Goal: Navigation & Orientation: Find specific page/section

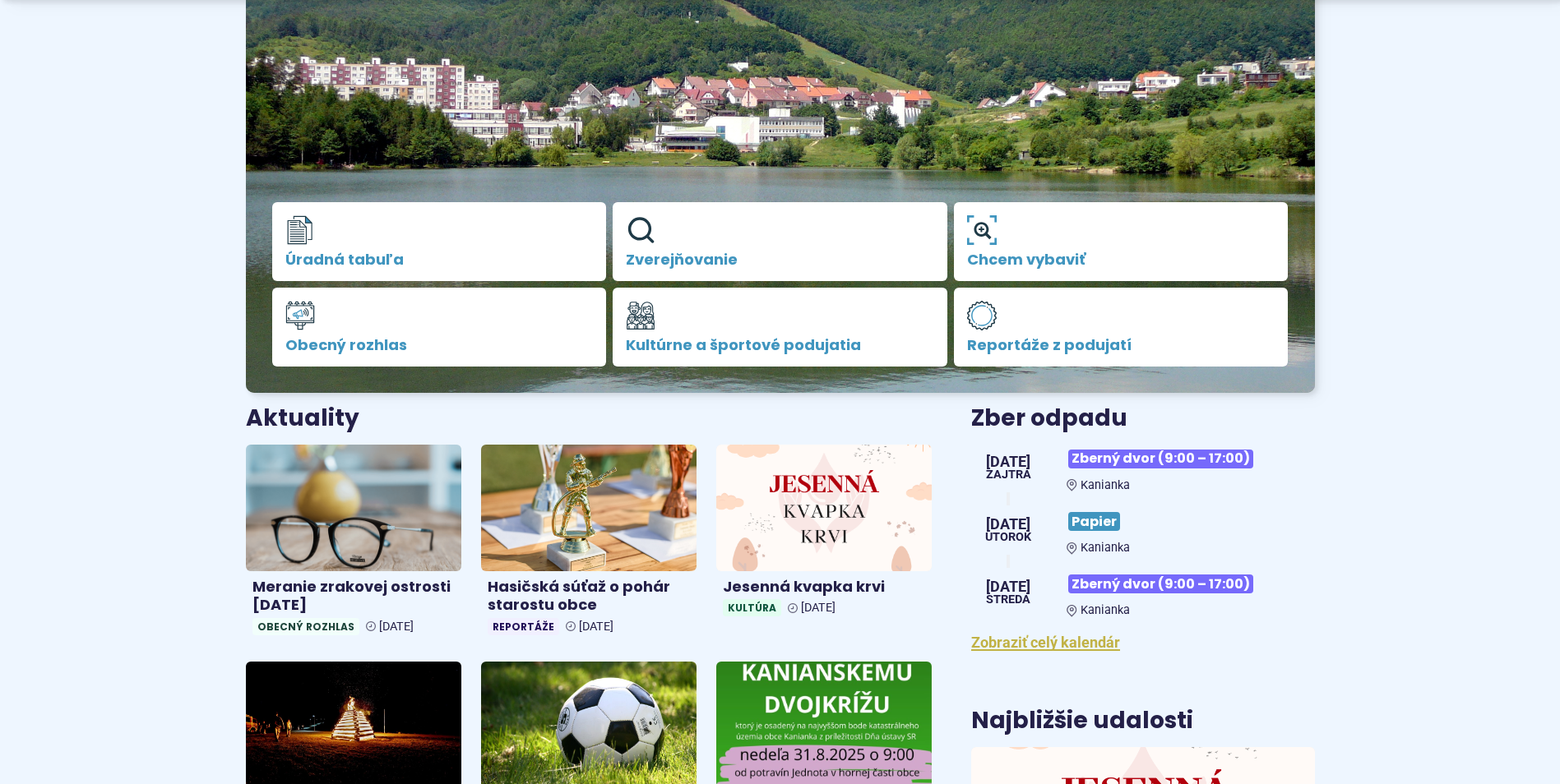
scroll to position [329, 0]
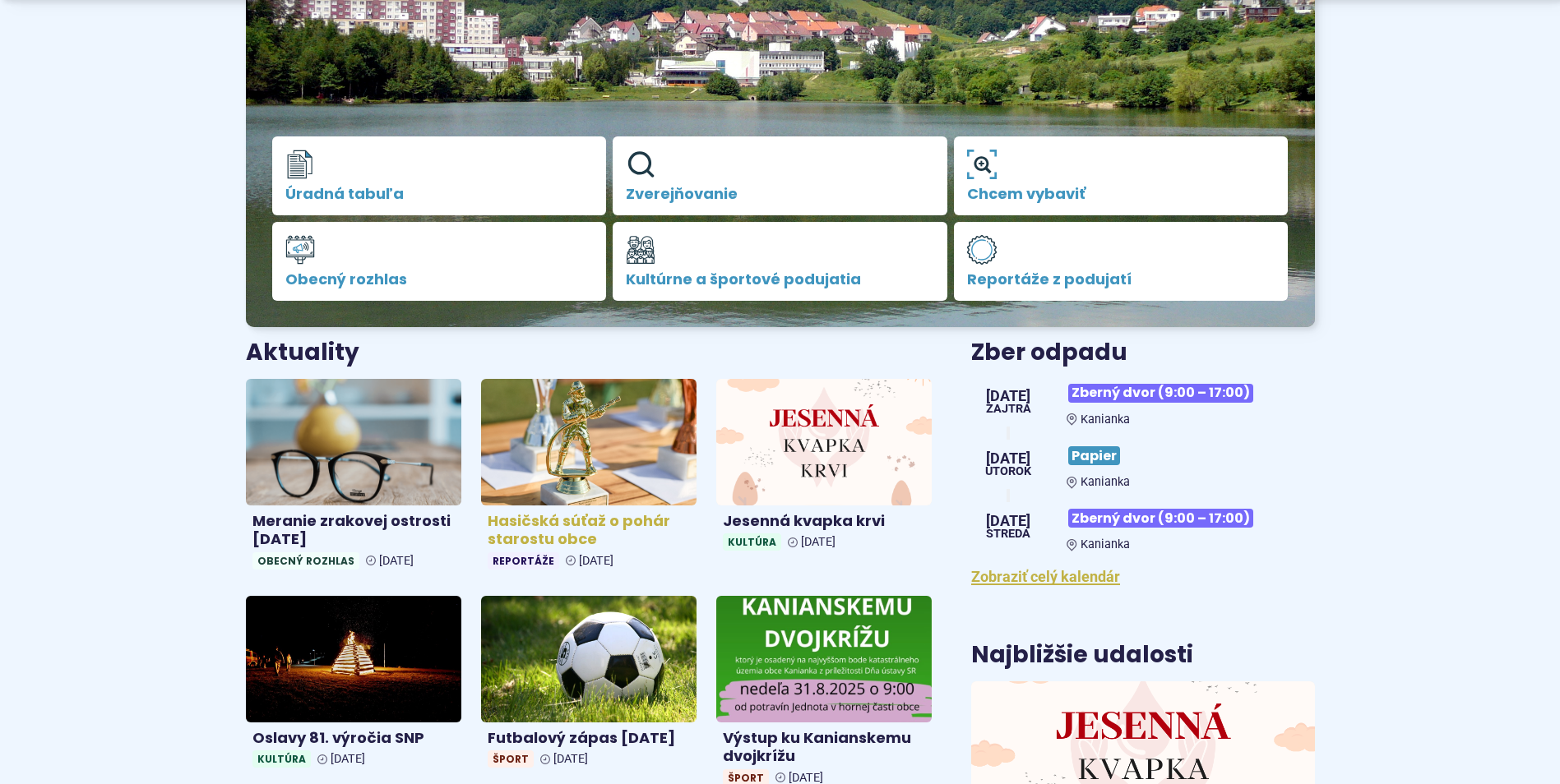
click at [563, 541] on h4 "Hasičská súťaž o pohár starostu obce" at bounding box center [588, 531] width 202 height 37
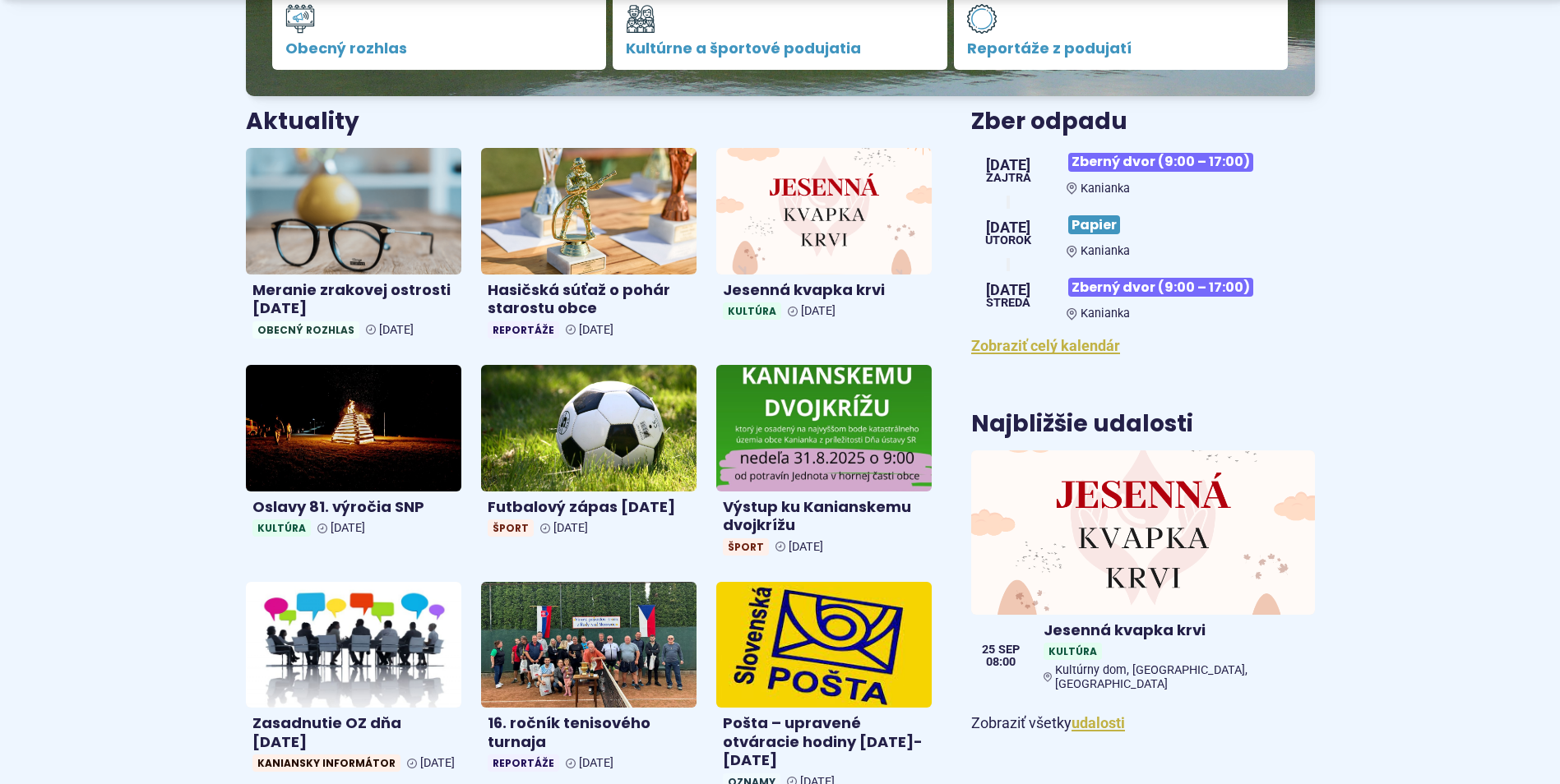
scroll to position [576, 0]
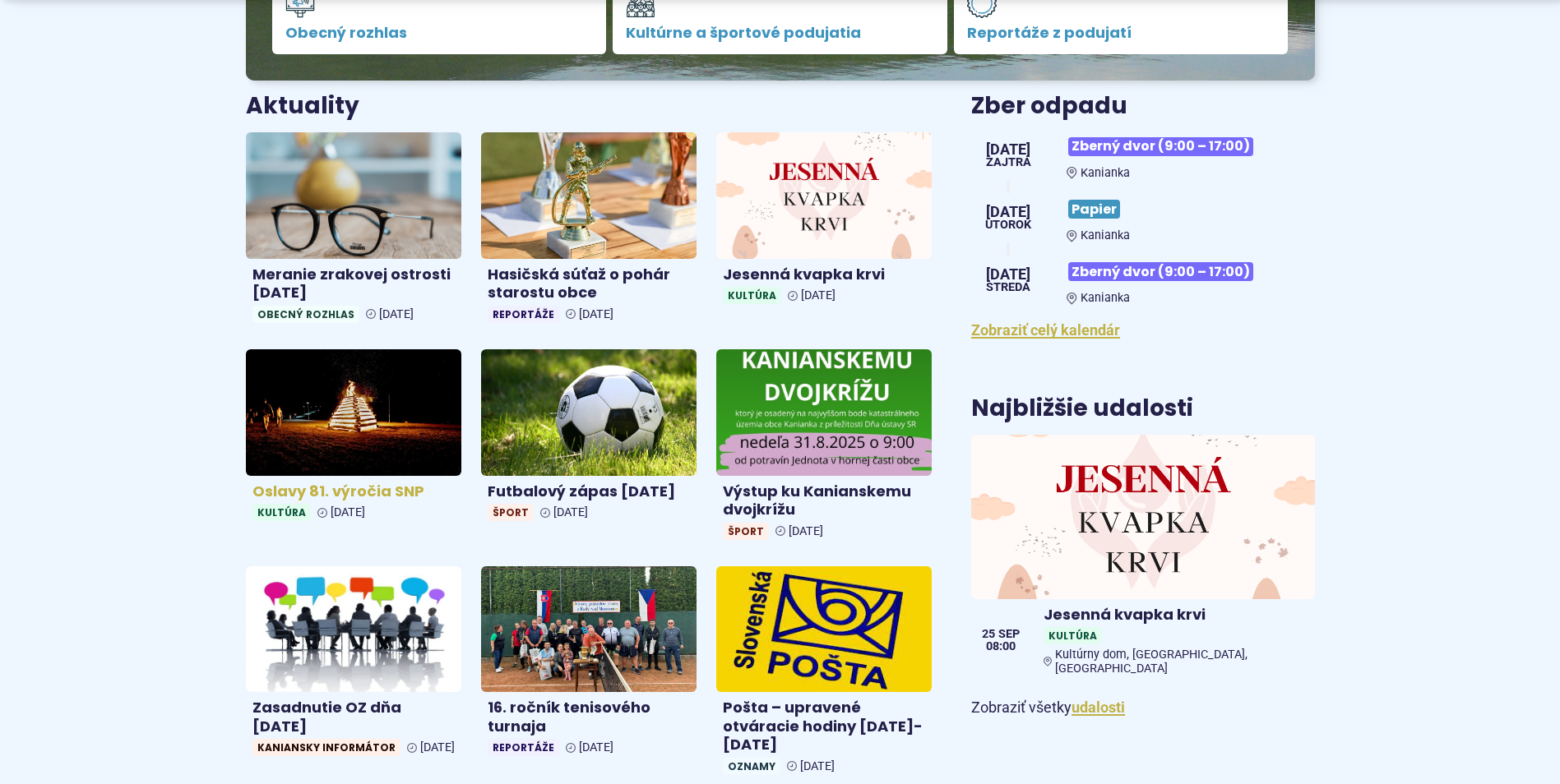
click at [303, 434] on img at bounding box center [353, 412] width 249 height 145
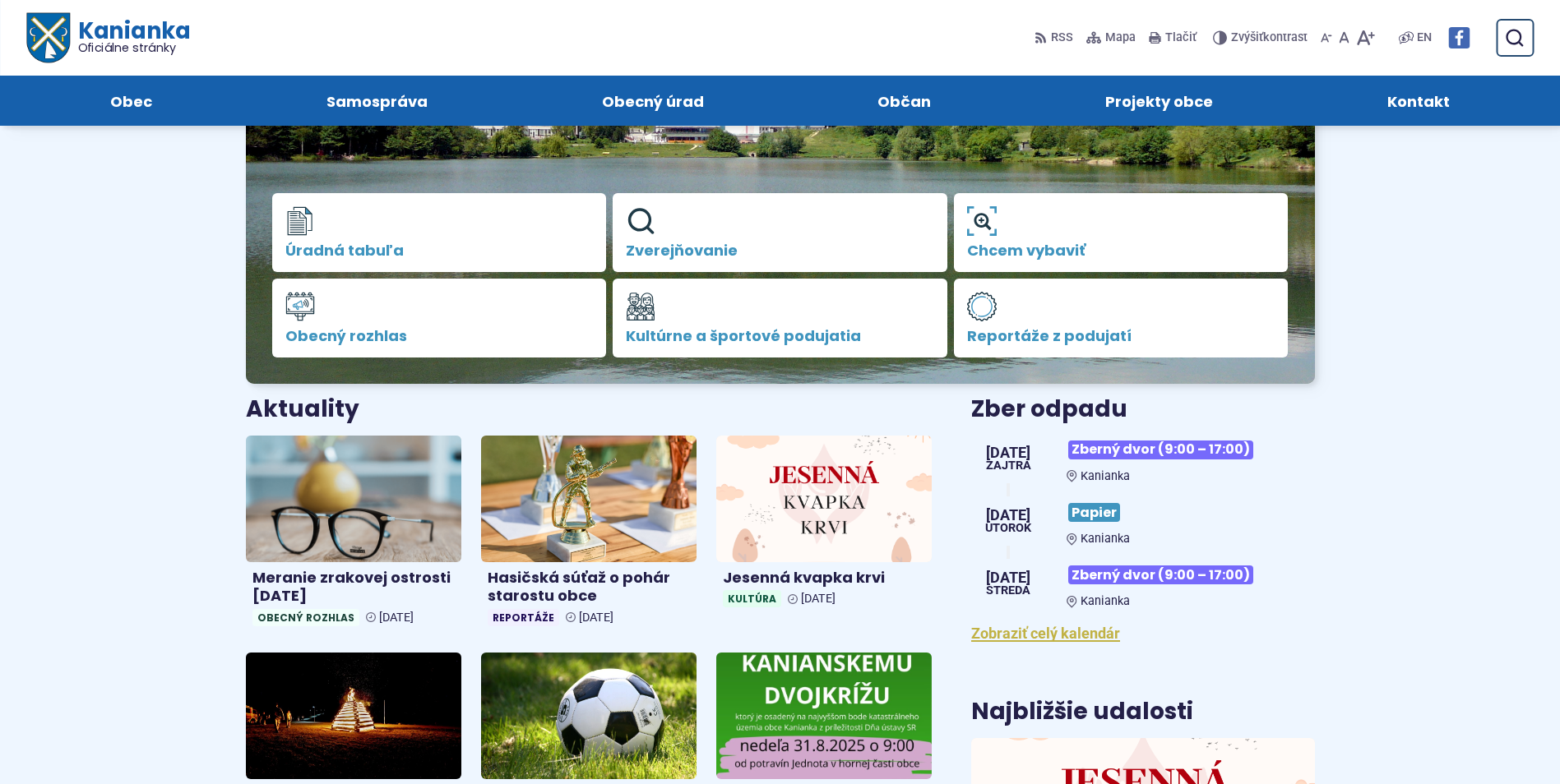
scroll to position [247, 0]
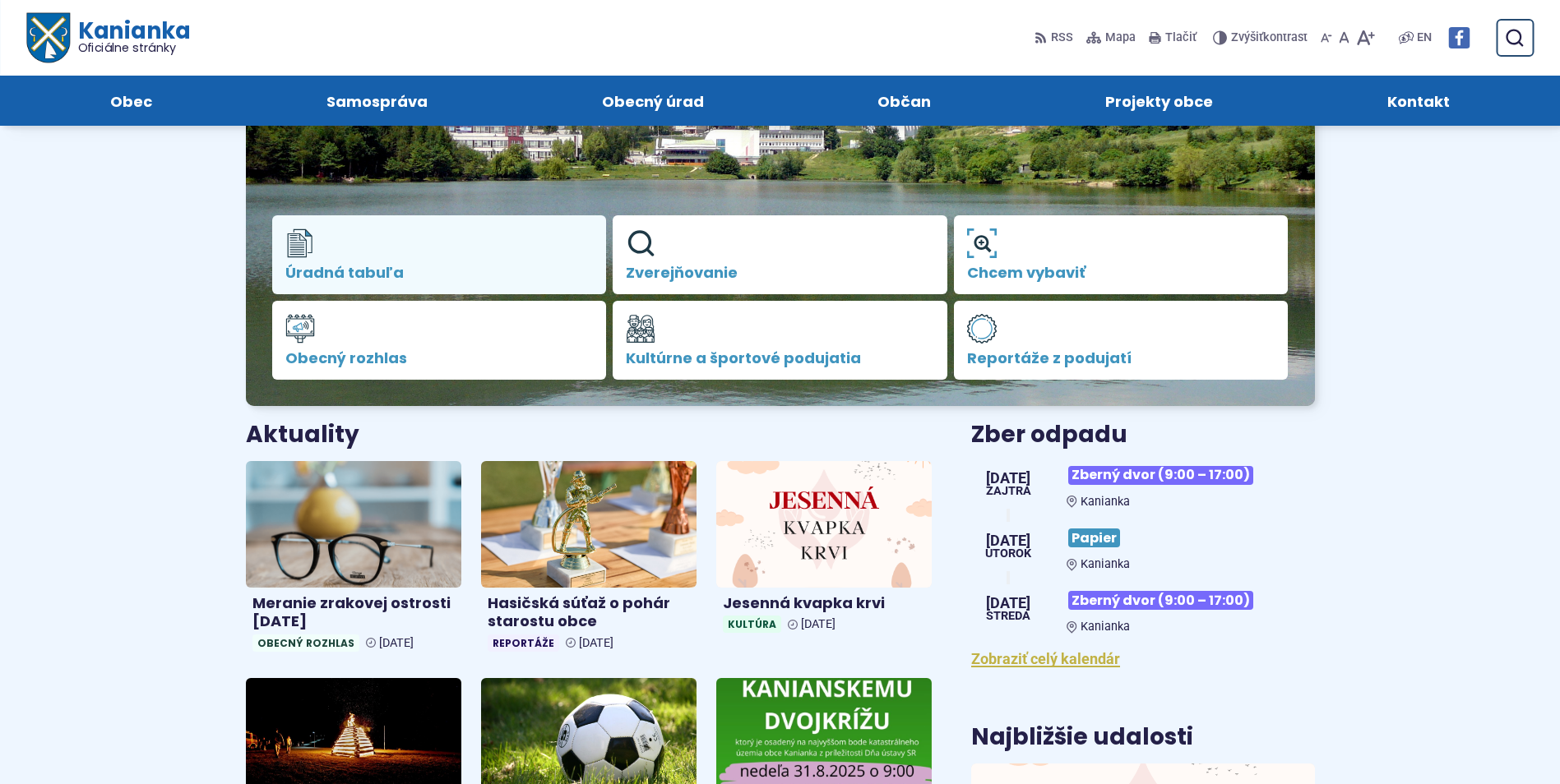
click at [358, 274] on span "Úradná tabuľa" at bounding box center [439, 273] width 308 height 16
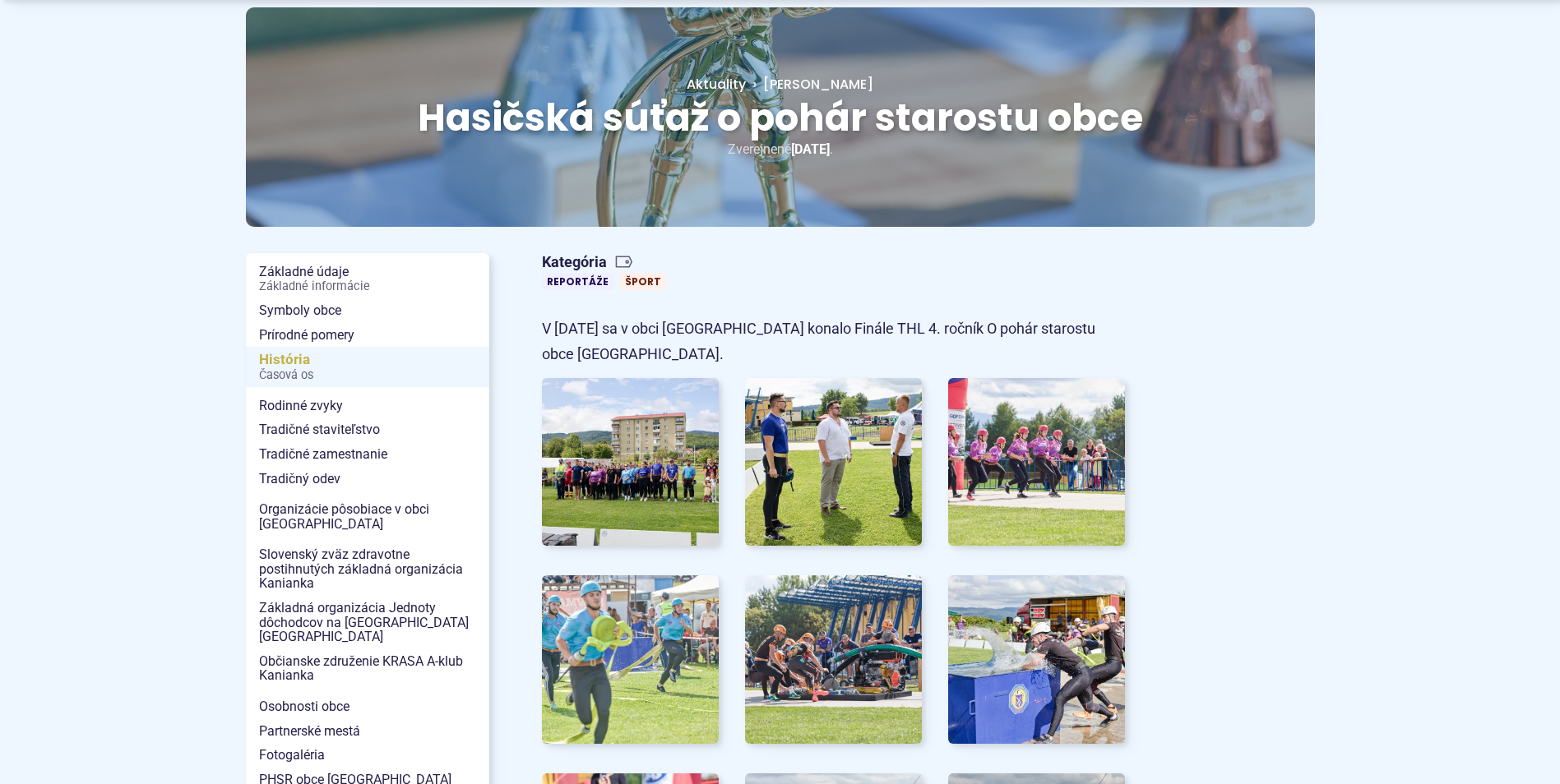
scroll to position [165, 0]
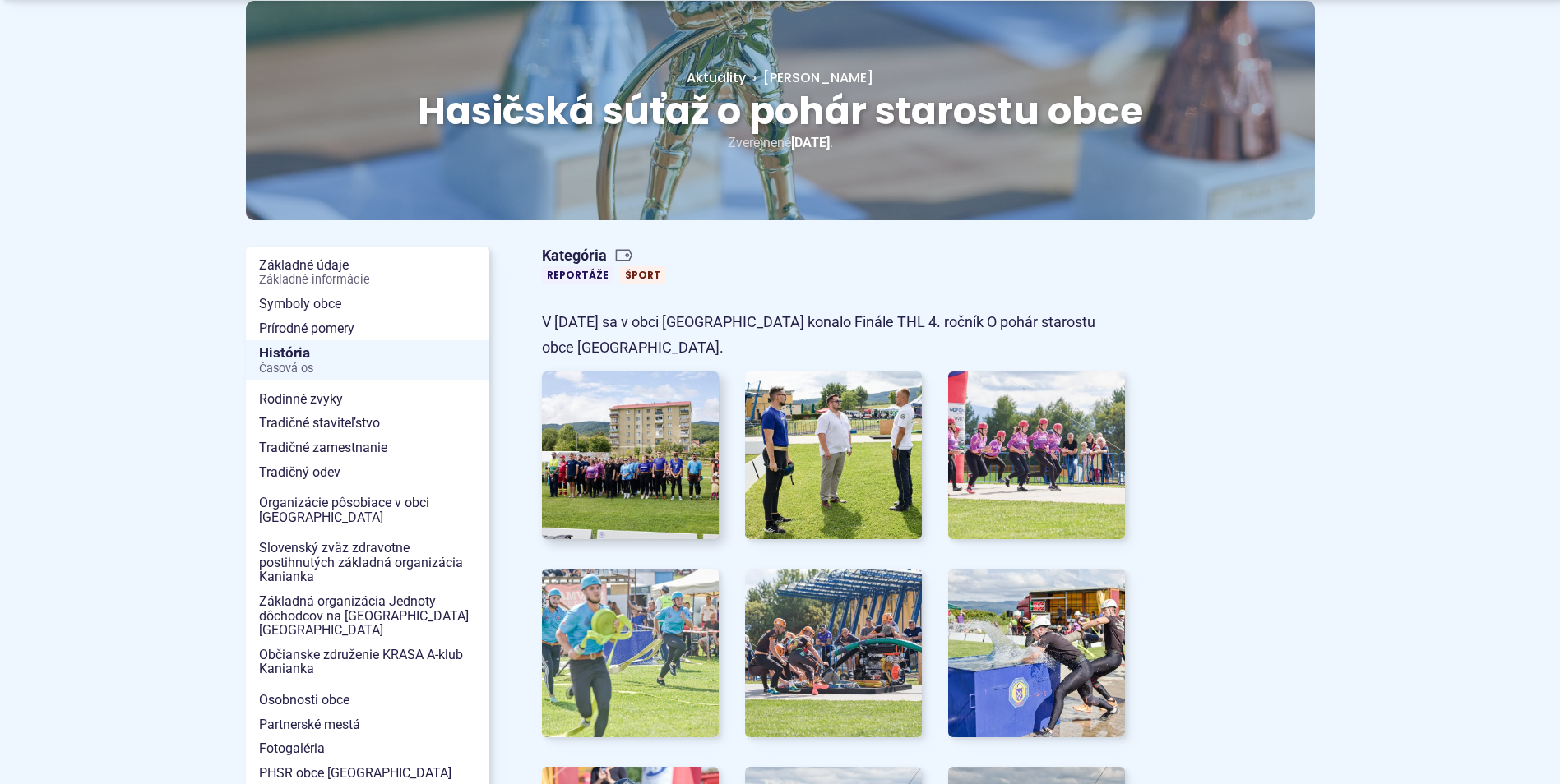
click at [654, 466] on img at bounding box center [630, 456] width 195 height 185
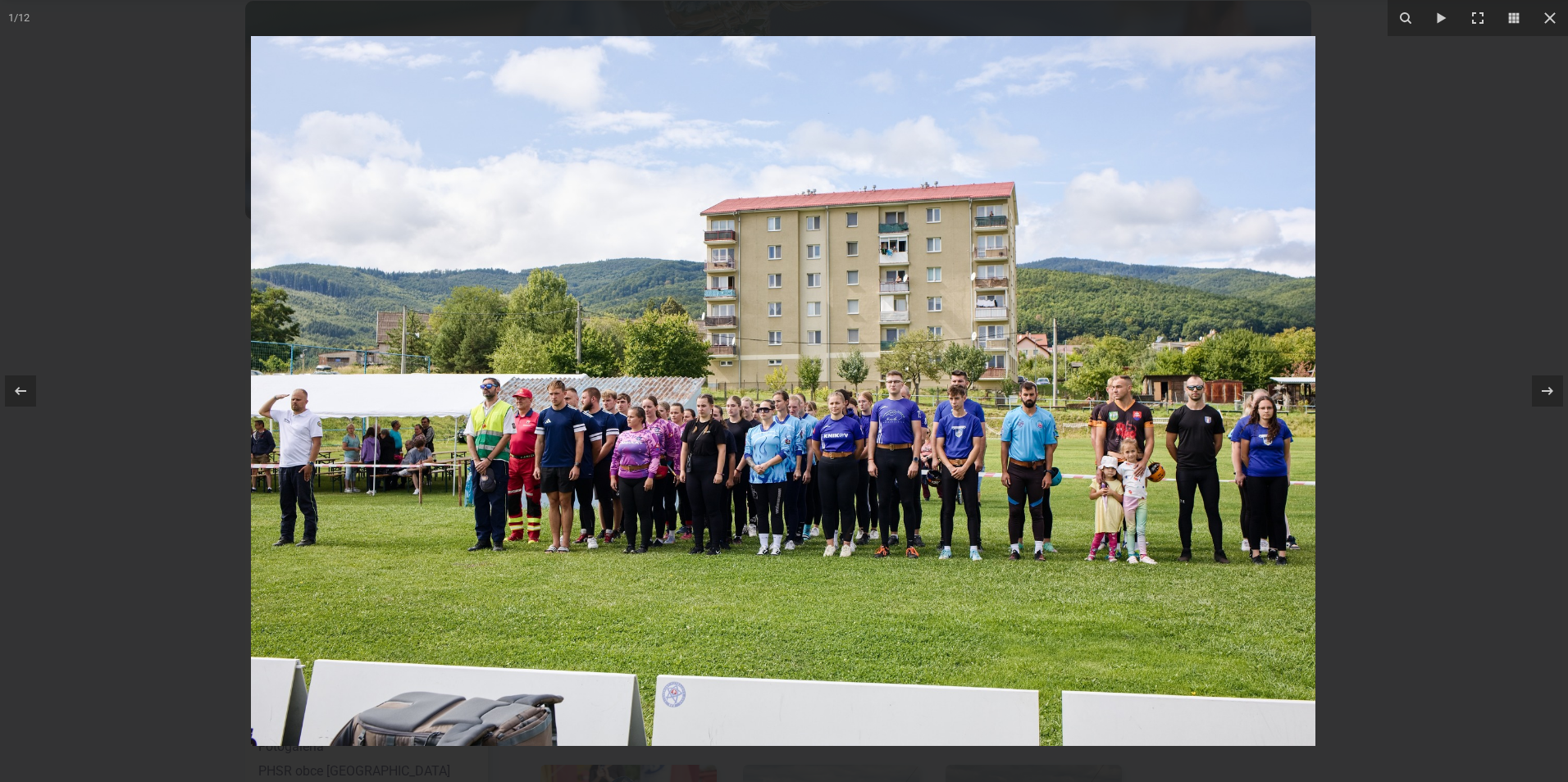
click at [1166, 451] on img at bounding box center [782, 391] width 1064 height 710
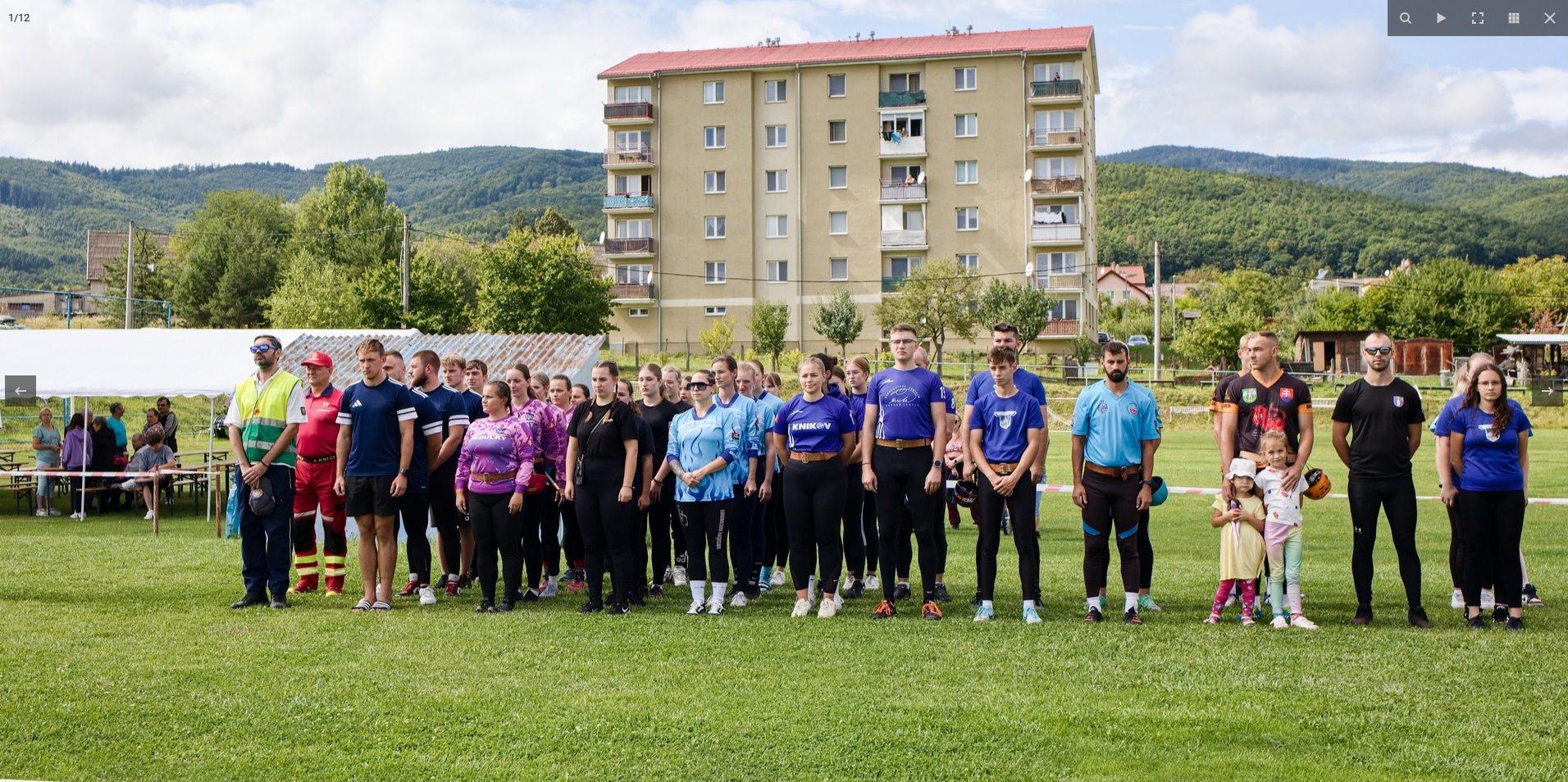
click at [1263, 491] on img at bounding box center [728, 355] width 1679 height 1120
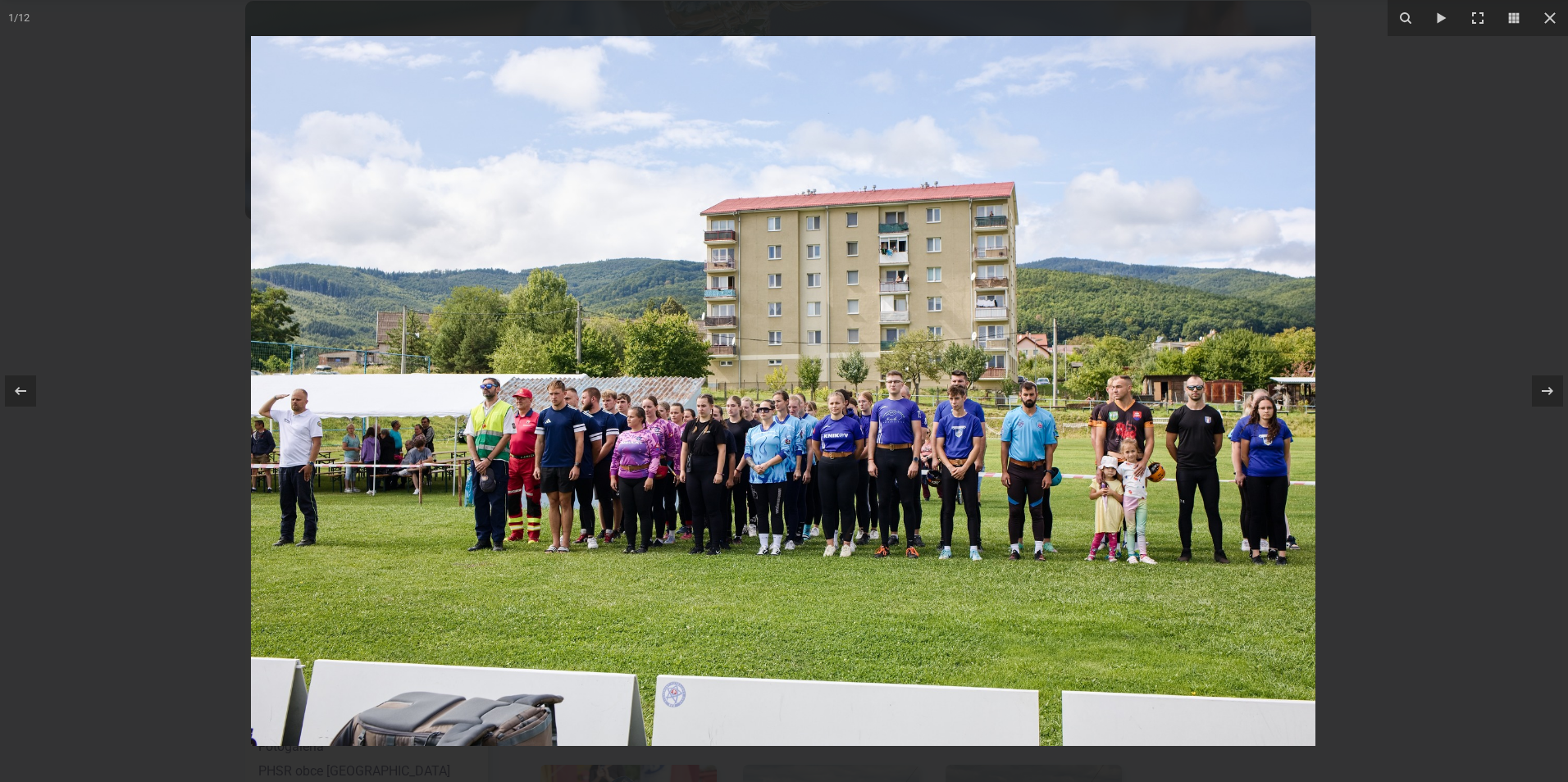
click at [541, 462] on img at bounding box center [782, 391] width 1064 height 710
click at [458, 442] on img at bounding box center [782, 391] width 1064 height 710
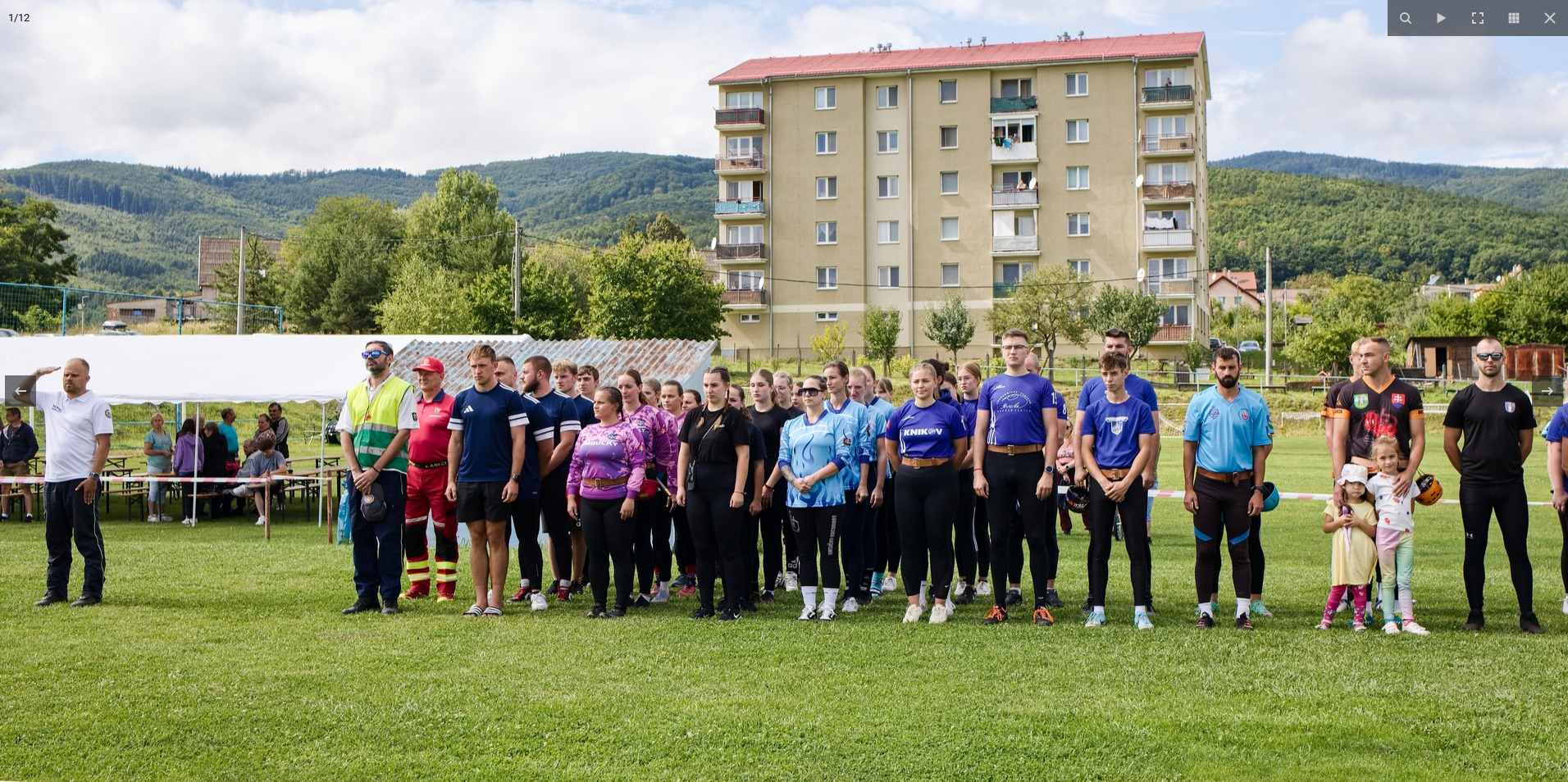
click at [608, 462] on img at bounding box center [839, 362] width 1679 height 1120
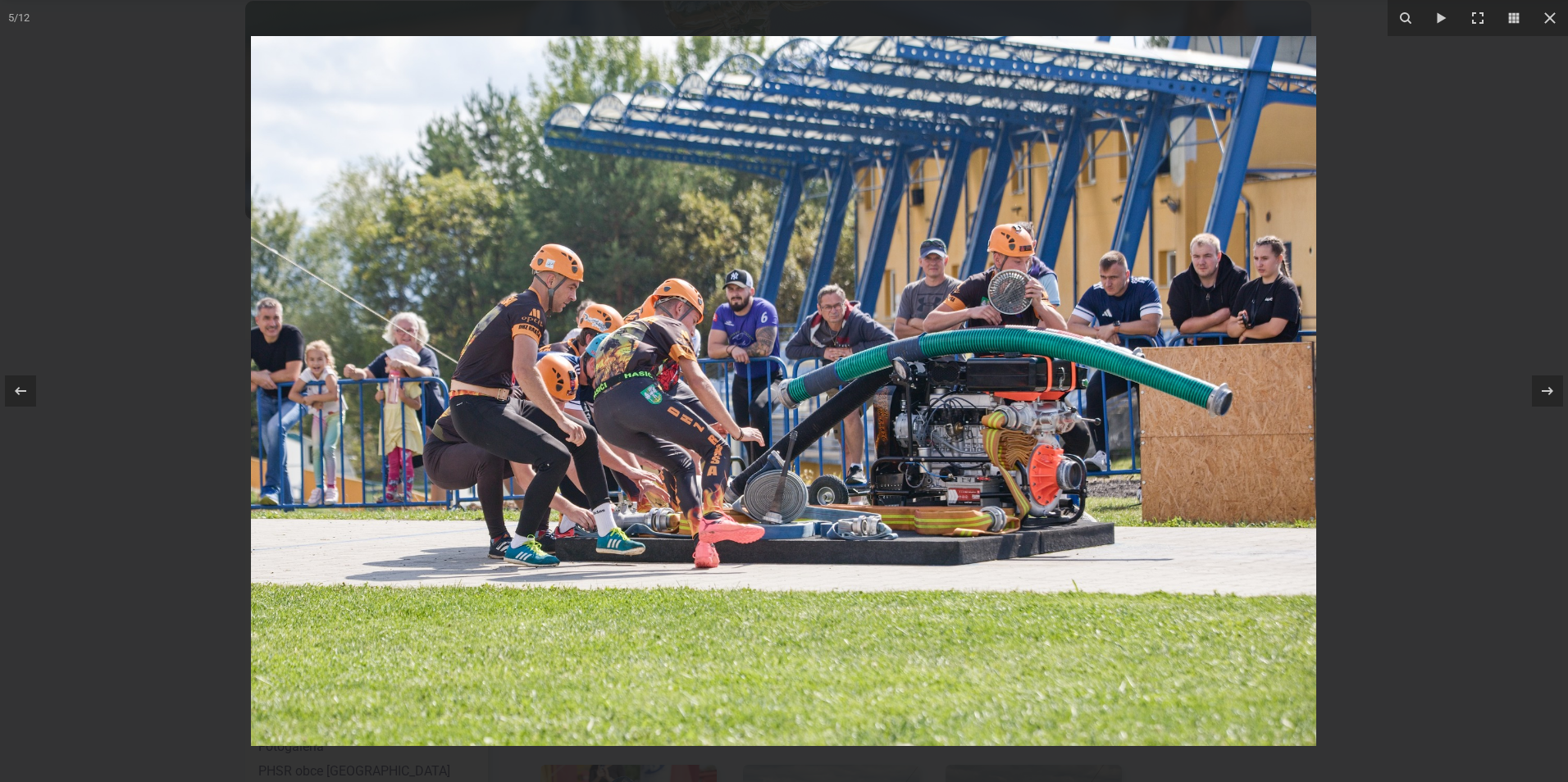
click at [527, 349] on img at bounding box center [783, 391] width 1065 height 710
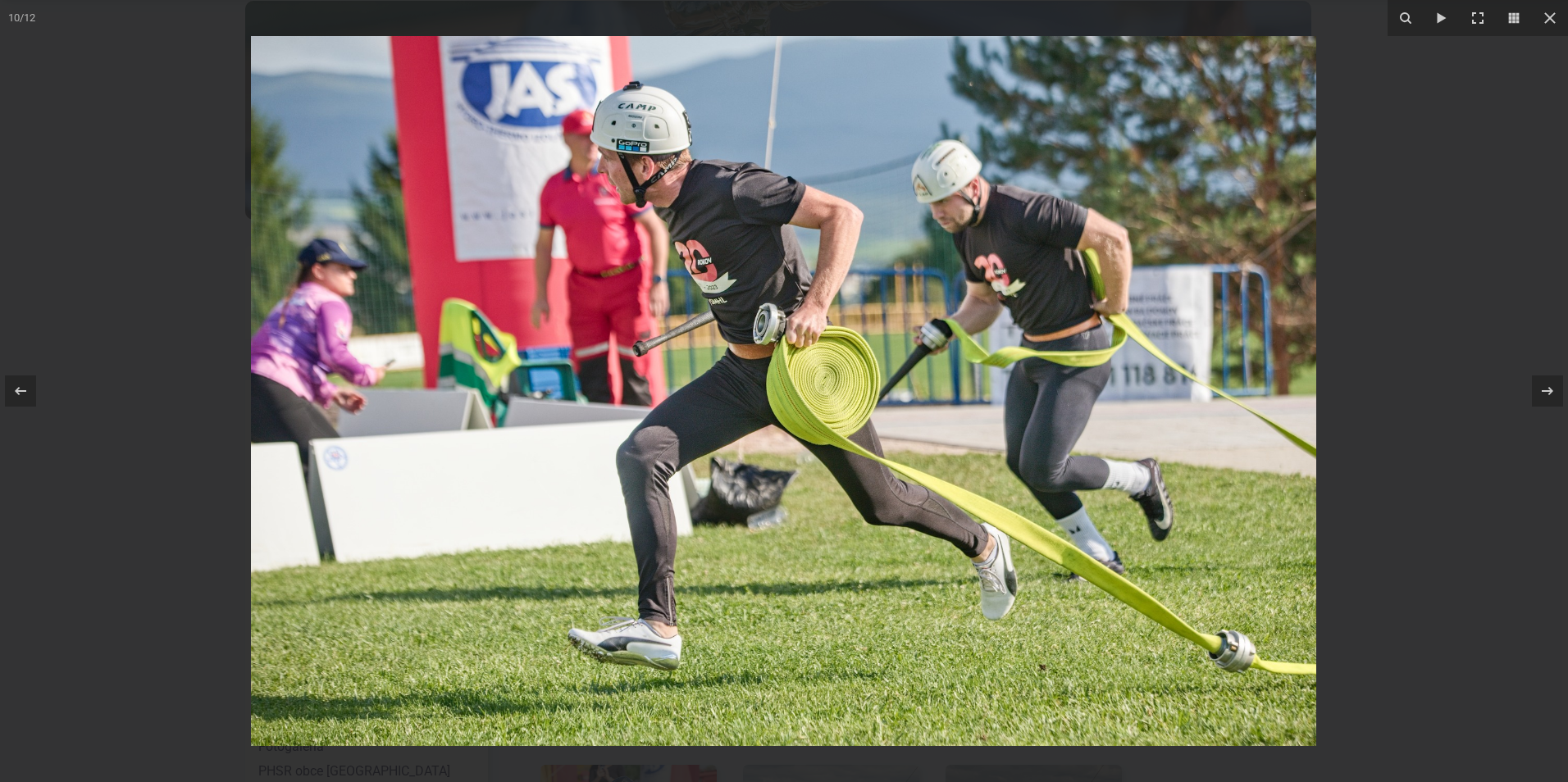
click at [648, 640] on img at bounding box center [783, 391] width 1065 height 710
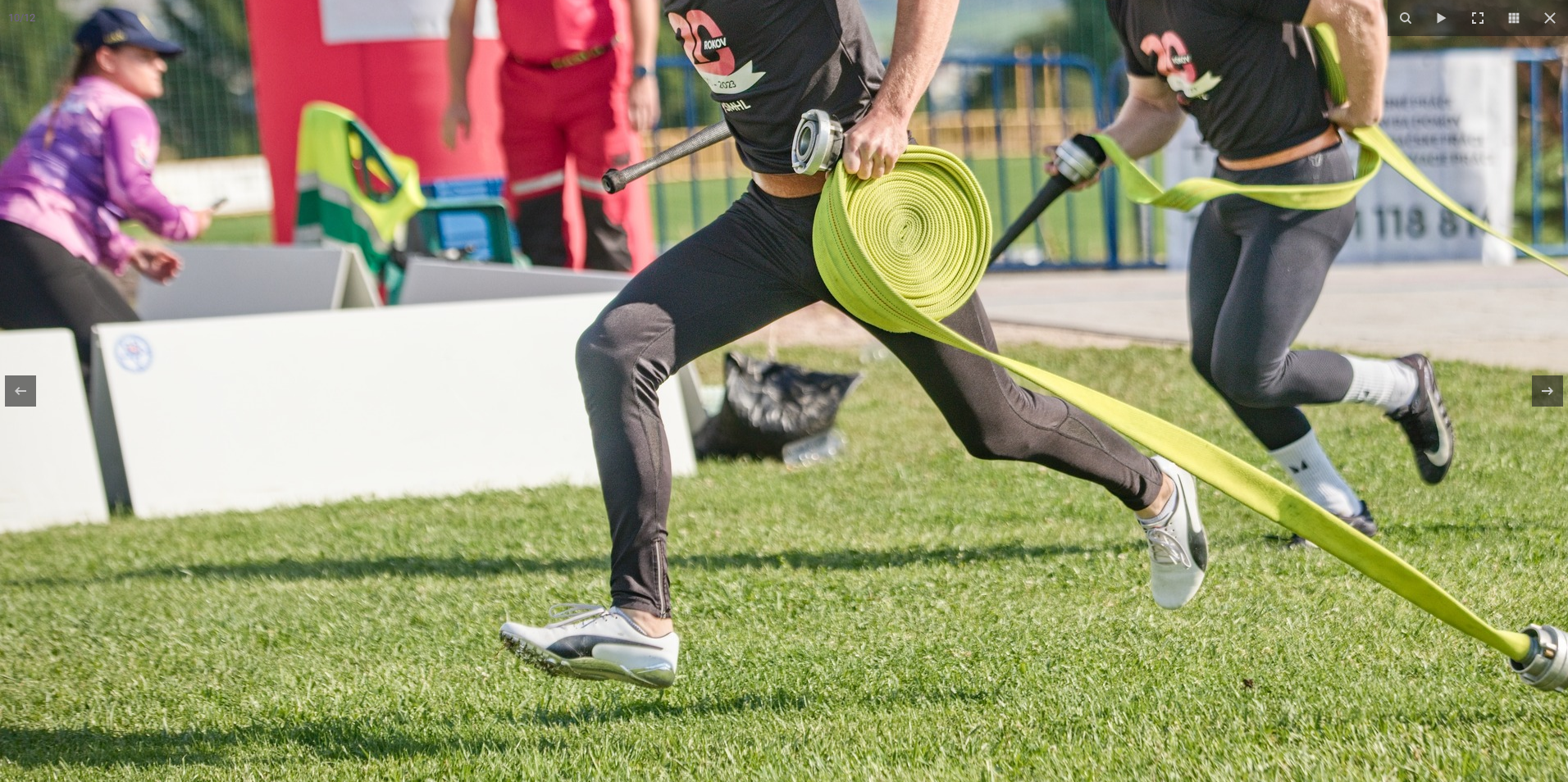
click at [884, 571] on img at bounding box center [839, 247] width 1679 height 1119
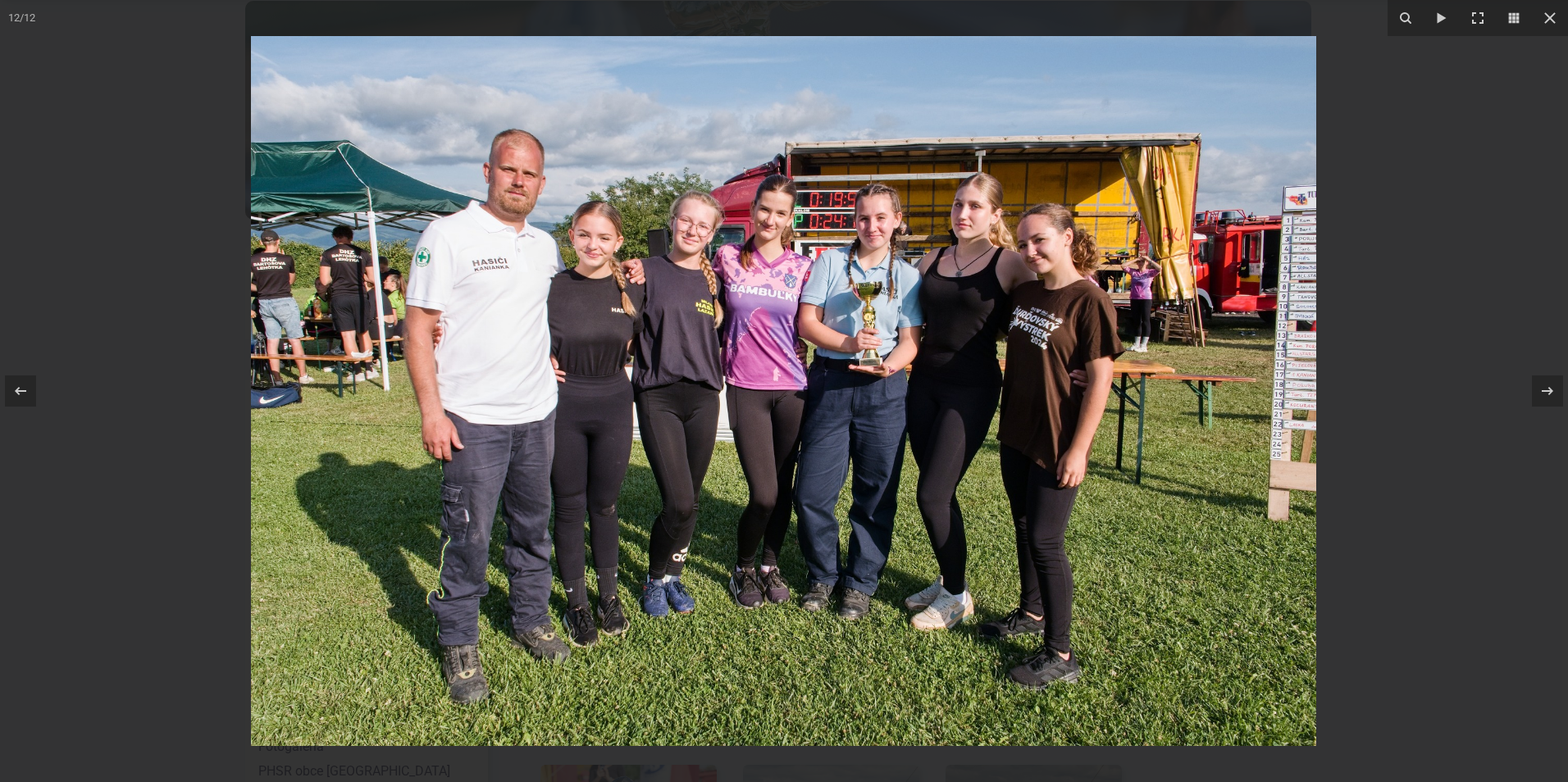
click at [1037, 355] on img at bounding box center [783, 391] width 1065 height 710
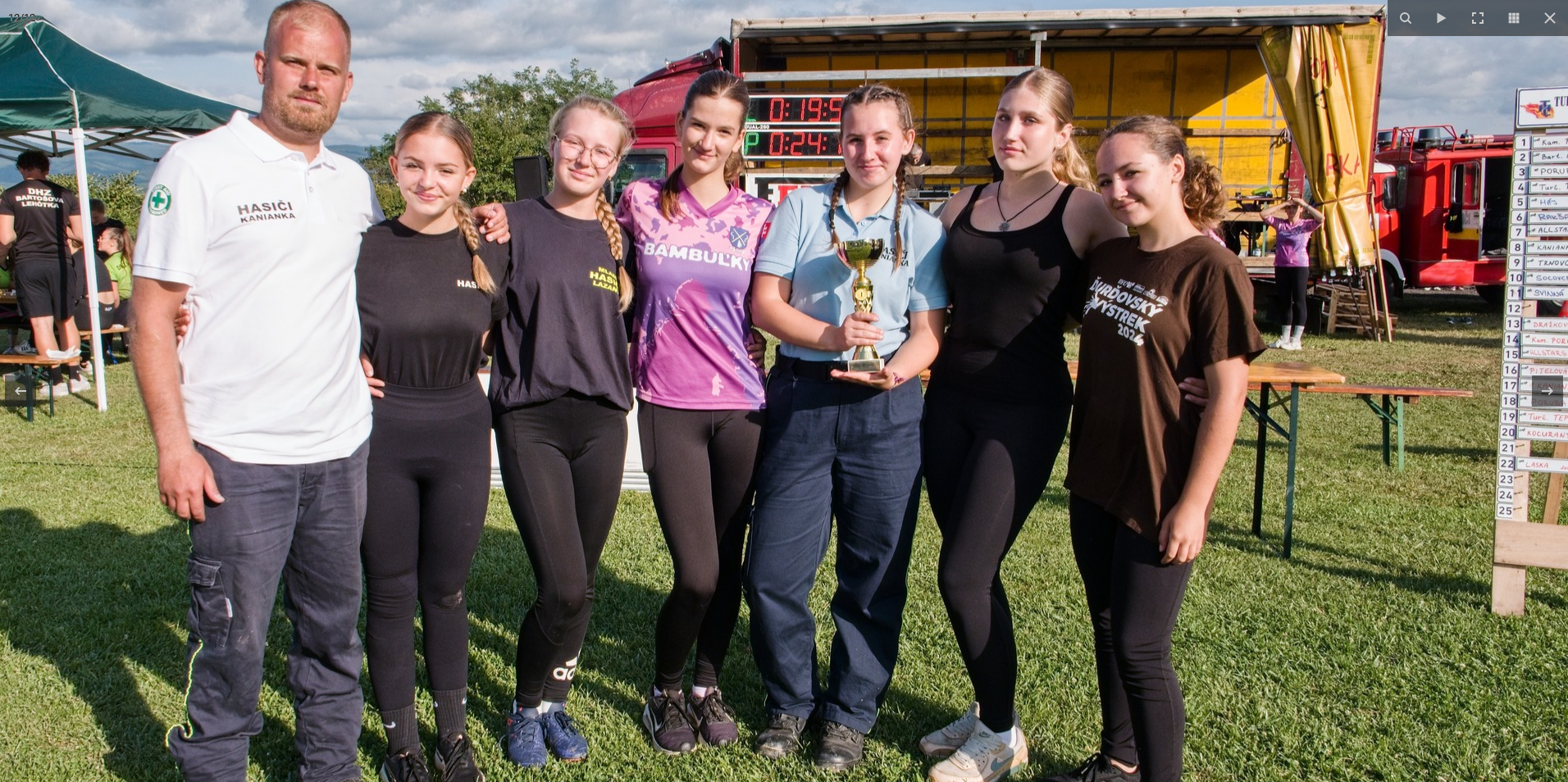
click at [1066, 398] on img at bounding box center [728, 411] width 1679 height 1119
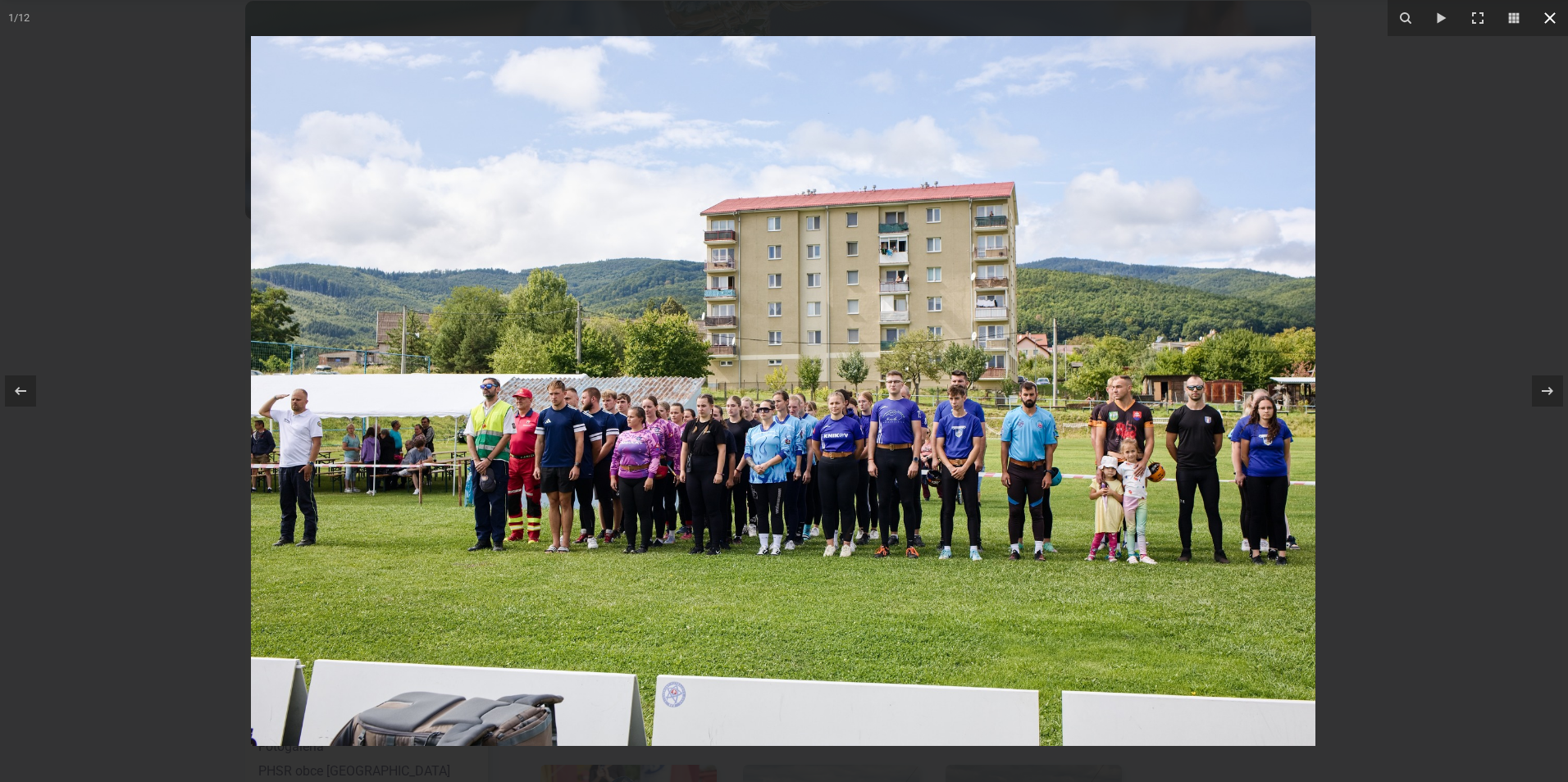
click at [1555, 15] on icon at bounding box center [1550, 18] width 20 height 20
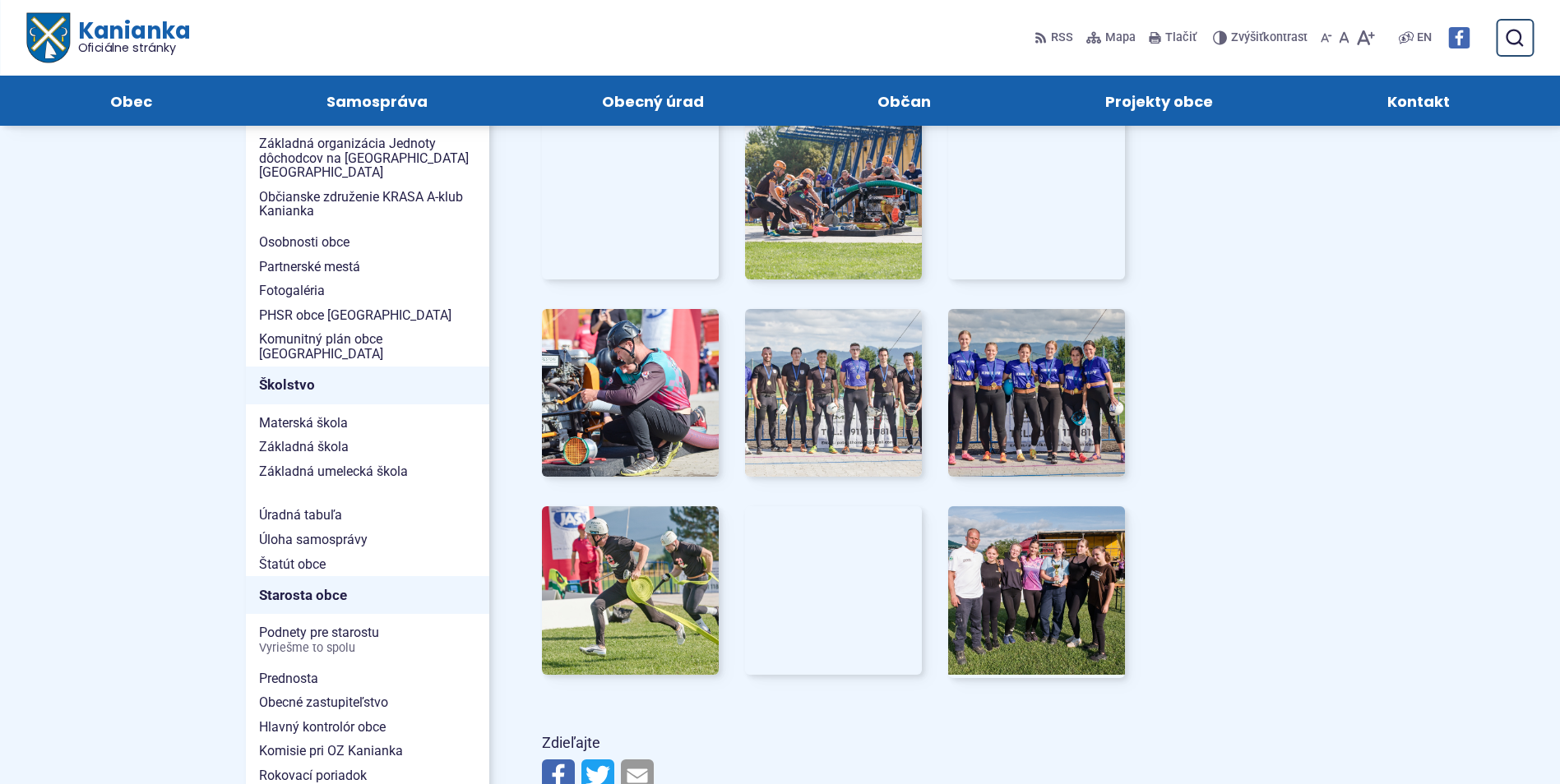
scroll to position [247, 0]
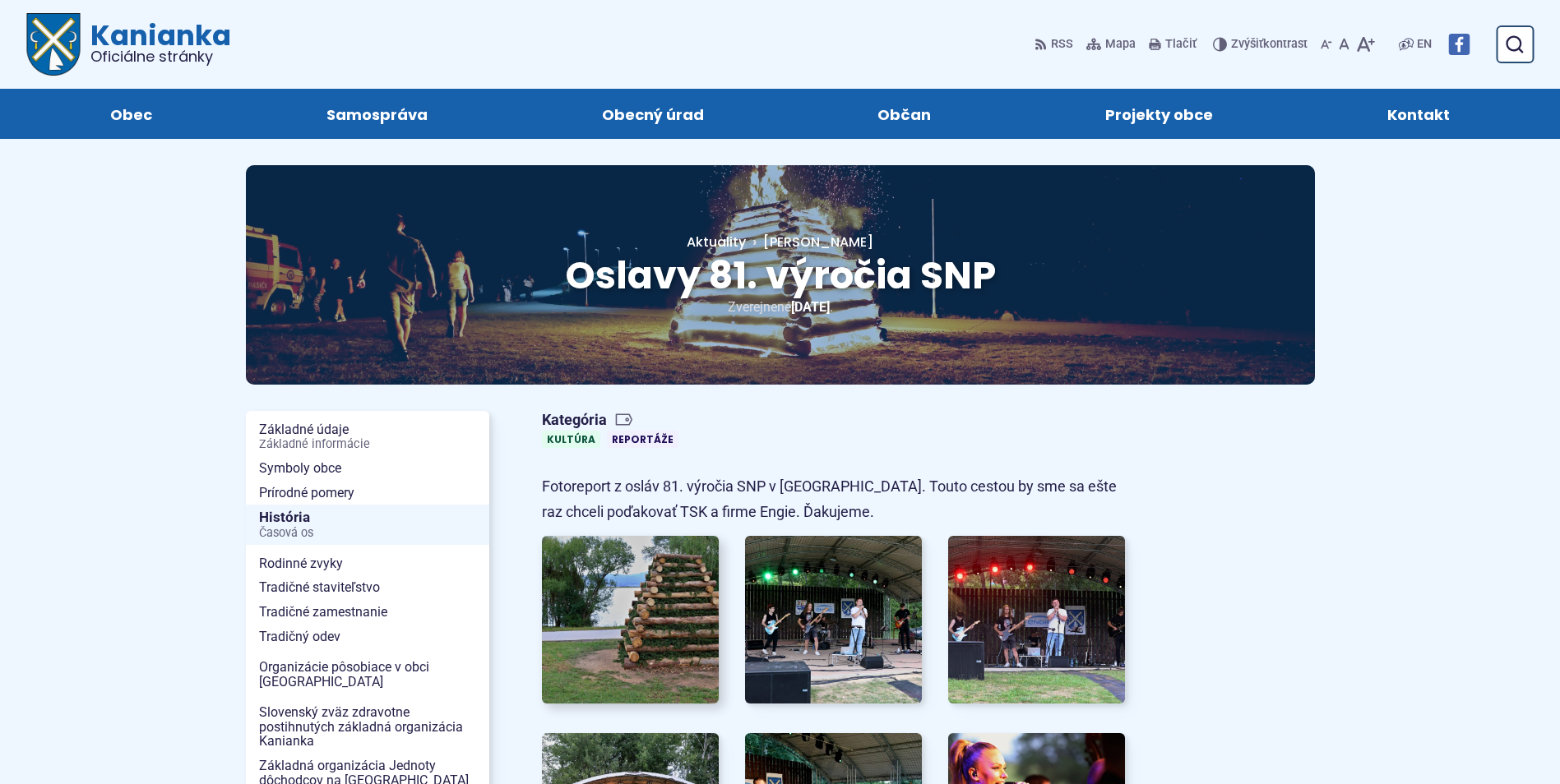
click at [627, 562] on img at bounding box center [630, 620] width 195 height 185
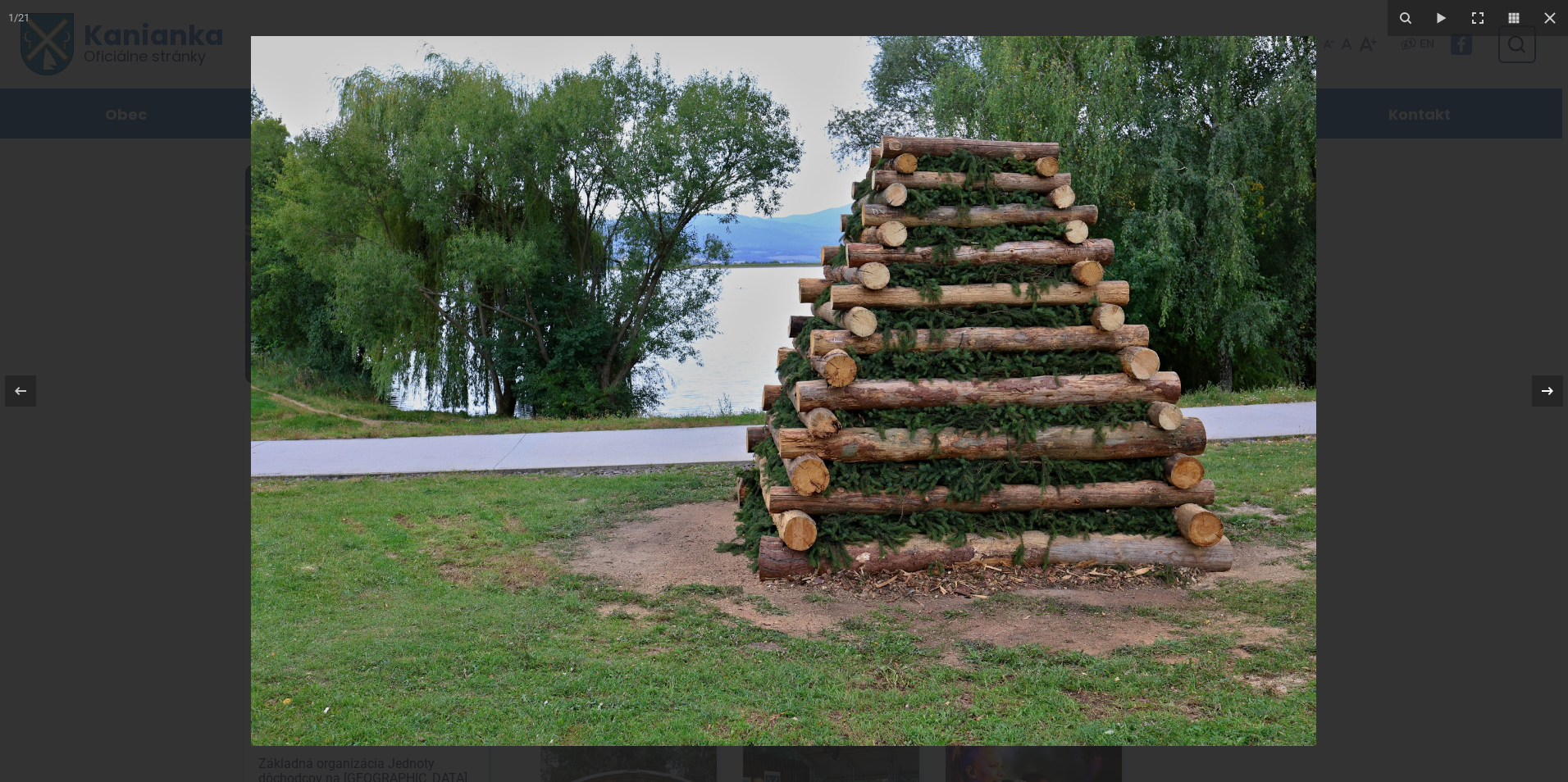
click at [1555, 392] on icon at bounding box center [1548, 391] width 20 height 20
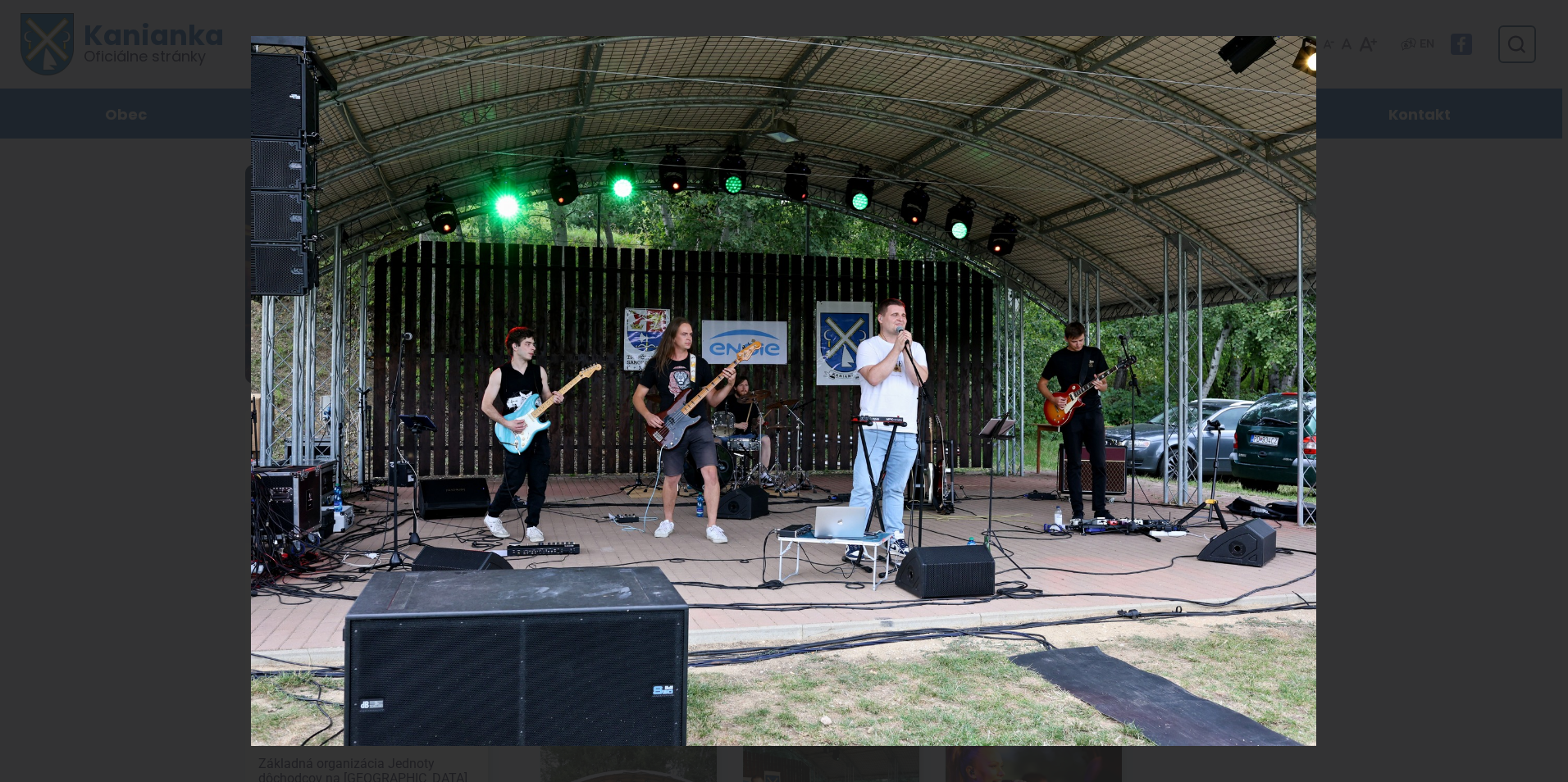
click at [1555, 392] on div "2 / 21" at bounding box center [784, 391] width 1568 height 782
click at [1545, 394] on icon at bounding box center [1548, 391] width 20 height 20
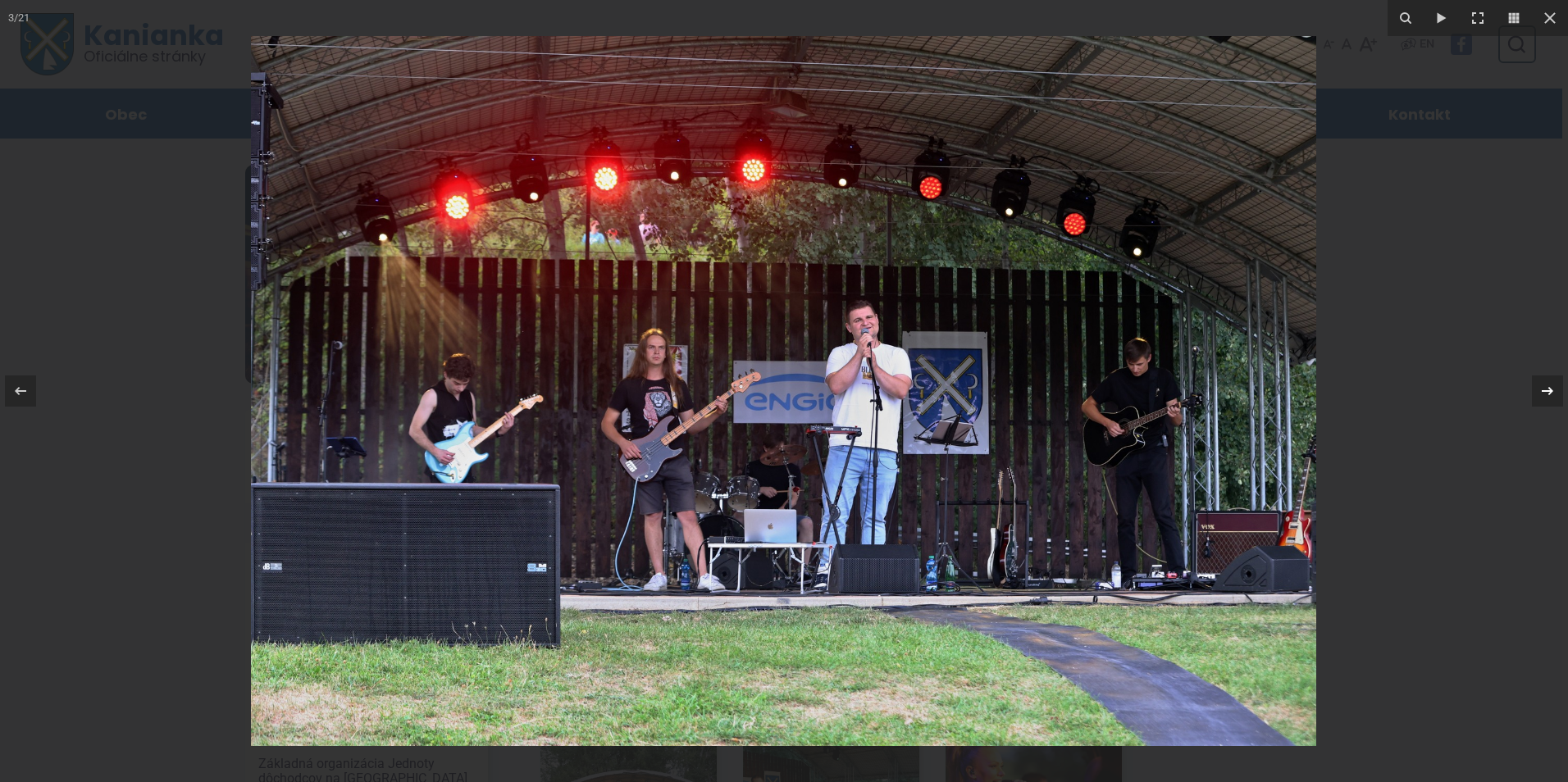
click at [1545, 394] on icon at bounding box center [1548, 391] width 20 height 20
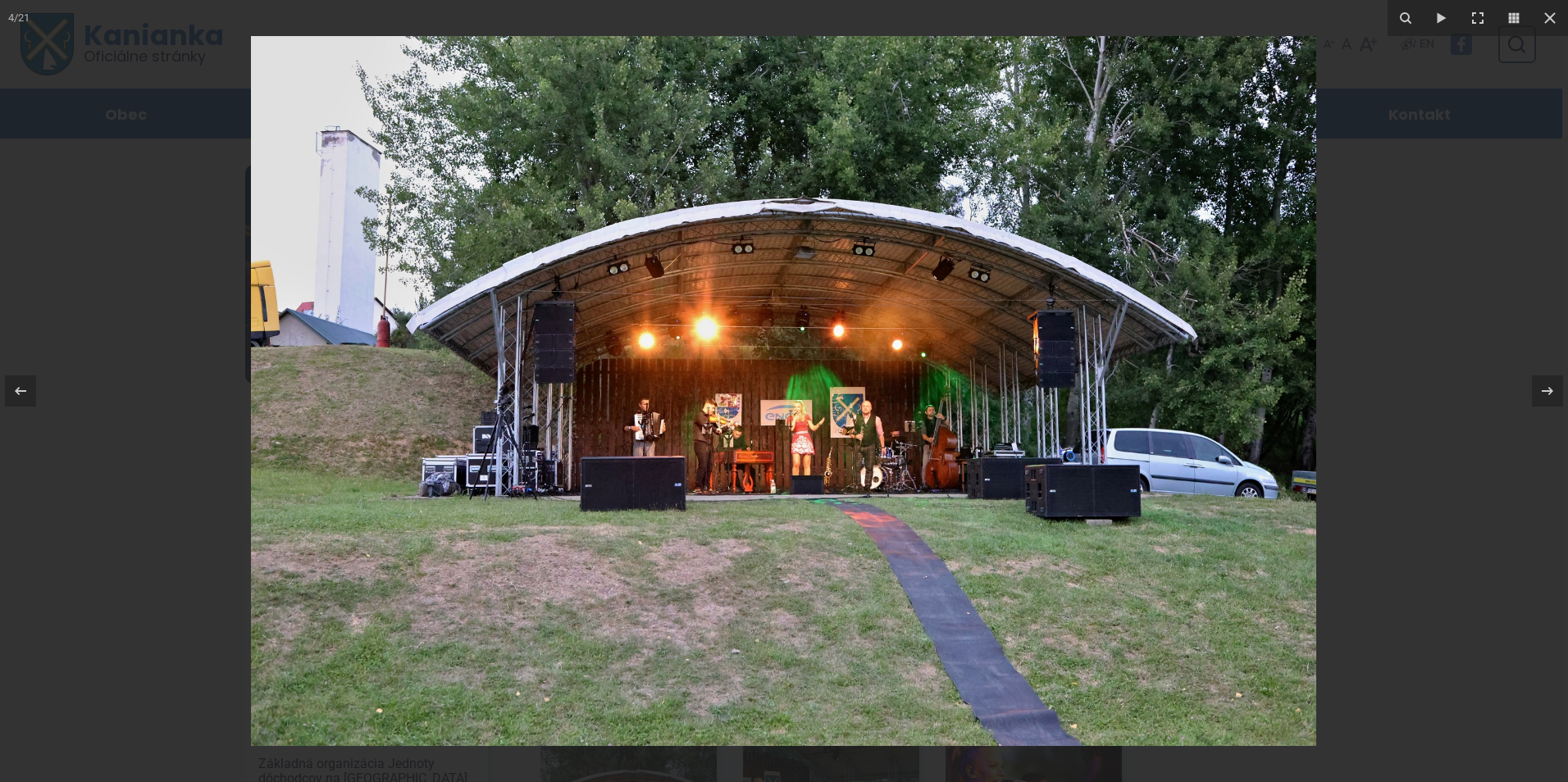
click at [932, 450] on img at bounding box center [783, 391] width 1065 height 710
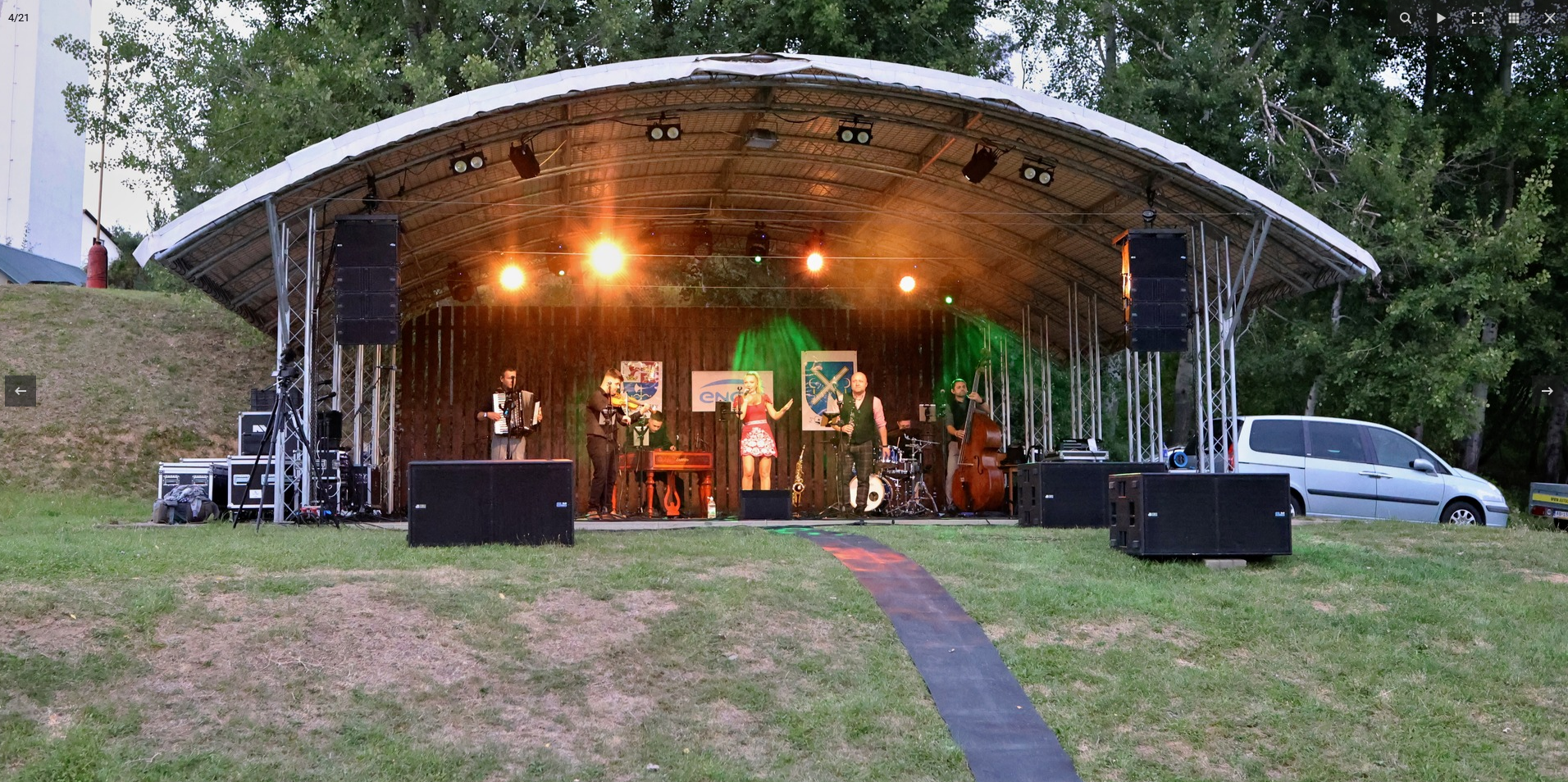
click at [932, 450] on img at bounding box center [728, 356] width 1679 height 1119
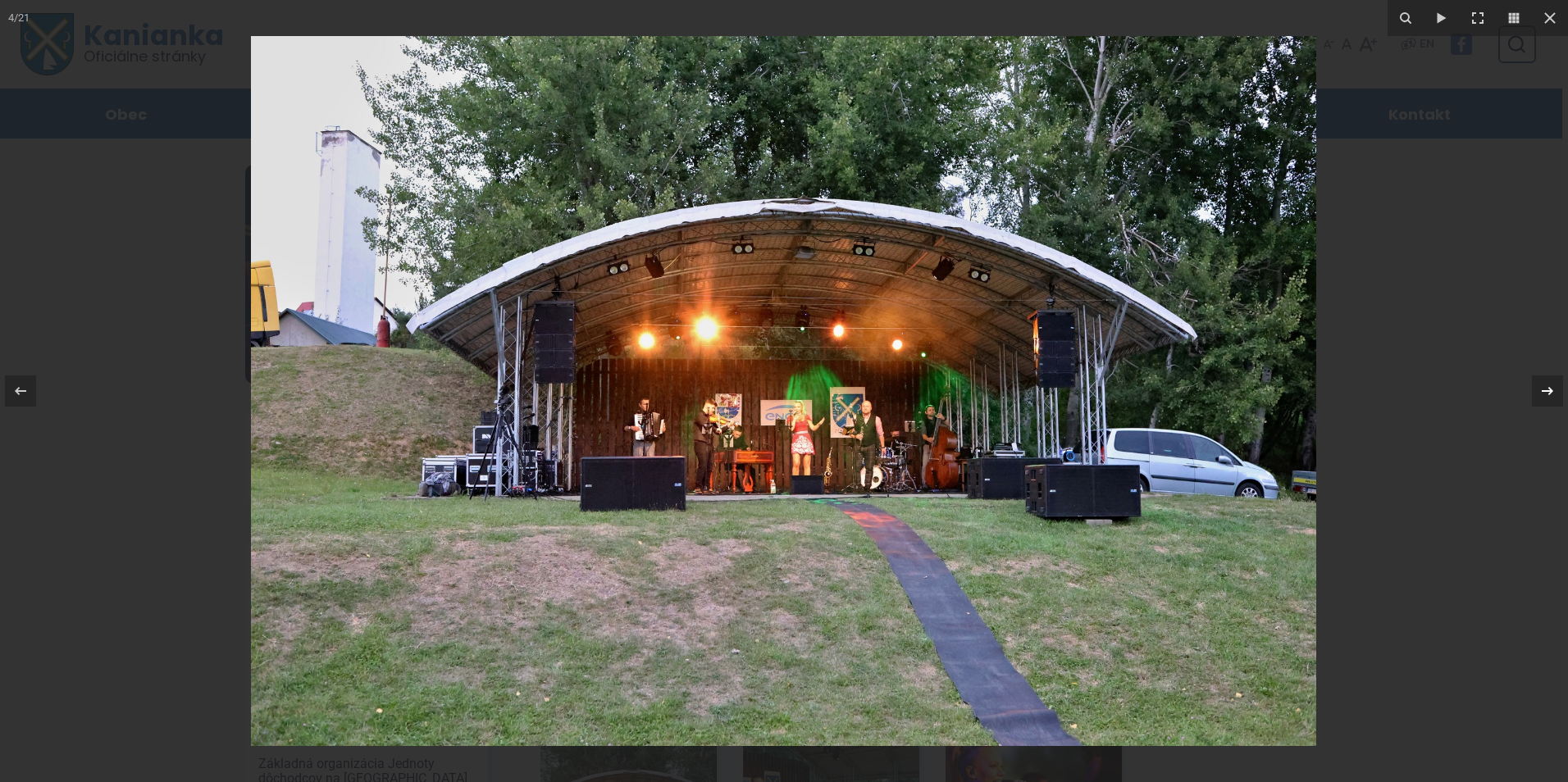
click at [1548, 388] on icon at bounding box center [1548, 391] width 20 height 20
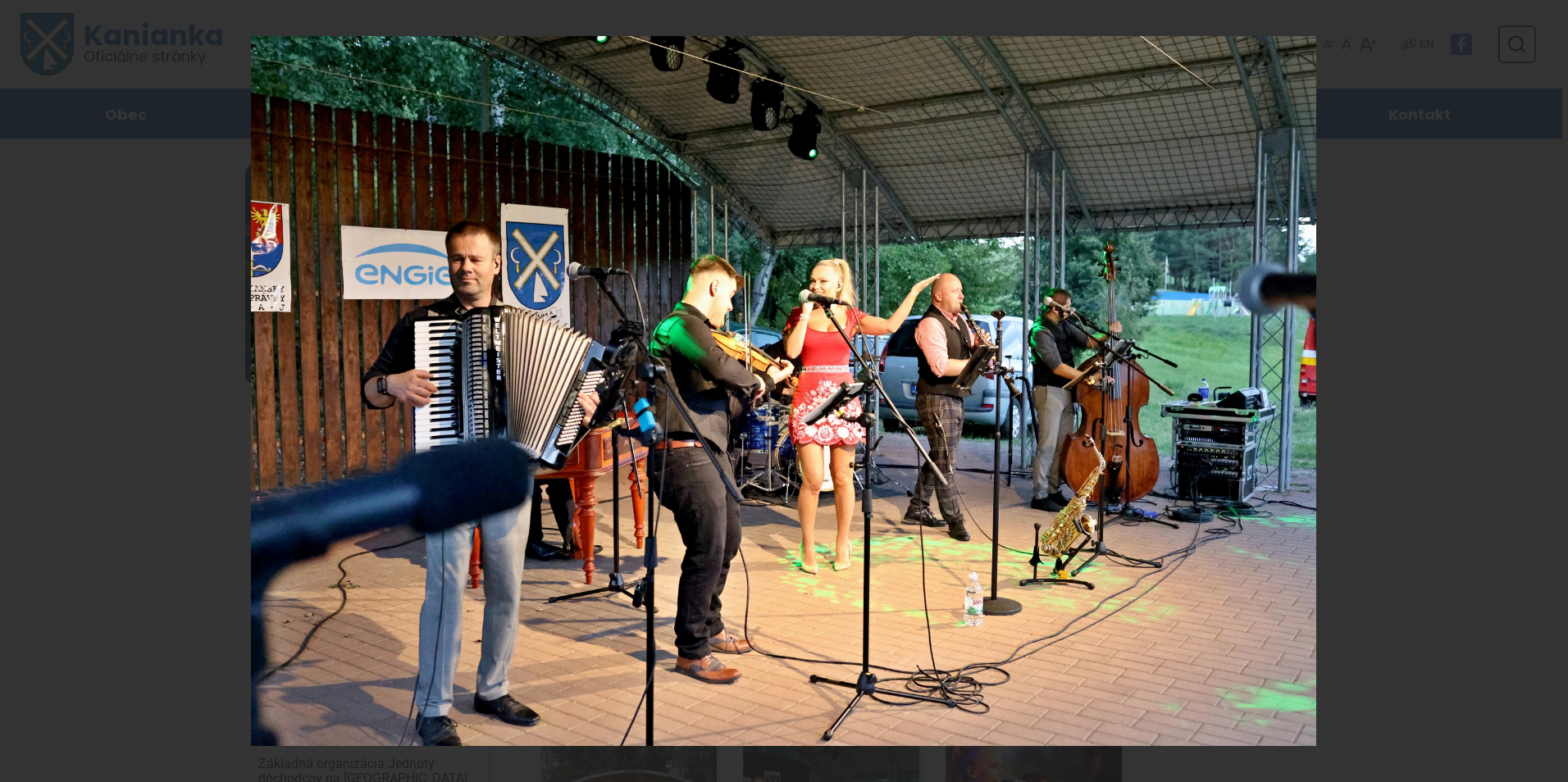
click at [1548, 388] on div "5 / 21" at bounding box center [784, 391] width 1568 height 782
click at [1545, 390] on icon at bounding box center [1548, 391] width 20 height 20
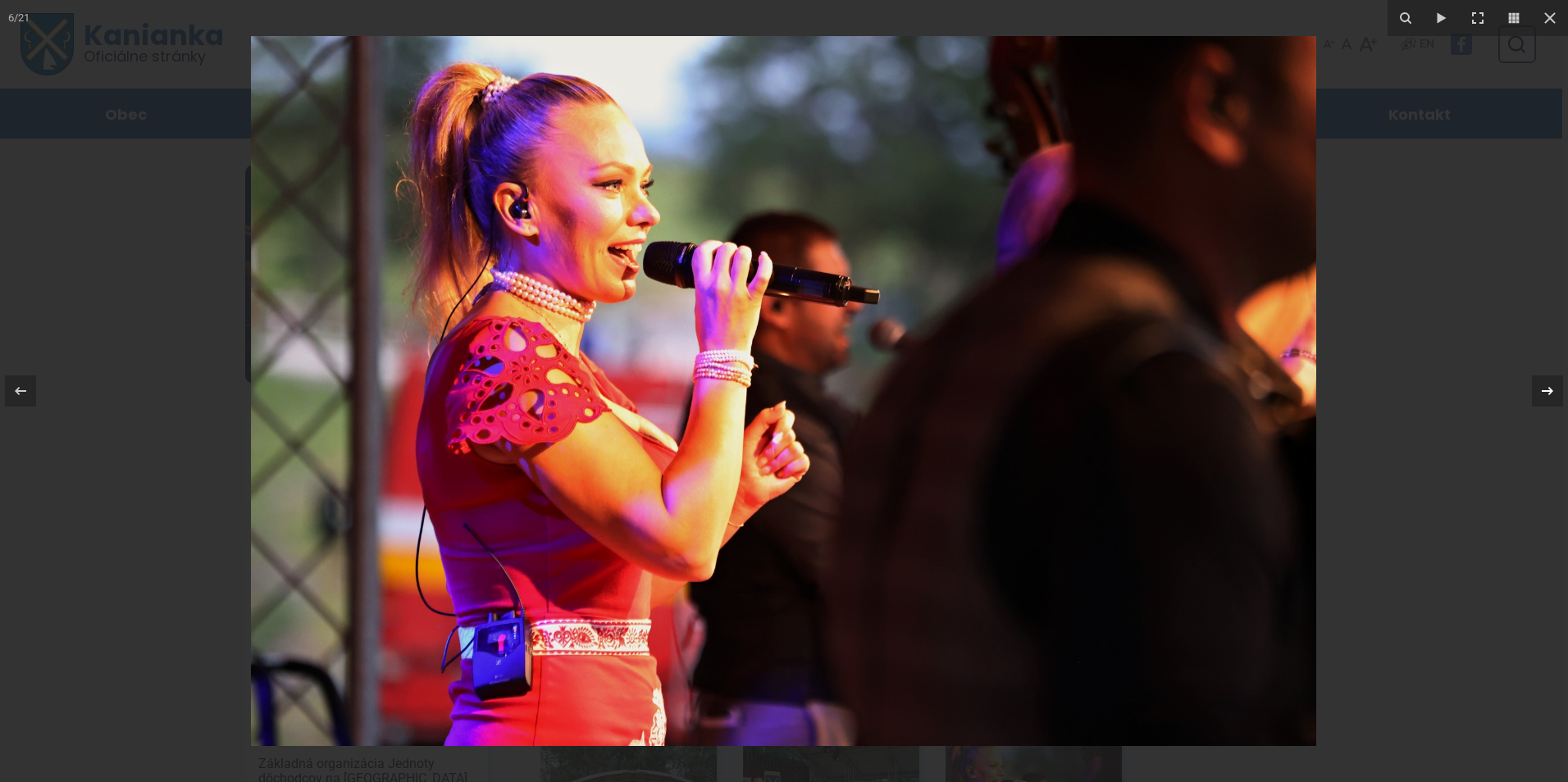
click at [1545, 390] on icon at bounding box center [1548, 391] width 20 height 20
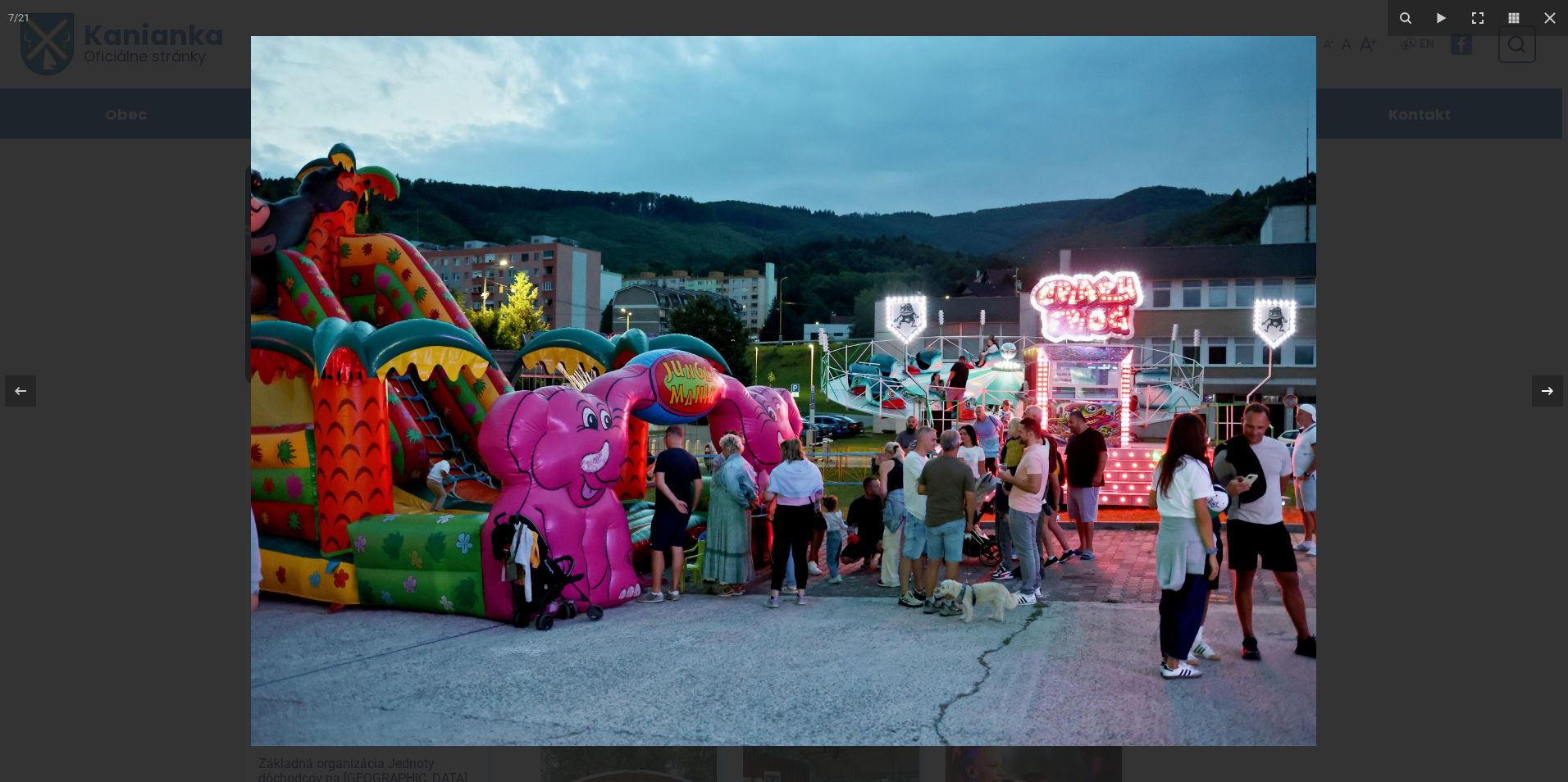
click at [1545, 390] on div "7 / 21" at bounding box center [784, 391] width 1568 height 782
click at [1548, 394] on div "7 / 21" at bounding box center [784, 391] width 1568 height 782
click at [1549, 385] on icon at bounding box center [1548, 391] width 20 height 20
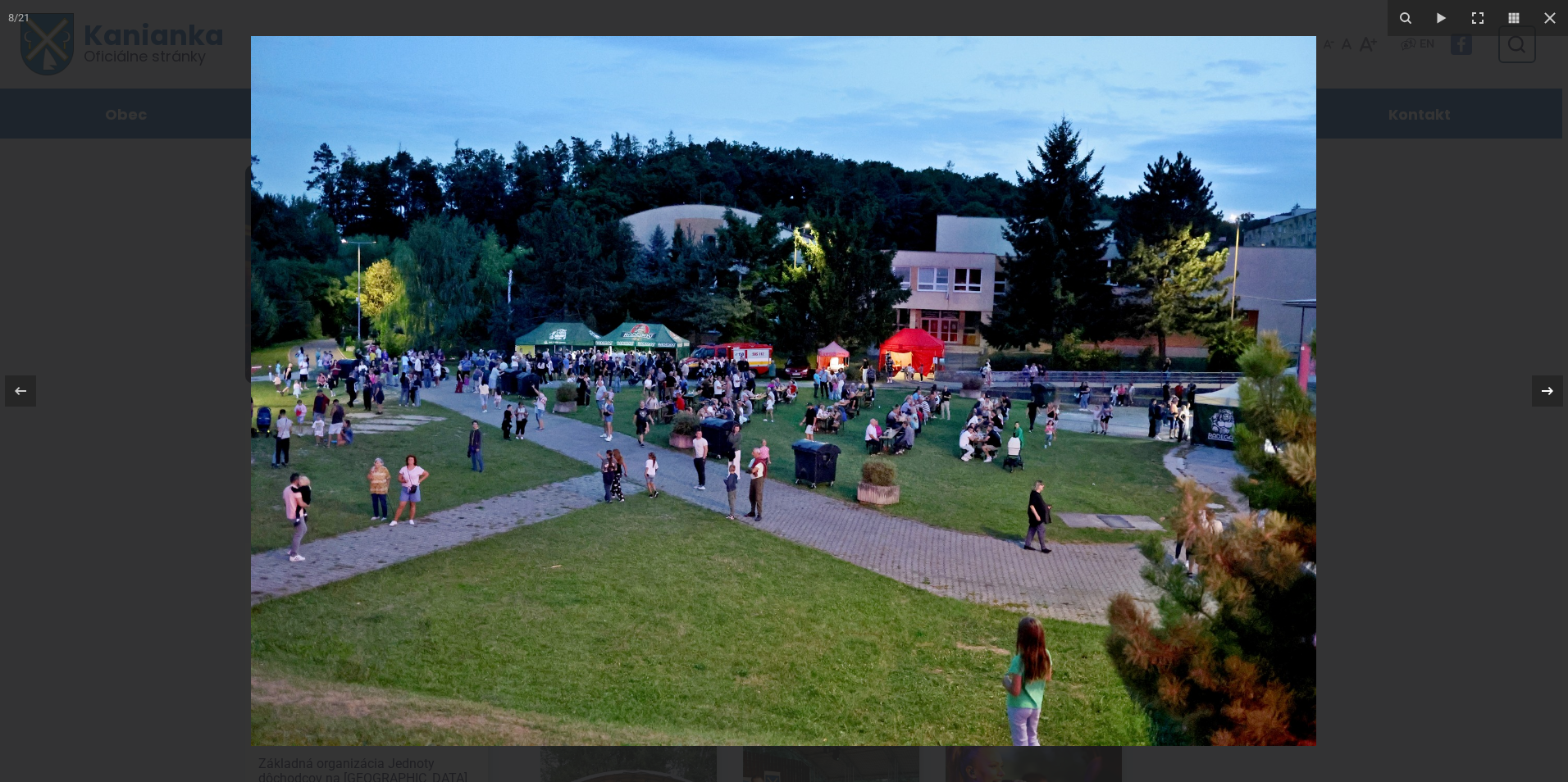
click at [1549, 385] on div "8 / 21" at bounding box center [784, 391] width 1568 height 782
click at [1549, 388] on icon at bounding box center [1547, 390] width 12 height 8
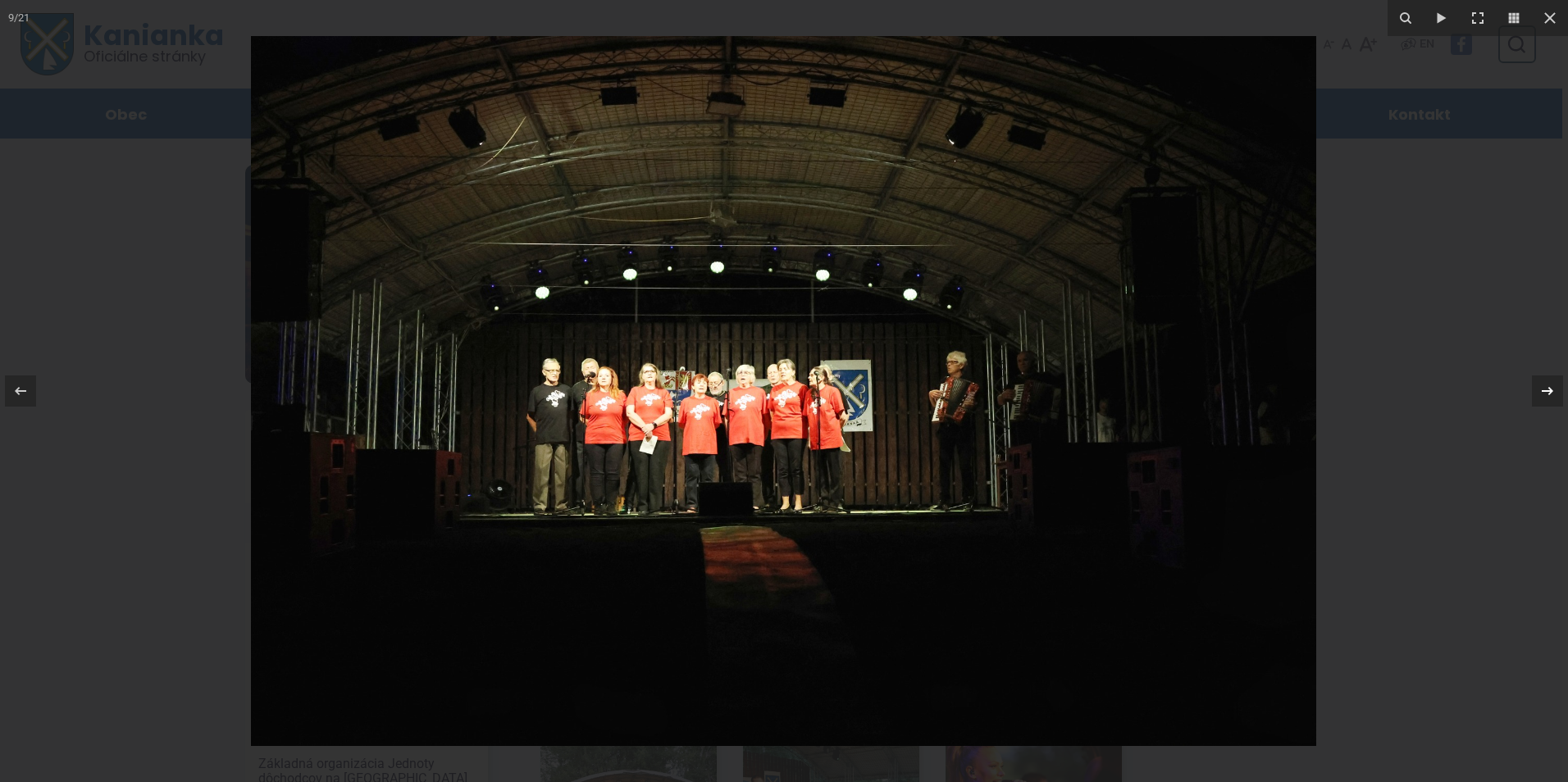
click at [1549, 388] on icon at bounding box center [1547, 390] width 12 height 8
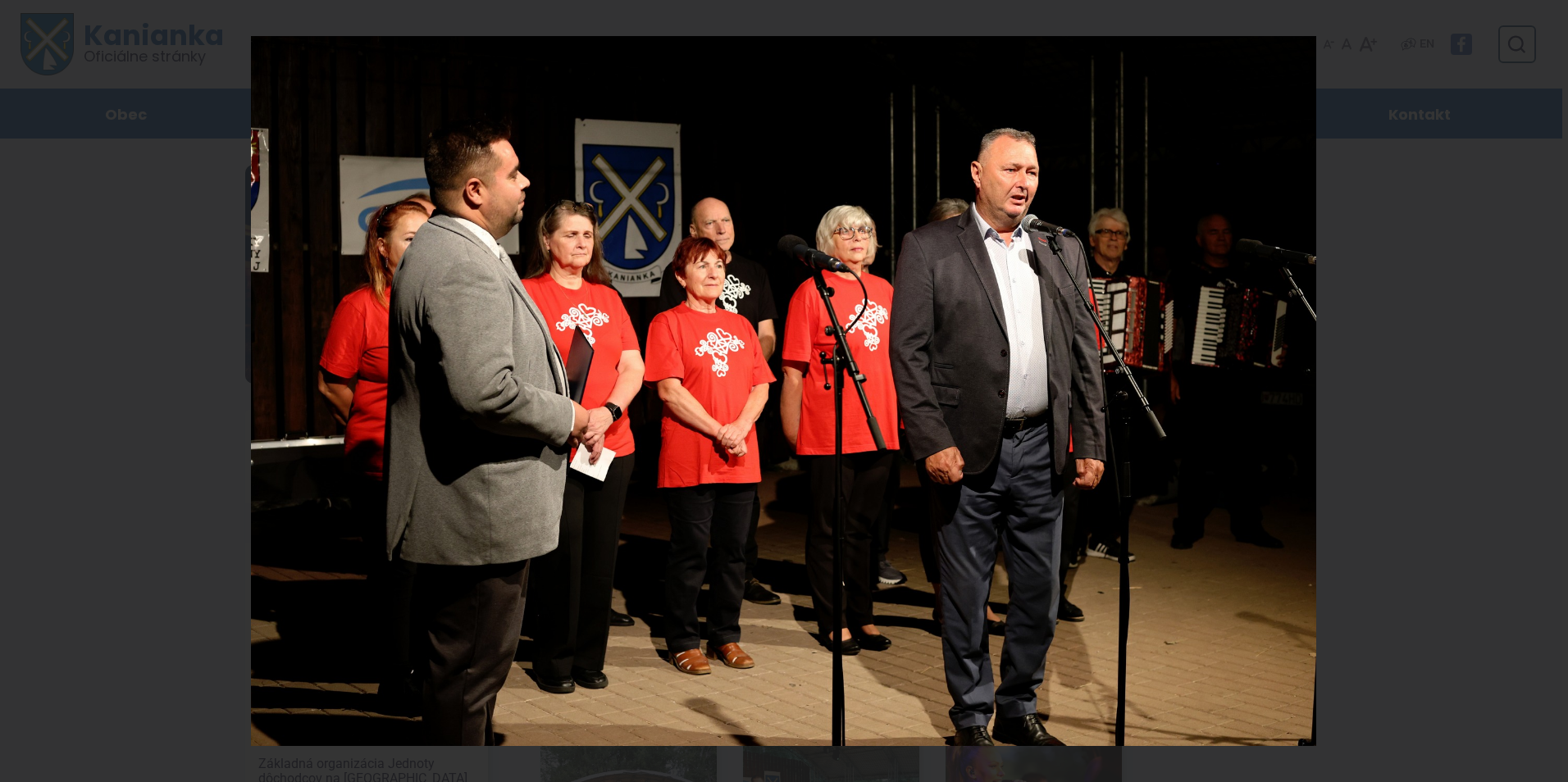
click at [1549, 388] on div "10 / 21" at bounding box center [784, 391] width 1568 height 782
click at [1548, 390] on icon at bounding box center [1548, 391] width 20 height 20
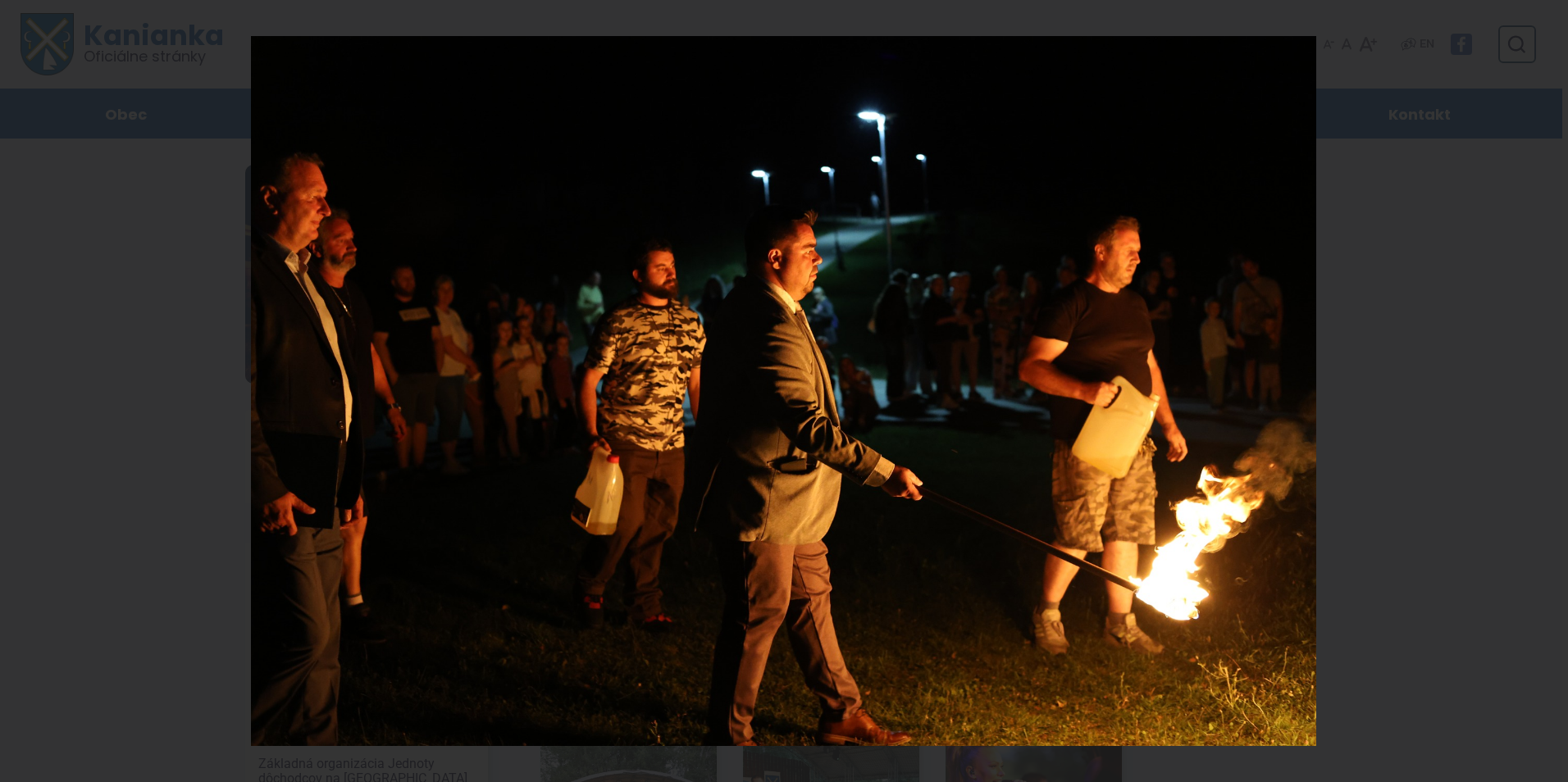
click at [1548, 390] on div "11 / 21" at bounding box center [784, 391] width 1568 height 782
click at [1548, 392] on icon at bounding box center [1548, 391] width 20 height 20
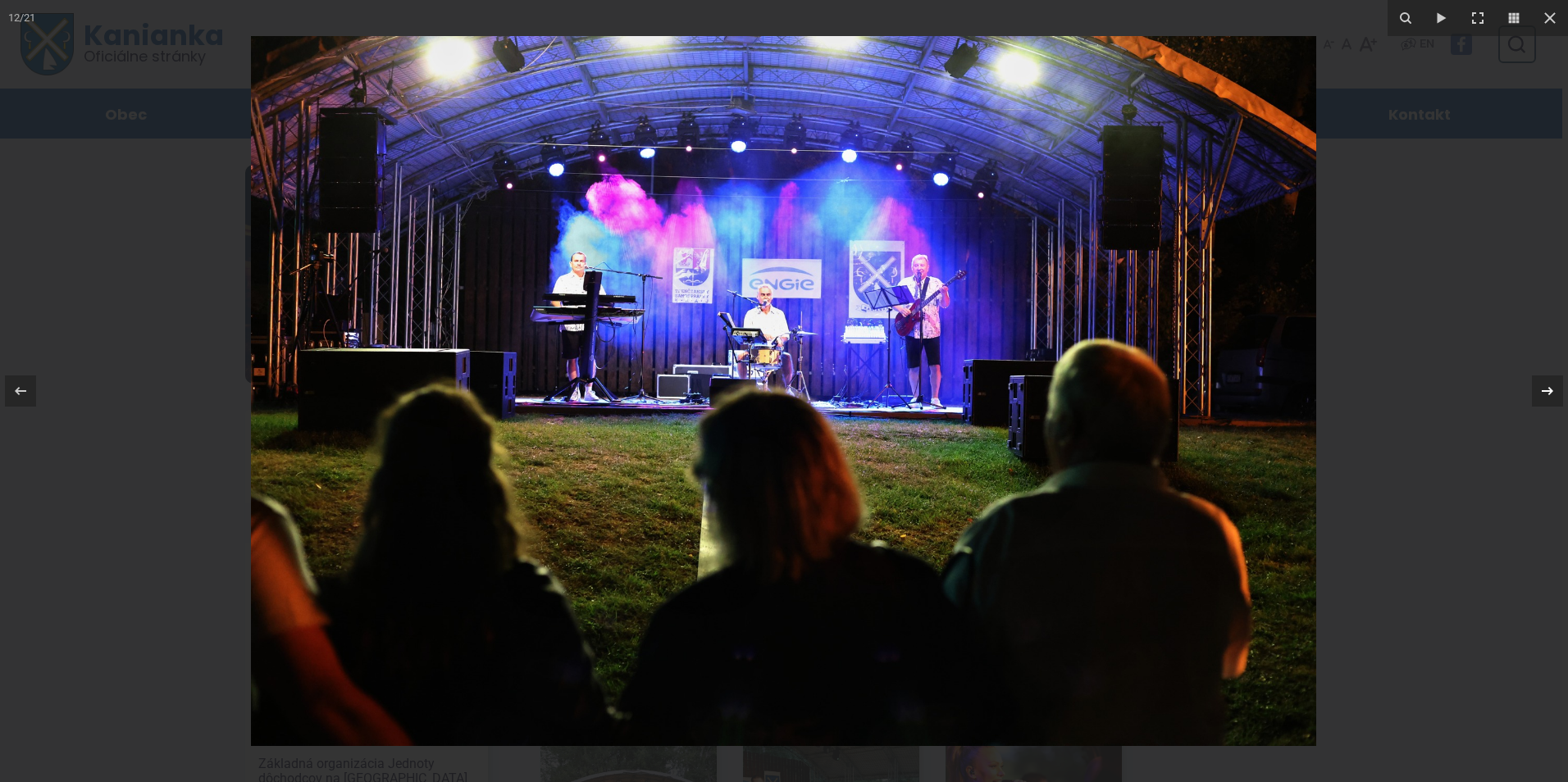
click at [1548, 392] on div "12 / 21" at bounding box center [784, 391] width 1568 height 782
click at [1548, 387] on icon at bounding box center [1548, 391] width 20 height 20
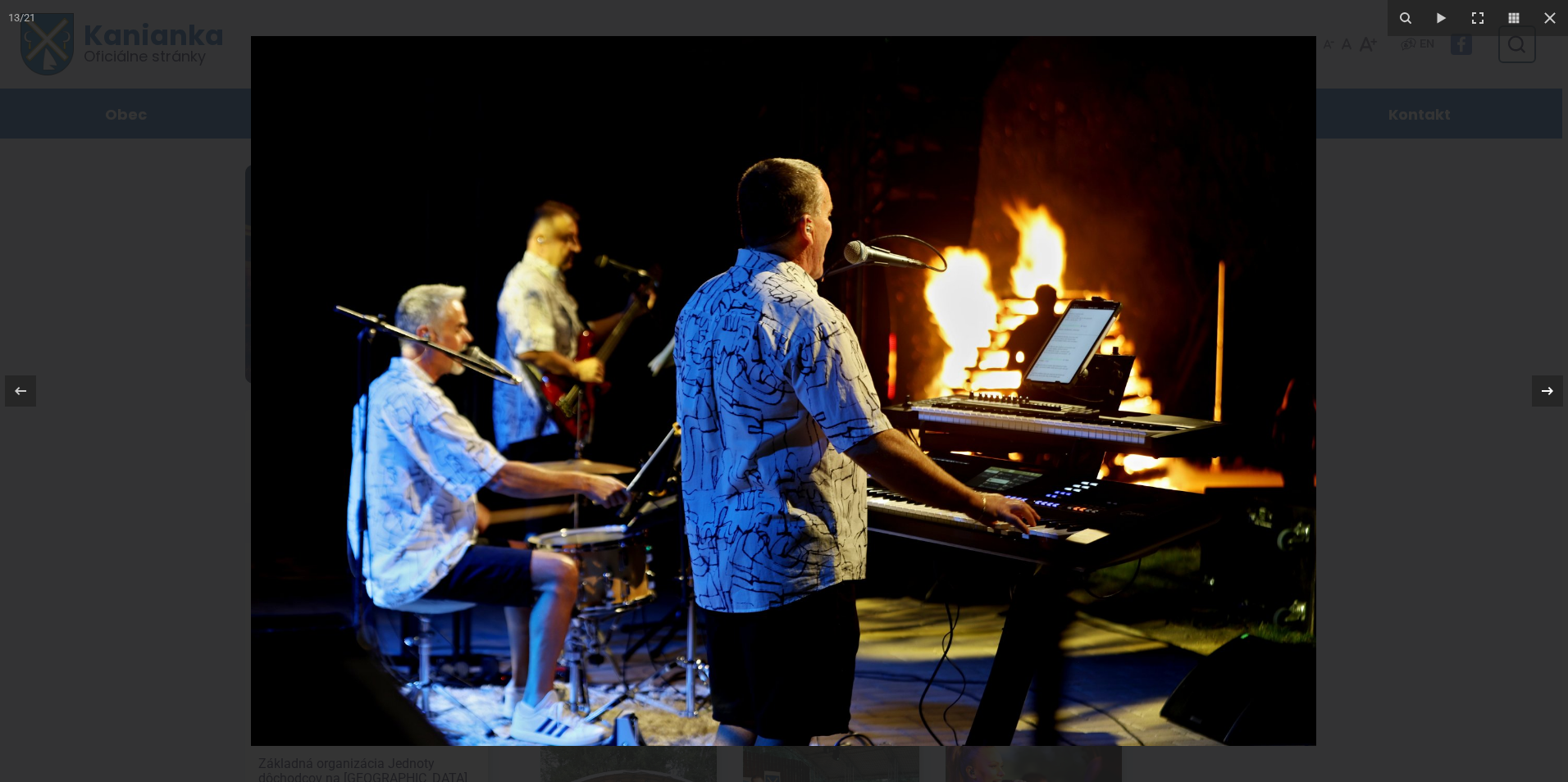
click at [1548, 387] on div "13 / 21" at bounding box center [784, 391] width 1568 height 782
click at [1544, 390] on icon at bounding box center [1548, 391] width 20 height 20
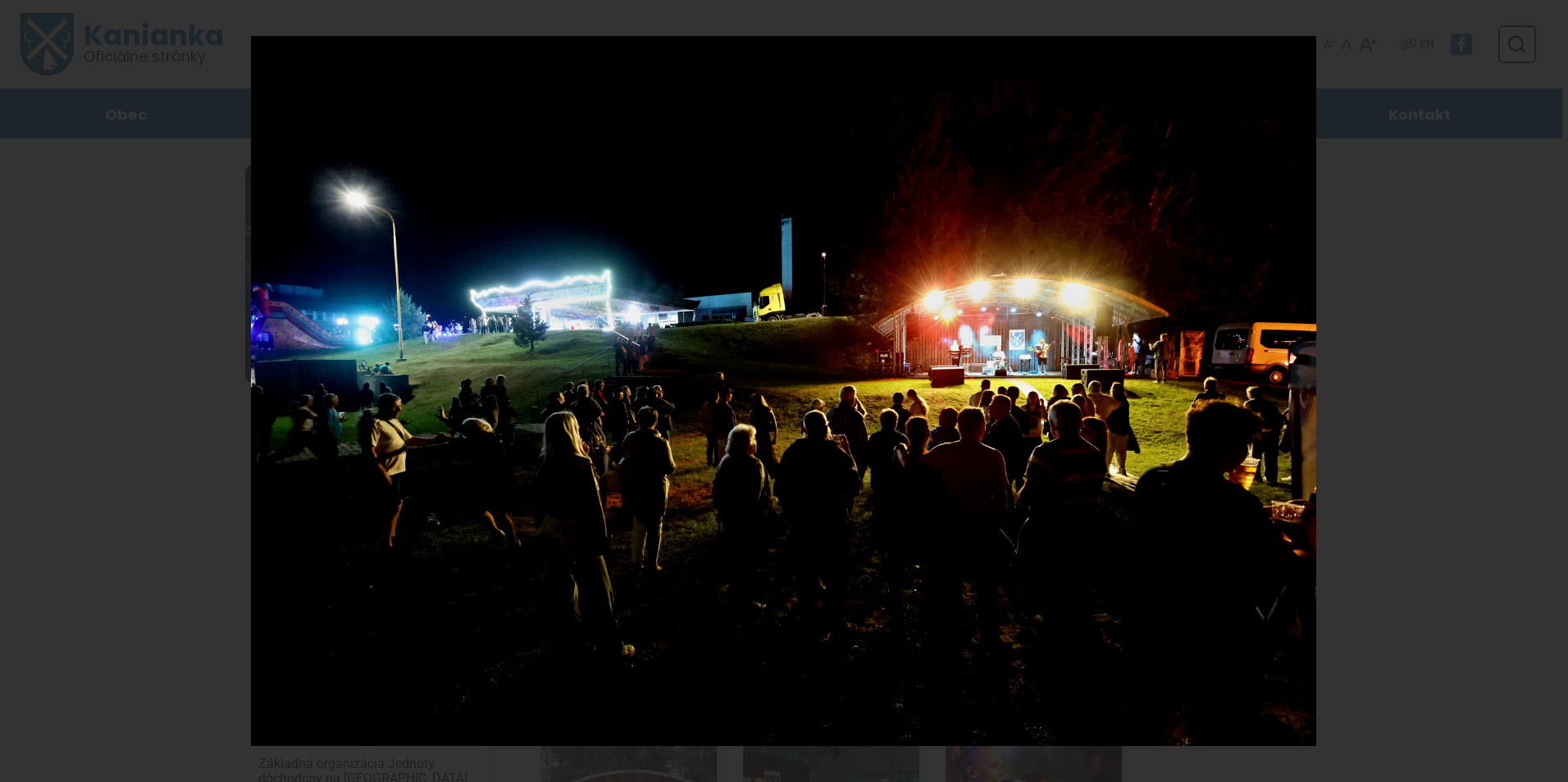
click at [1544, 390] on div "14 / 21" at bounding box center [784, 391] width 1568 height 782
click at [1548, 391] on div "14 / 21" at bounding box center [784, 391] width 1568 height 782
click at [1544, 387] on icon at bounding box center [1548, 391] width 20 height 20
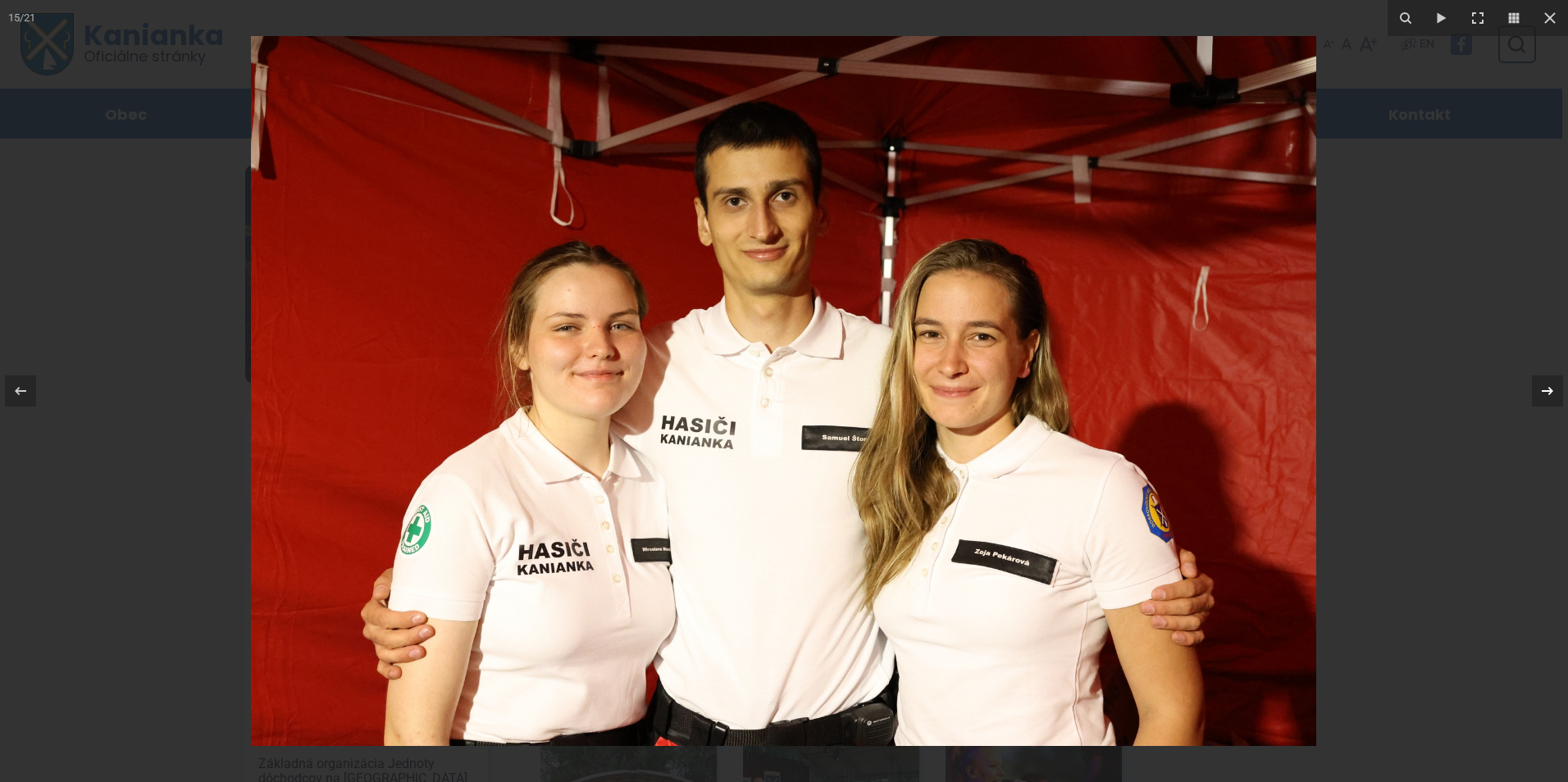
click at [1544, 387] on div "15 / 21" at bounding box center [784, 391] width 1568 height 782
click at [1547, 392] on icon at bounding box center [1548, 391] width 20 height 20
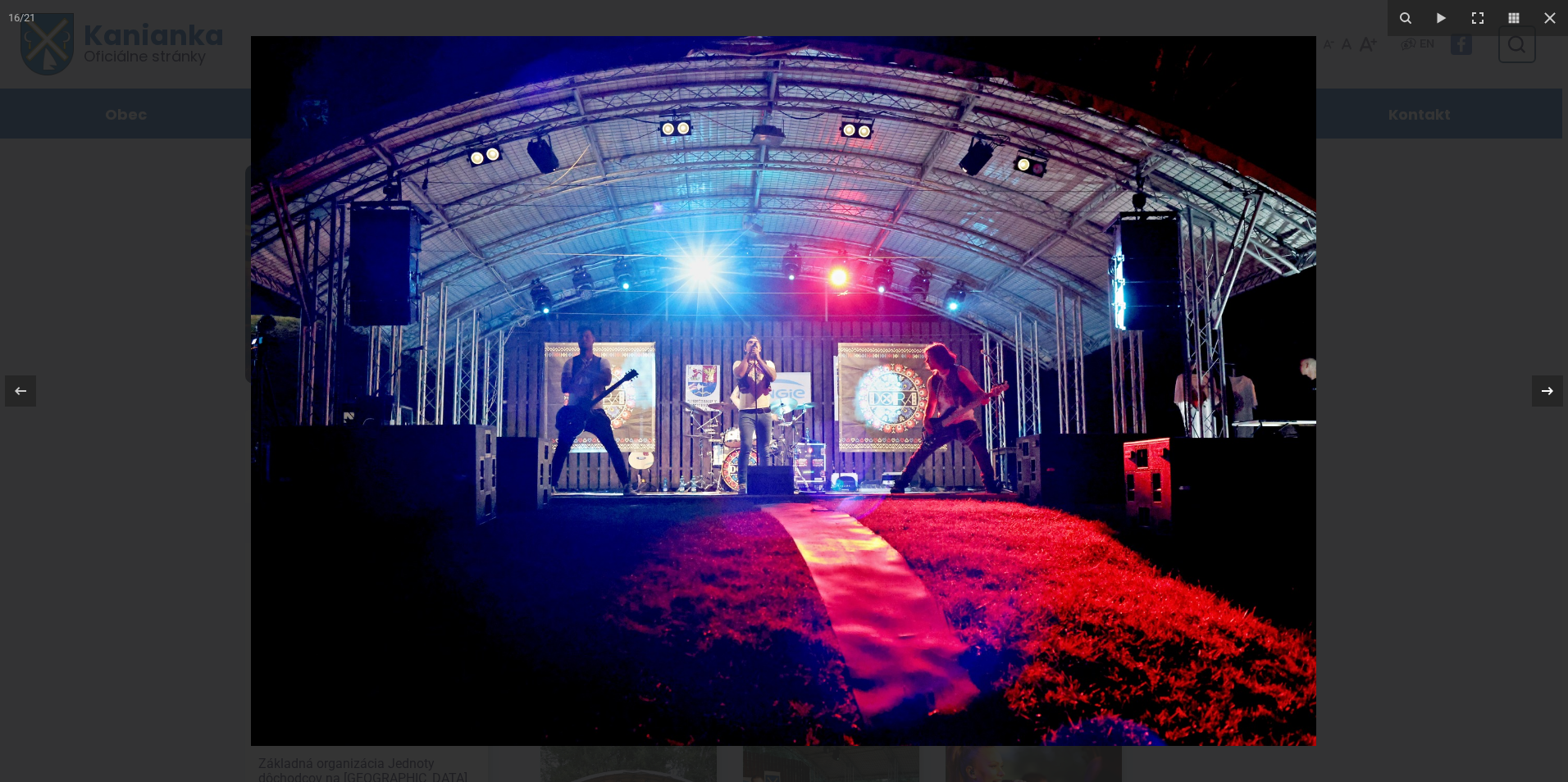
click at [1547, 392] on div "16 / 21" at bounding box center [784, 391] width 1568 height 782
click at [1547, 390] on icon at bounding box center [1548, 391] width 20 height 20
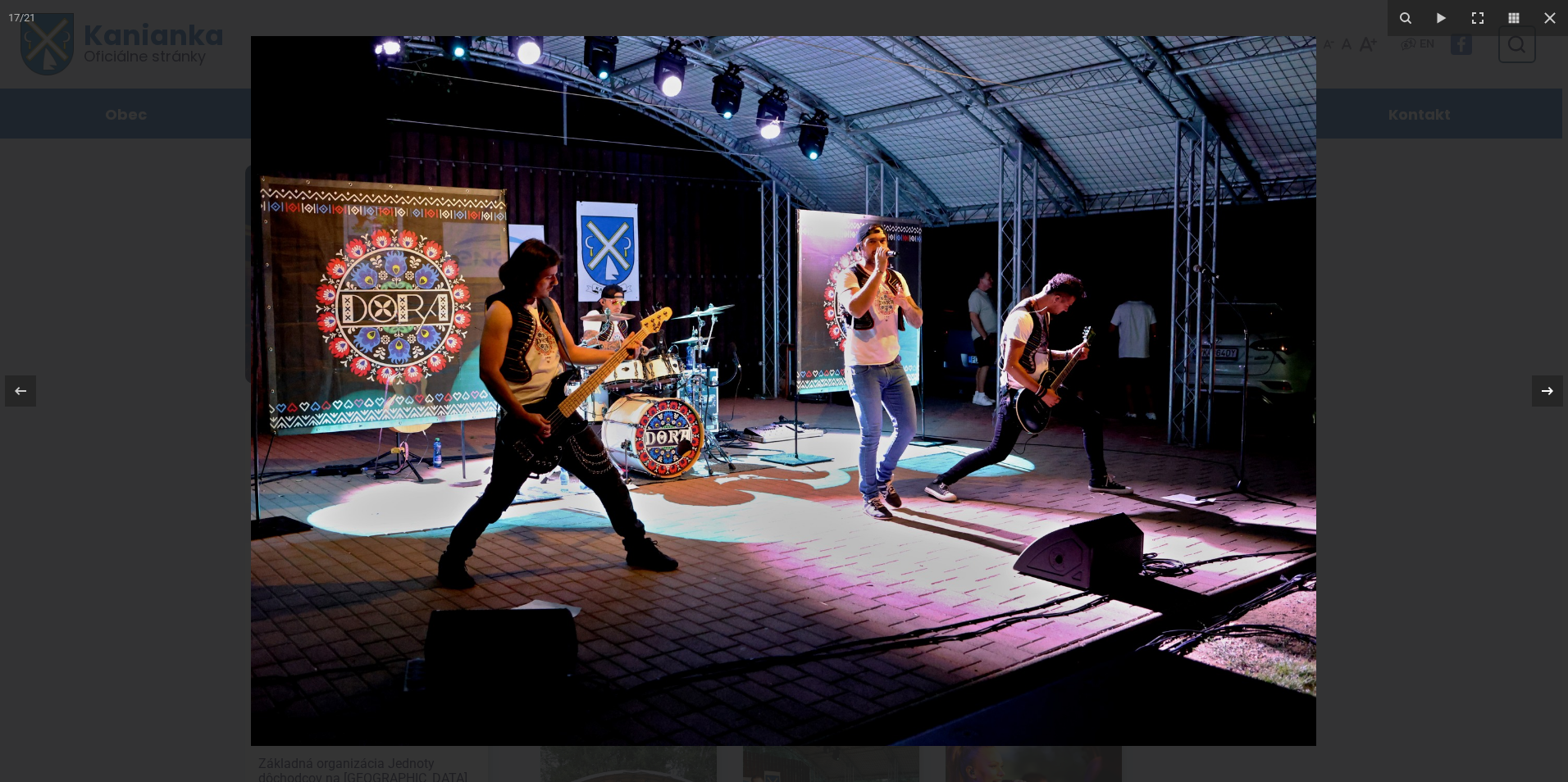
click at [1547, 390] on div "17 / 21" at bounding box center [784, 391] width 1568 height 782
click at [1547, 390] on icon at bounding box center [1548, 391] width 20 height 20
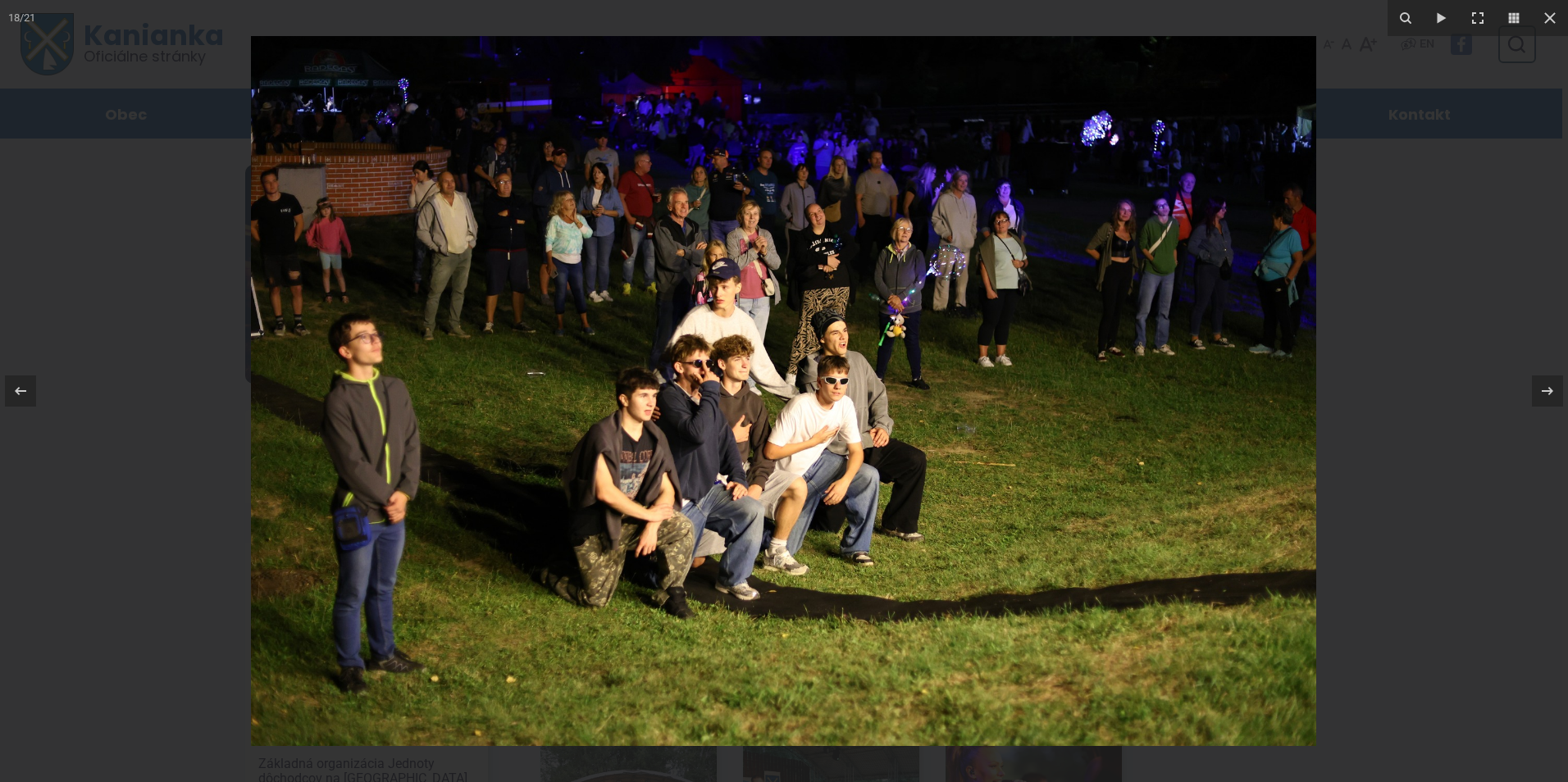
click at [939, 325] on img at bounding box center [783, 391] width 1065 height 710
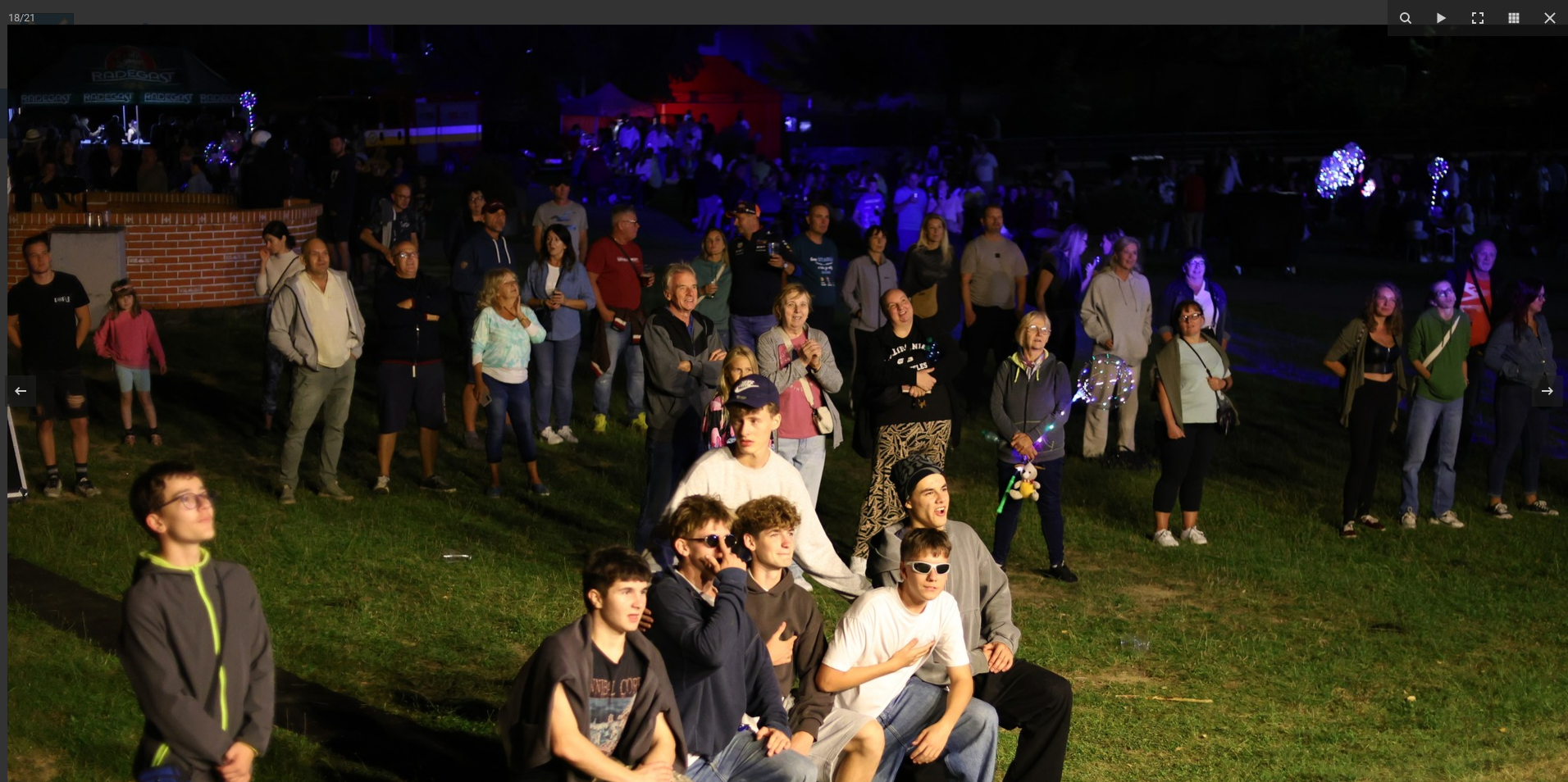
drag, startPoint x: 1104, startPoint y: 262, endPoint x: 1230, endPoint y: 454, distance: 229.7
click at [1230, 454] on img at bounding box center [846, 584] width 1679 height 1119
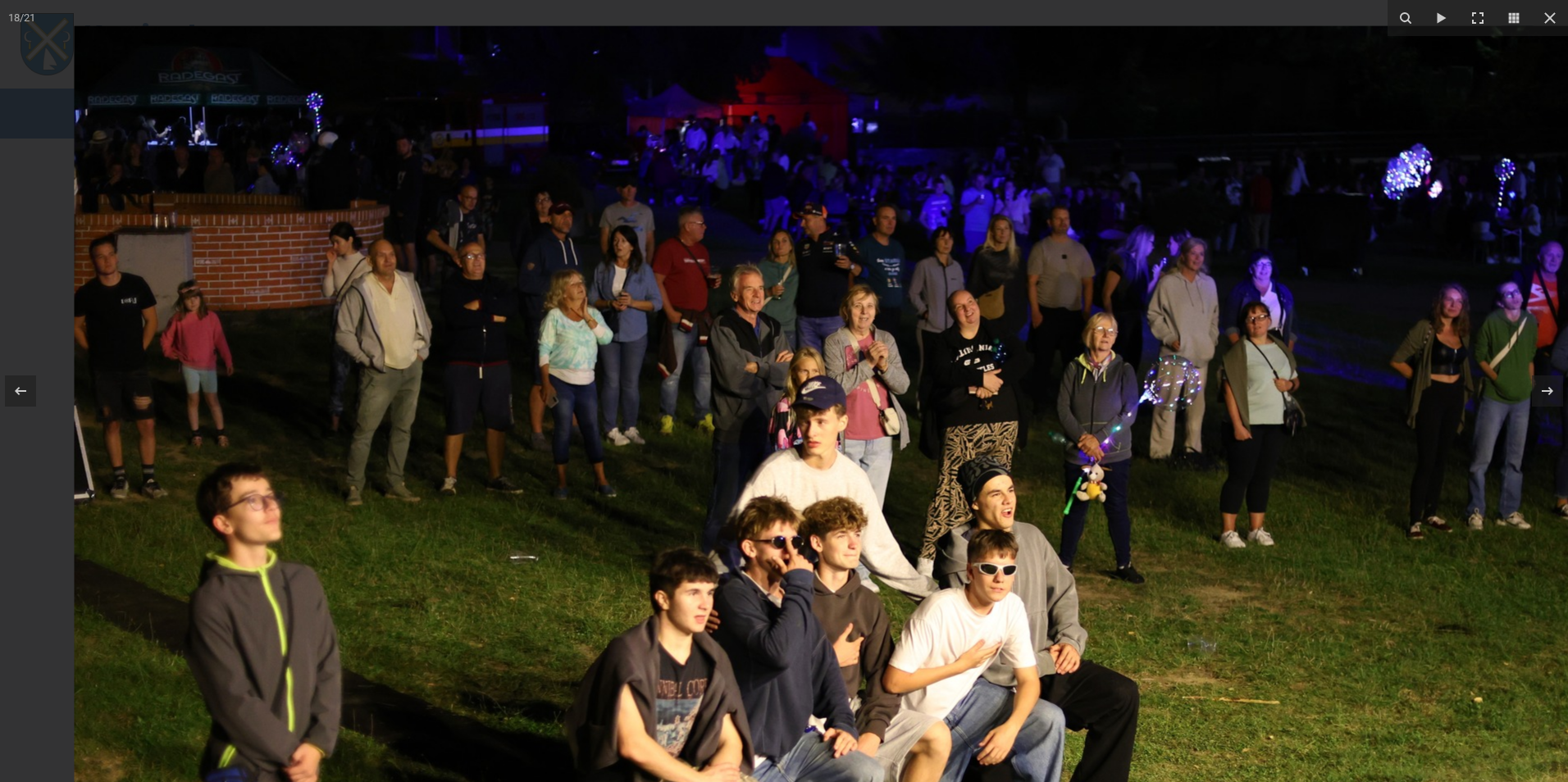
drag, startPoint x: 743, startPoint y: 355, endPoint x: 940, endPoint y: 403, distance: 202.8
click at [940, 403] on img at bounding box center [914, 586] width 1679 height 1119
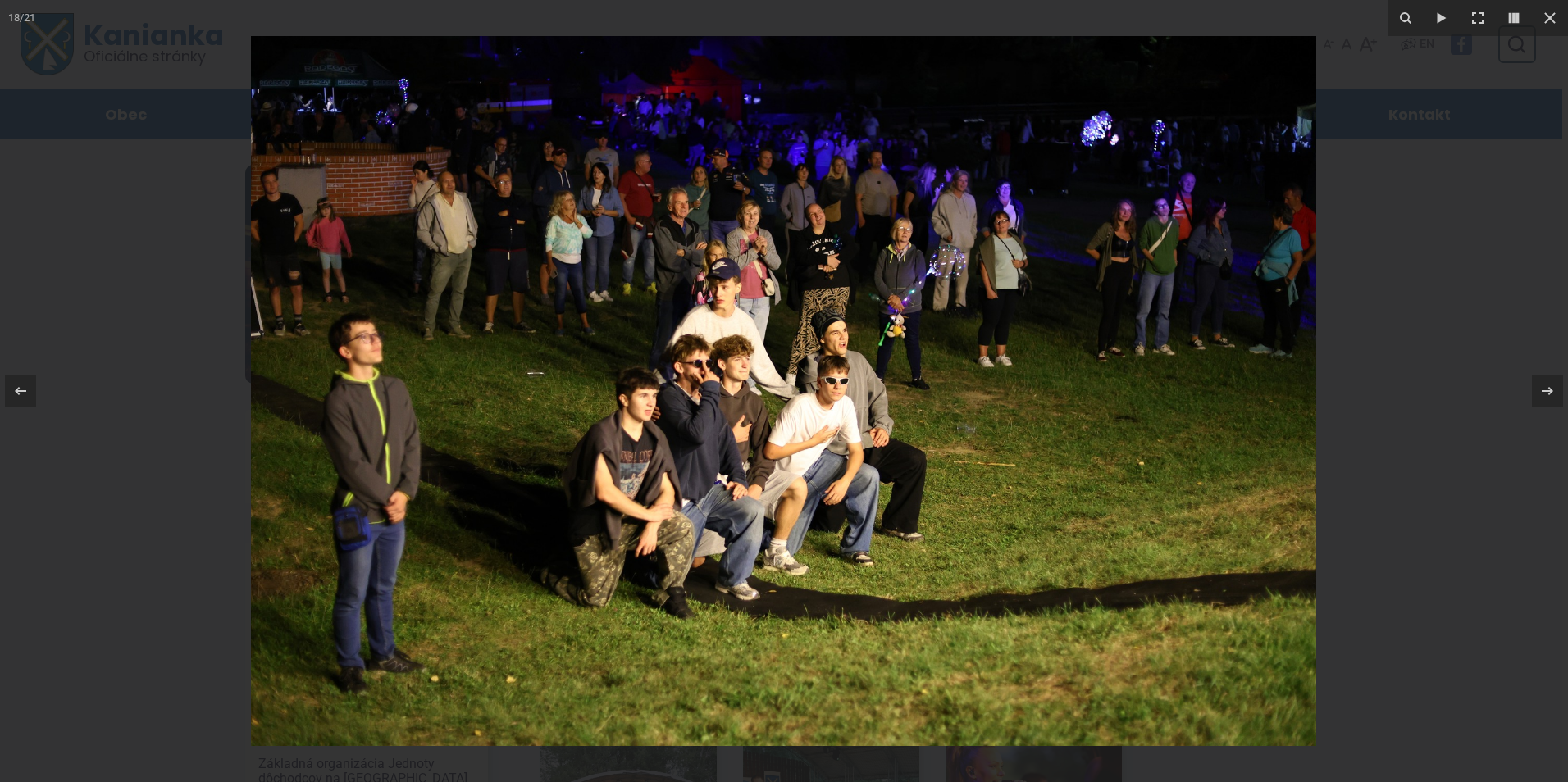
click at [740, 217] on img at bounding box center [783, 391] width 1065 height 710
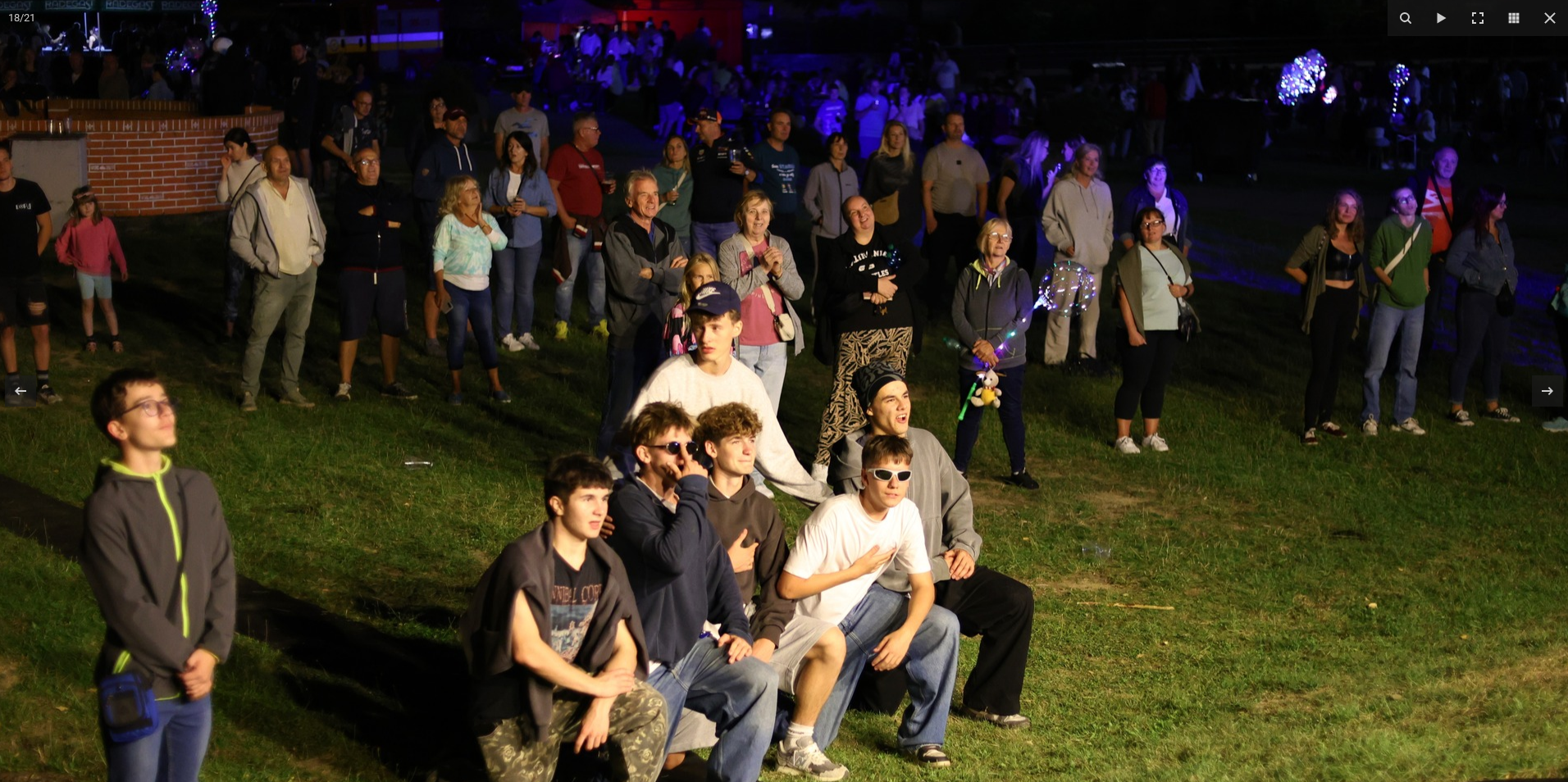
click at [820, 281] on img at bounding box center [808, 491] width 1679 height 1119
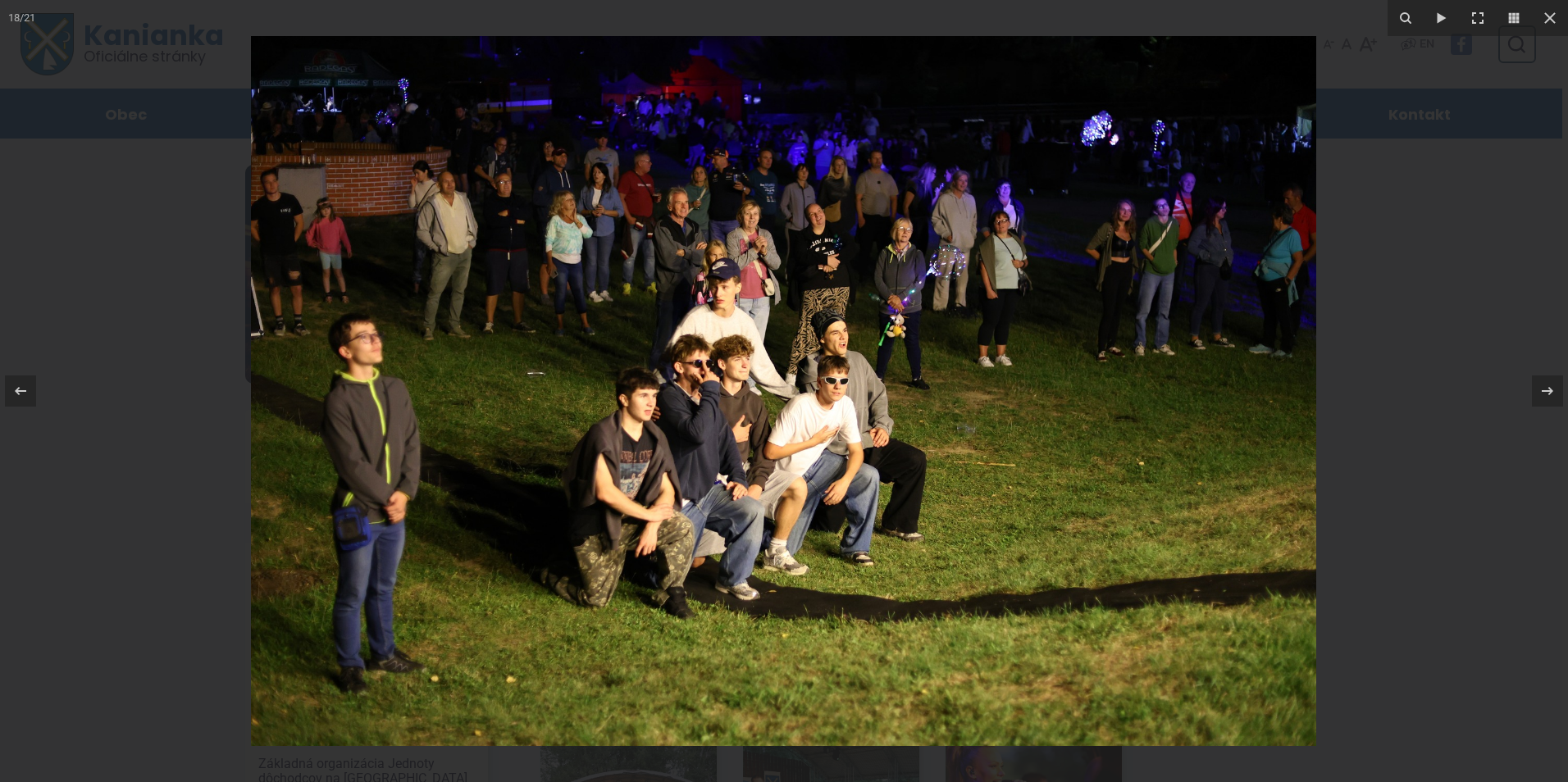
click at [725, 210] on img at bounding box center [783, 391] width 1065 height 710
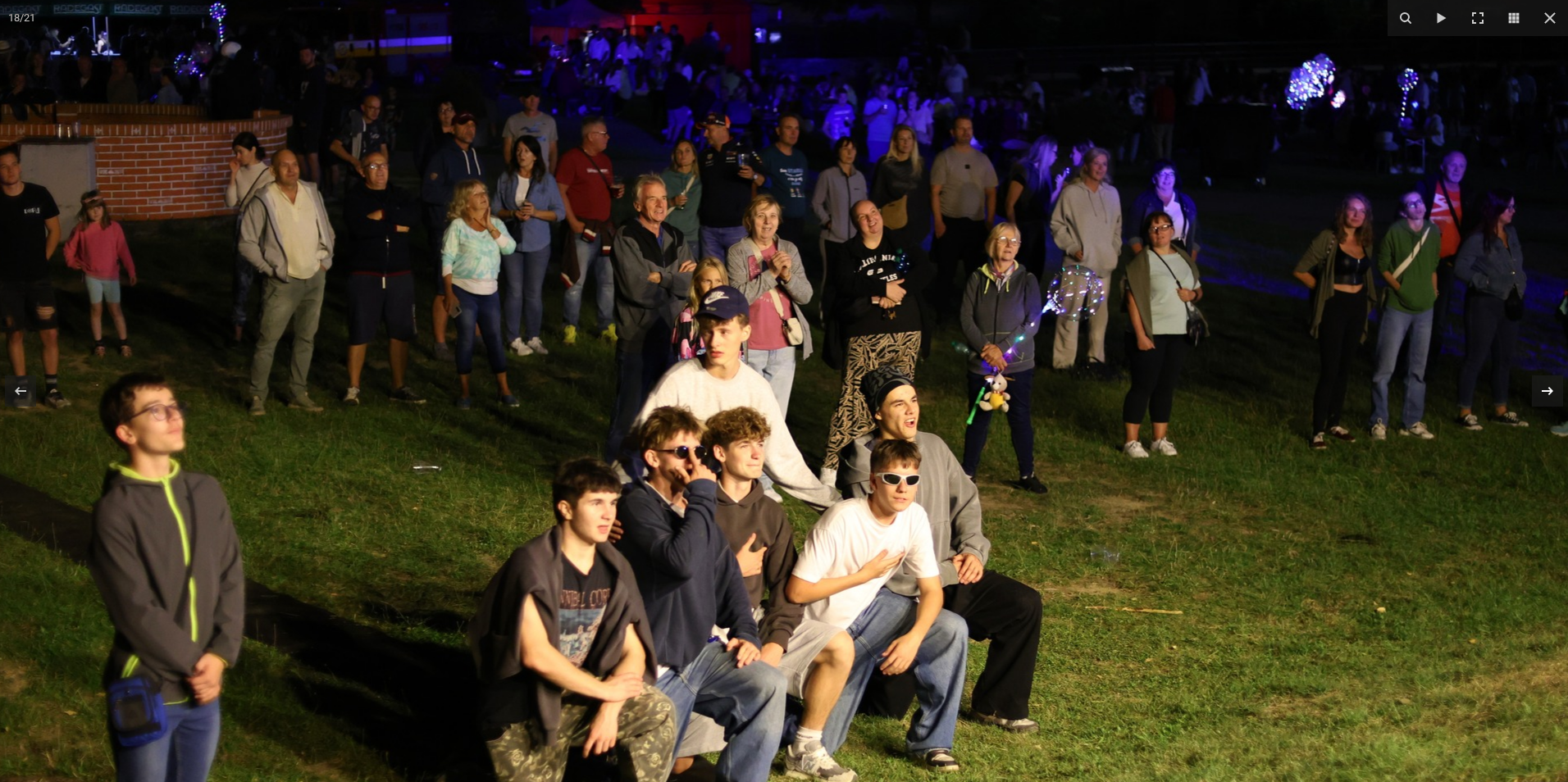
click at [1548, 390] on icon at bounding box center [1548, 391] width 20 height 20
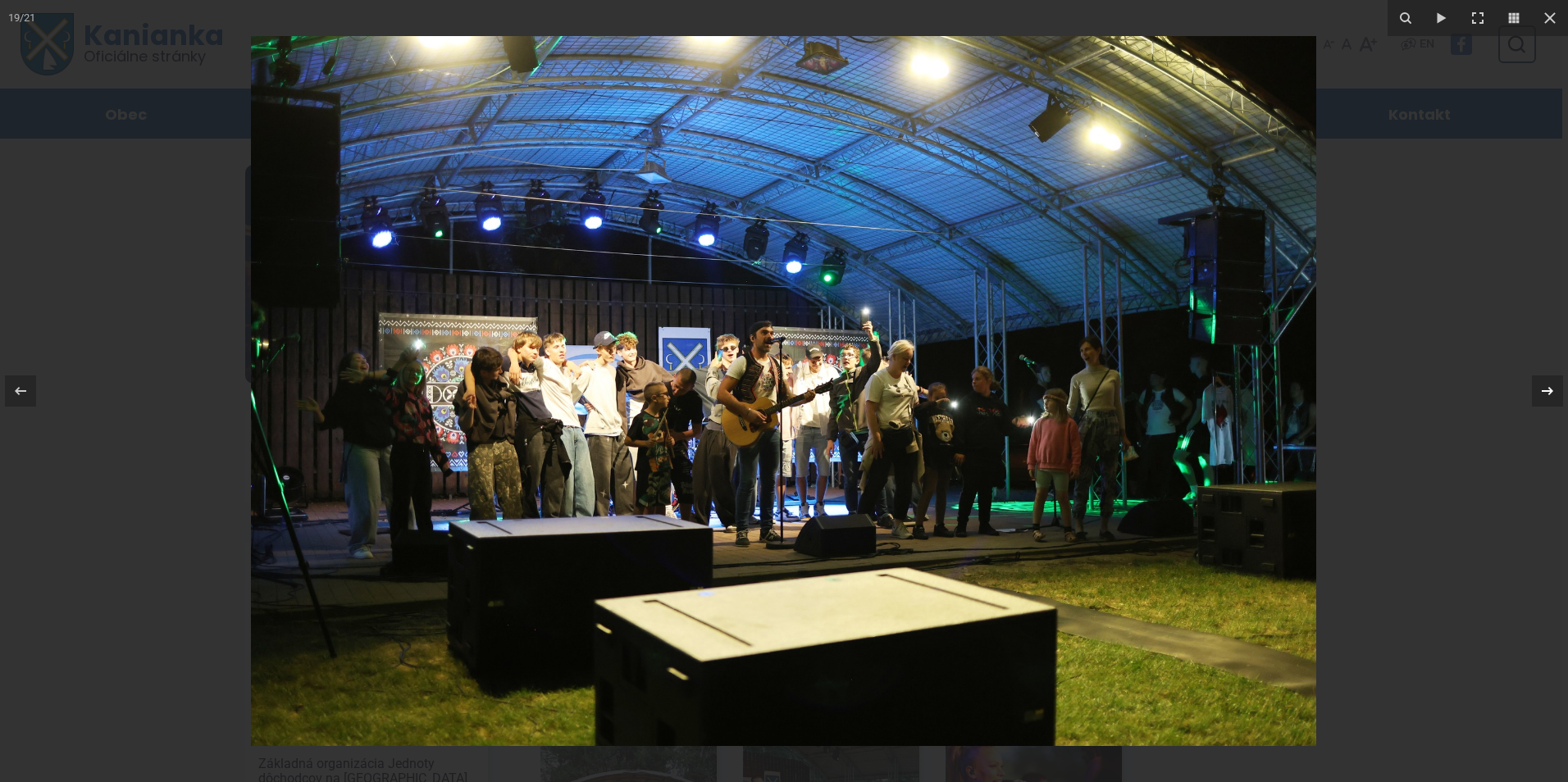
click at [1548, 390] on div "19 / 21" at bounding box center [784, 391] width 1568 height 782
click at [1546, 387] on icon at bounding box center [1548, 391] width 20 height 20
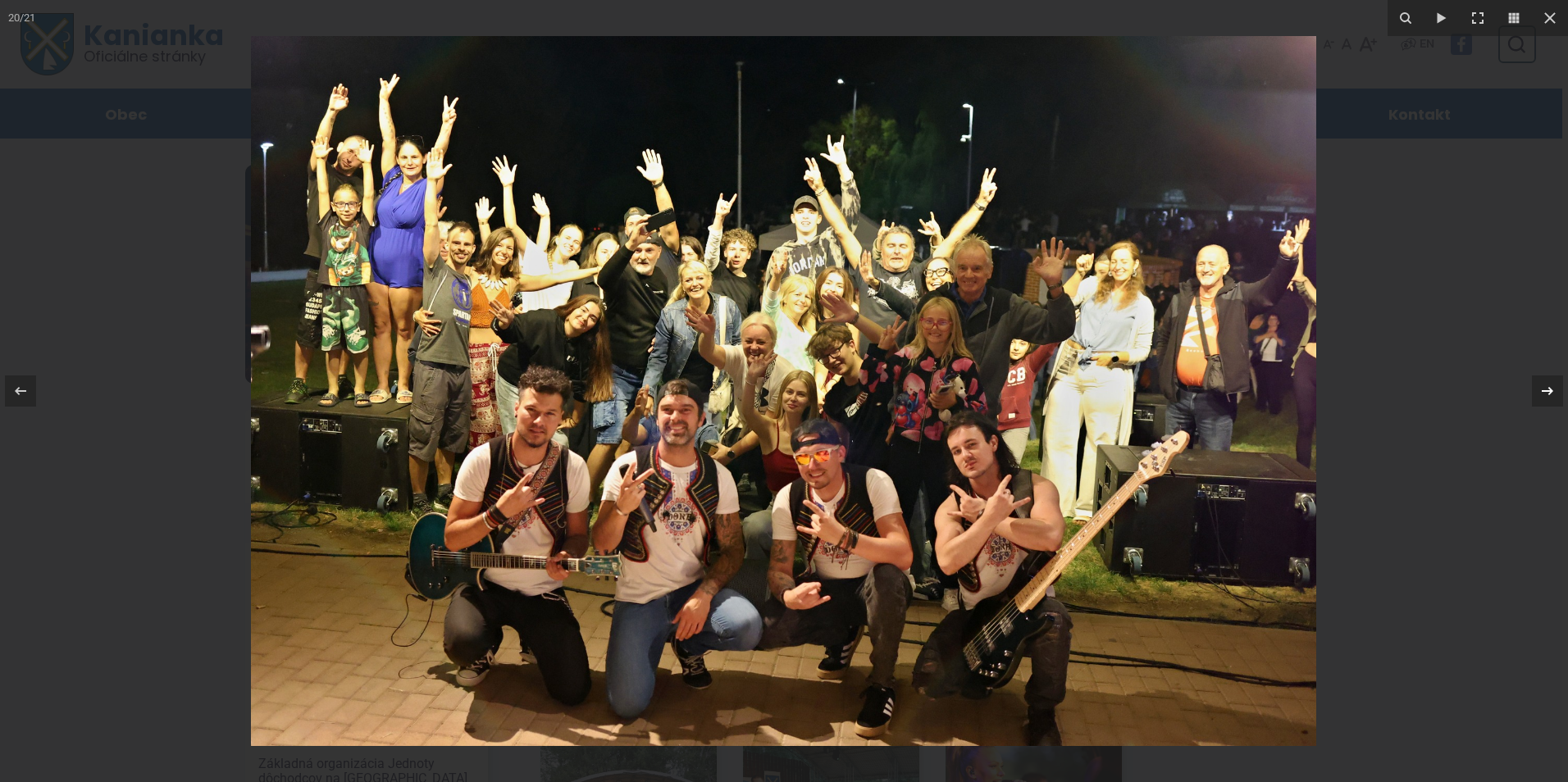
click at [1545, 395] on icon at bounding box center [1548, 391] width 20 height 20
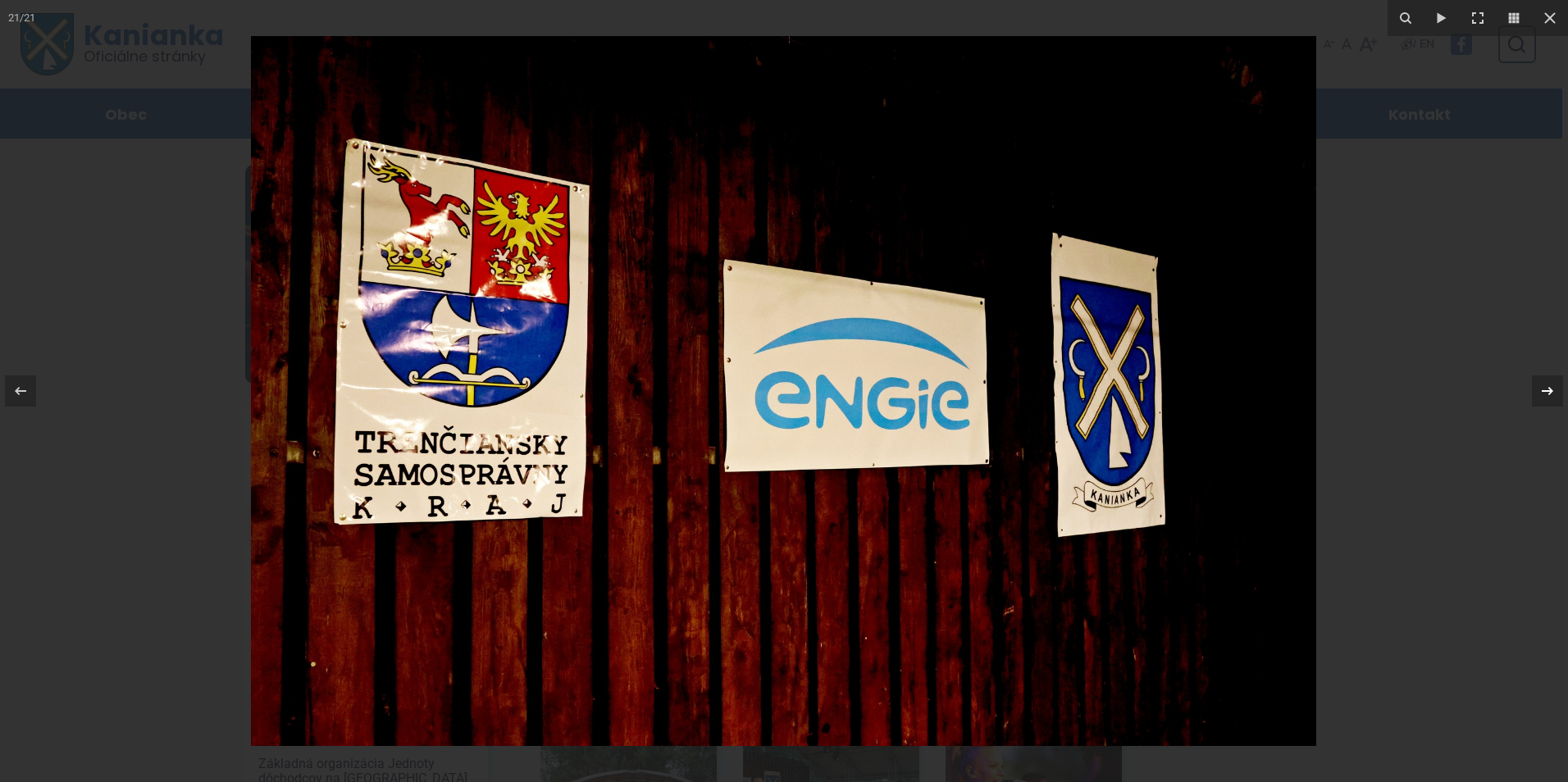
click at [1545, 395] on icon at bounding box center [1548, 391] width 20 height 20
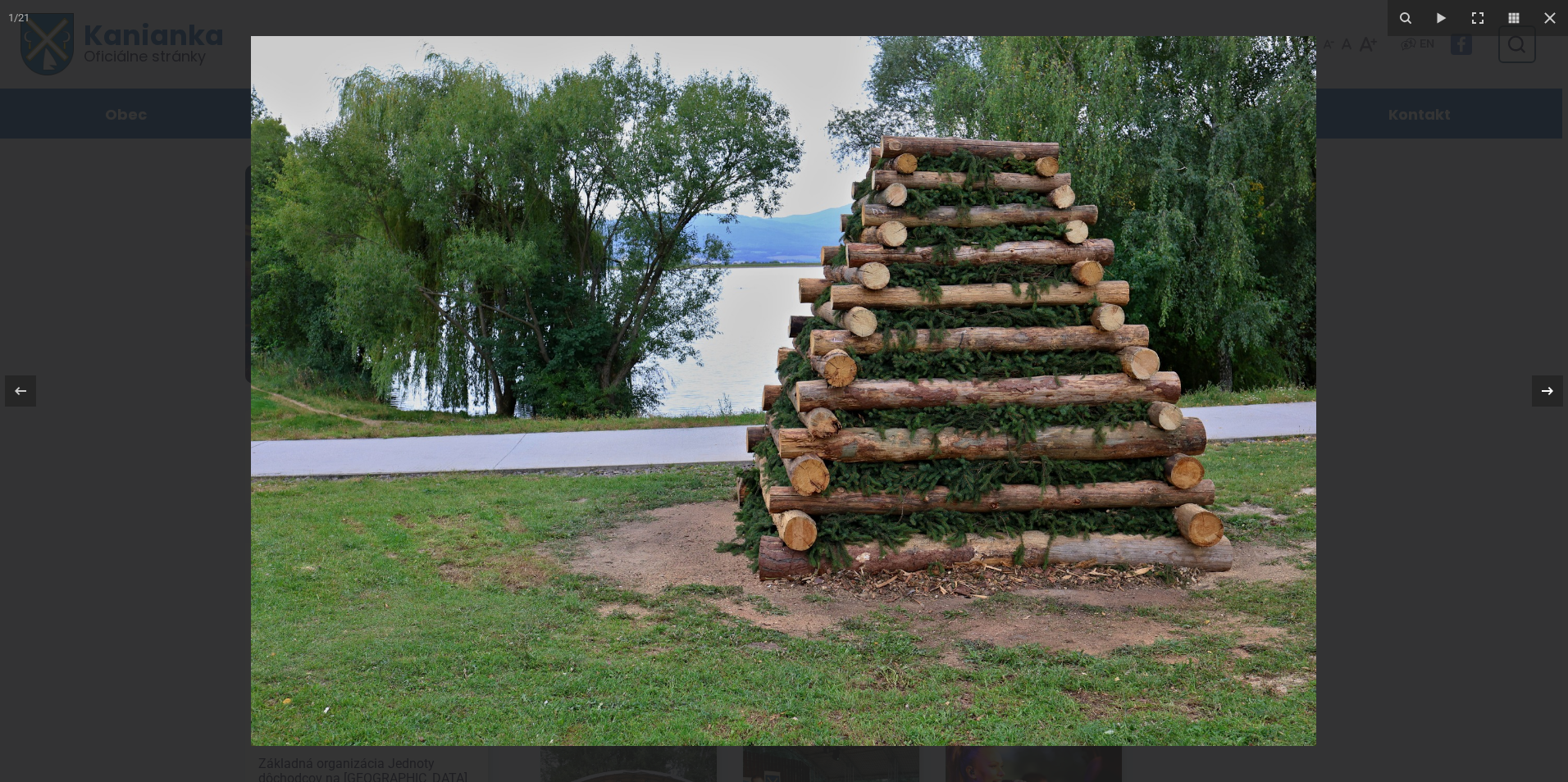
click at [1545, 395] on icon at bounding box center [1548, 391] width 20 height 20
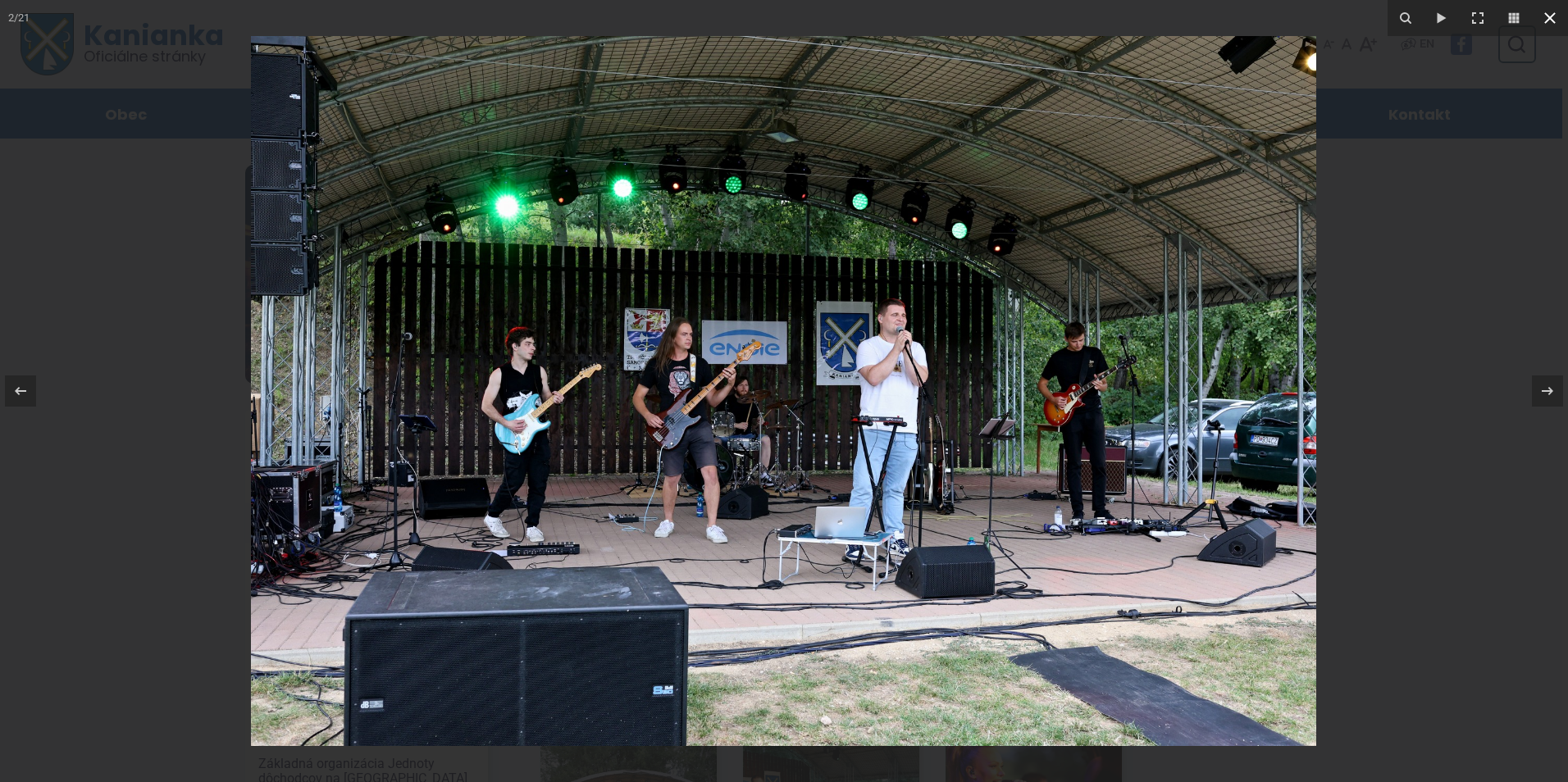
click at [1548, 15] on icon at bounding box center [1549, 18] width 12 height 12
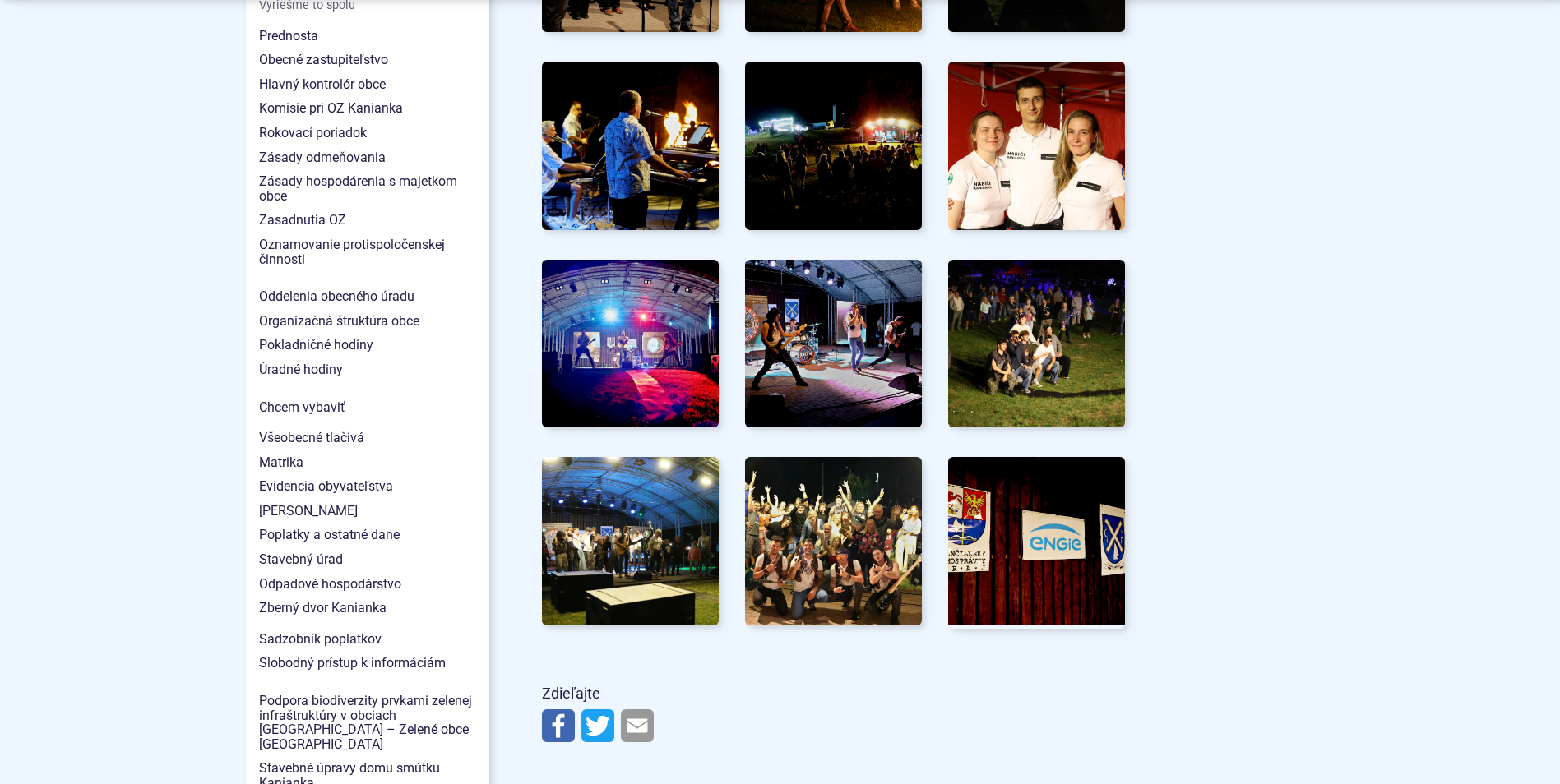
scroll to position [1315, 0]
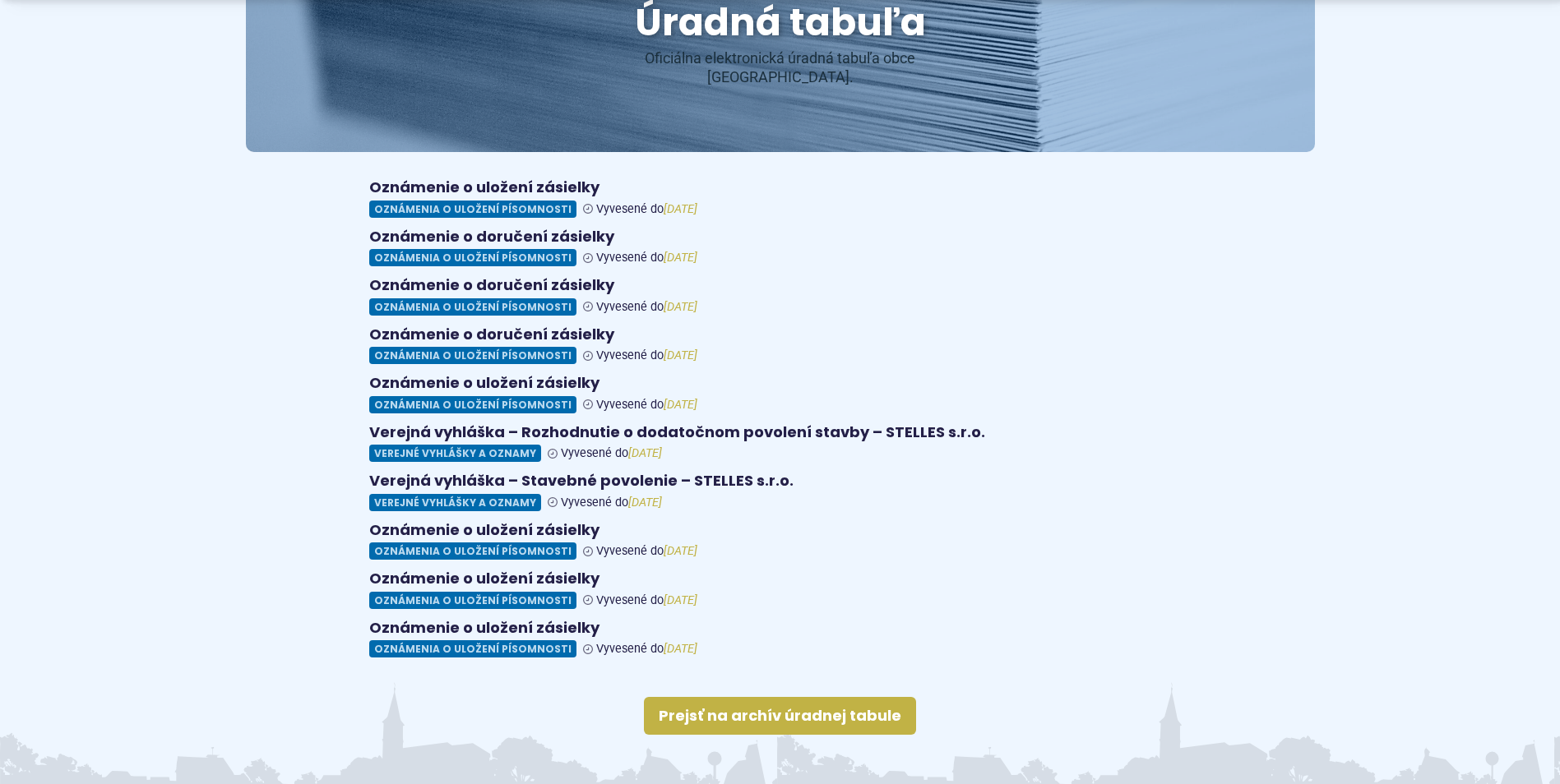
scroll to position [329, 0]
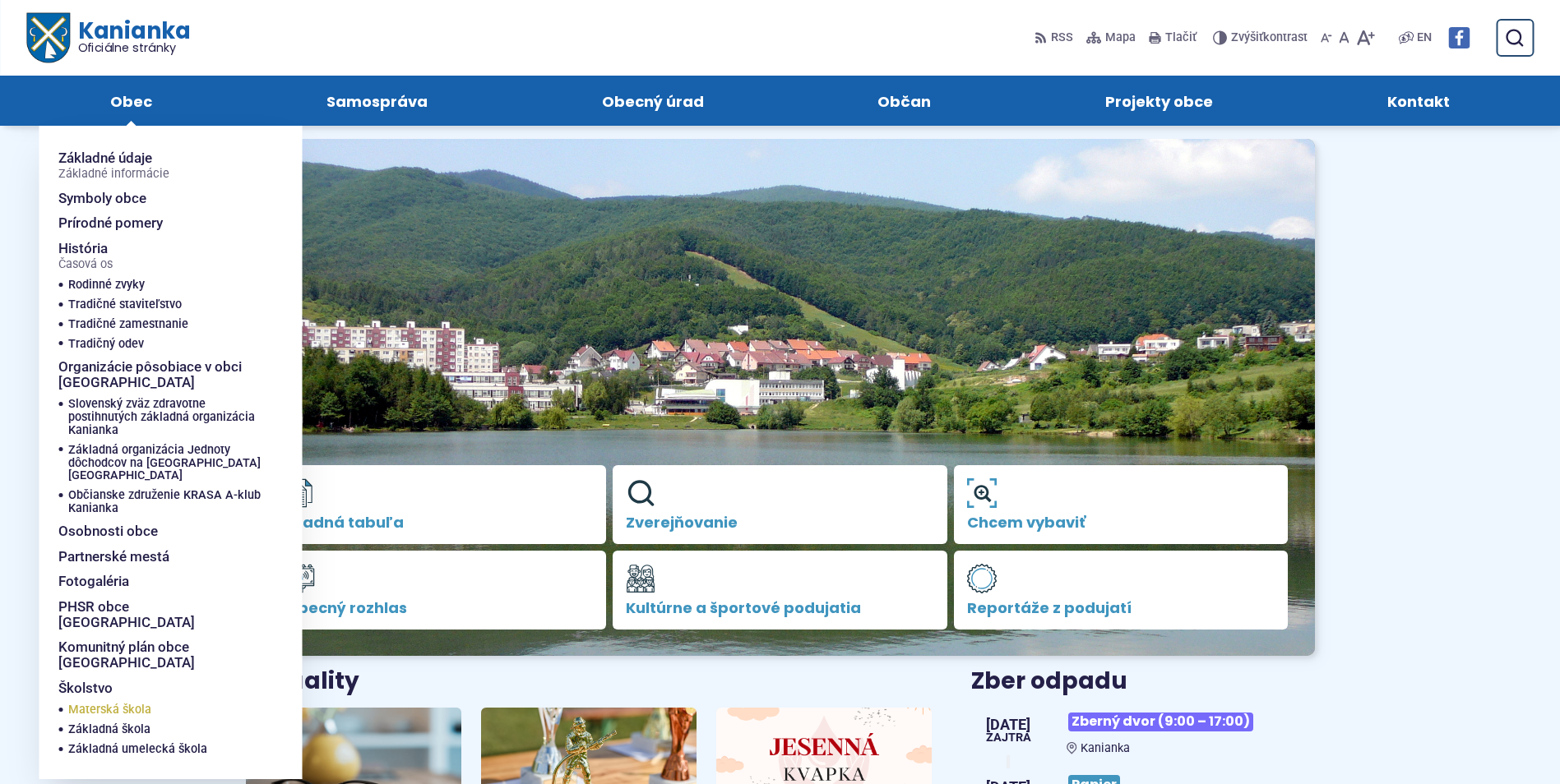
click at [146, 700] on span "Materská škola" at bounding box center [110, 710] width 83 height 20
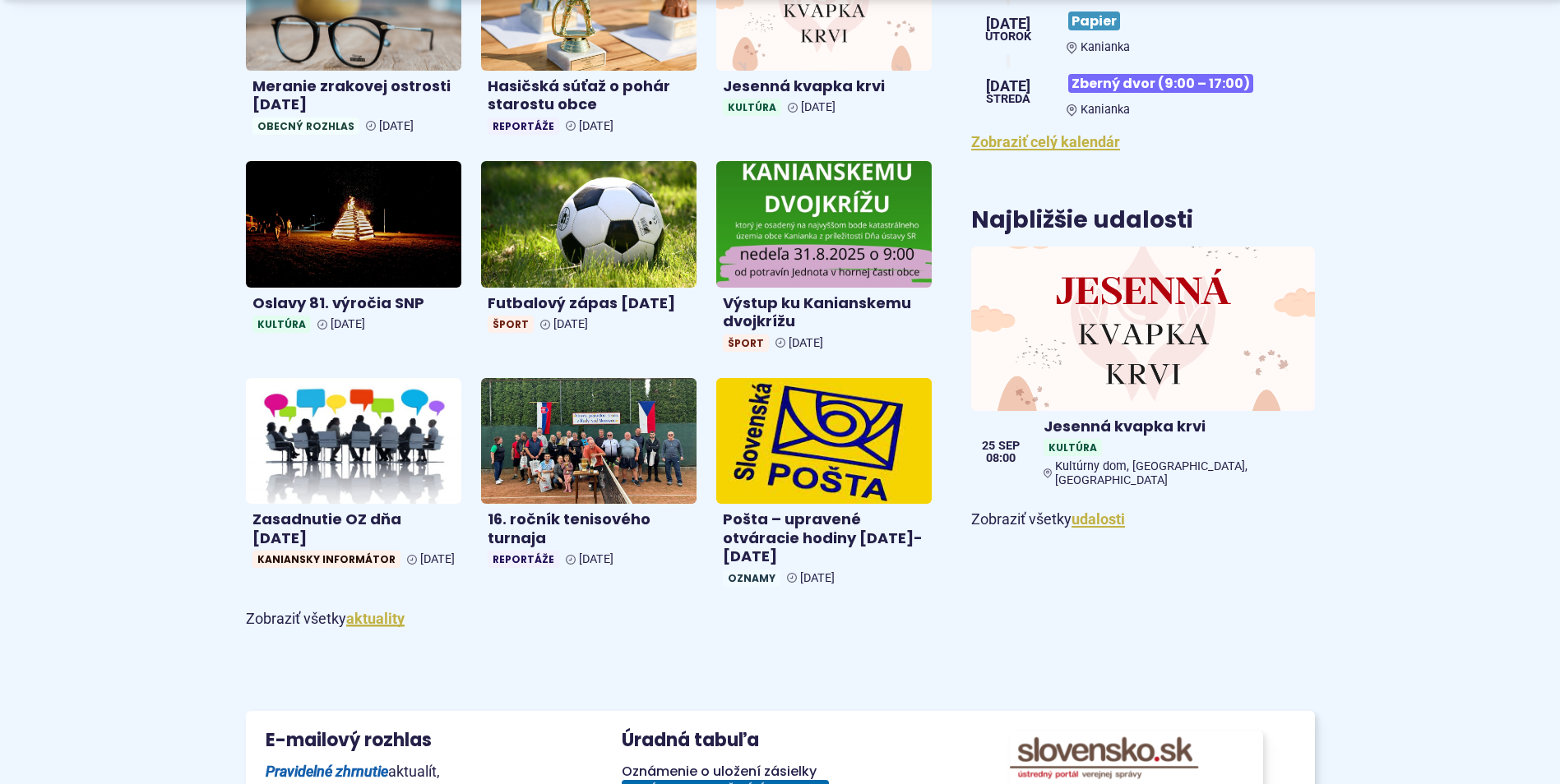
scroll to position [822, 0]
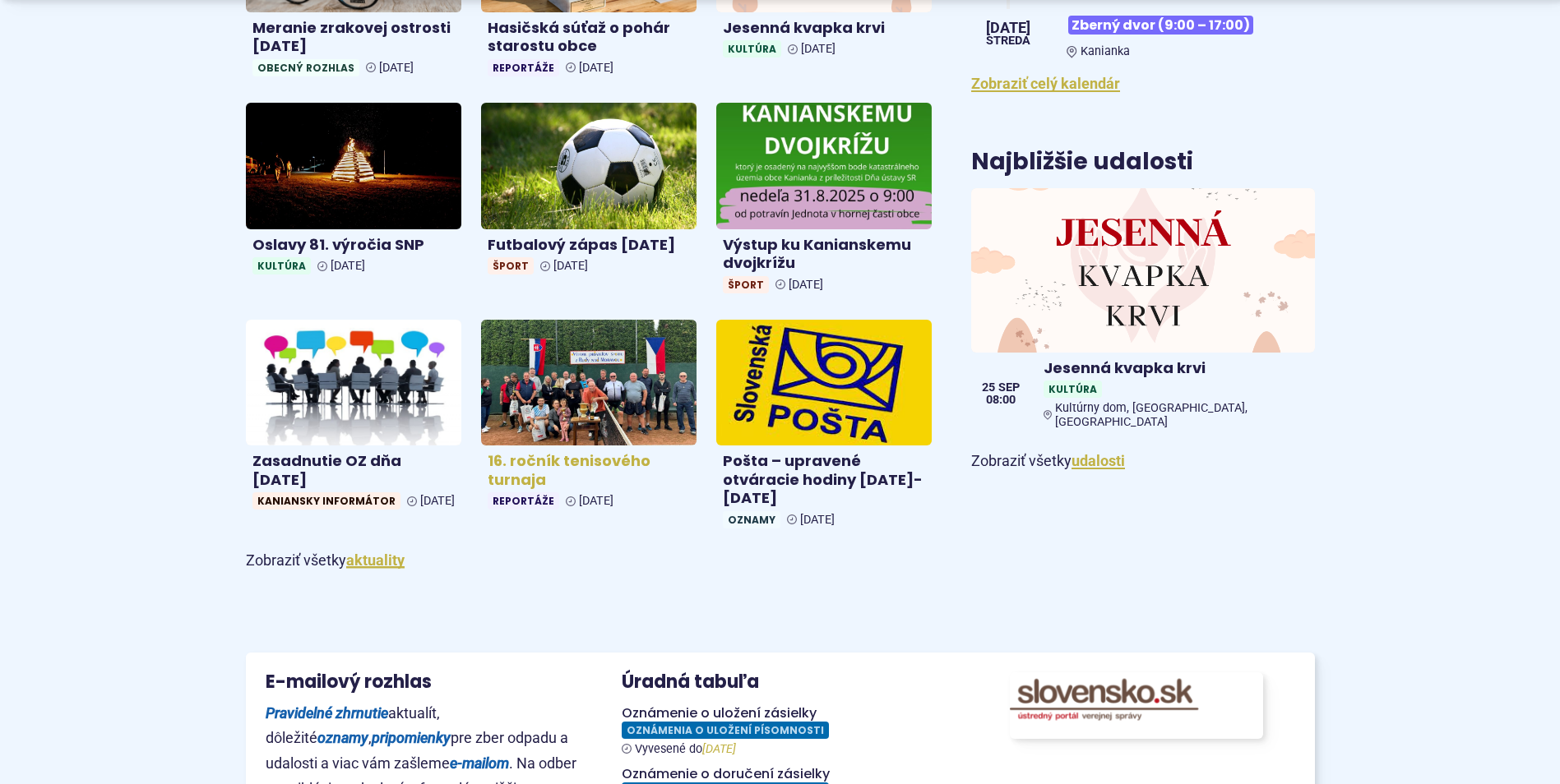
click at [557, 442] on img at bounding box center [588, 382] width 249 height 145
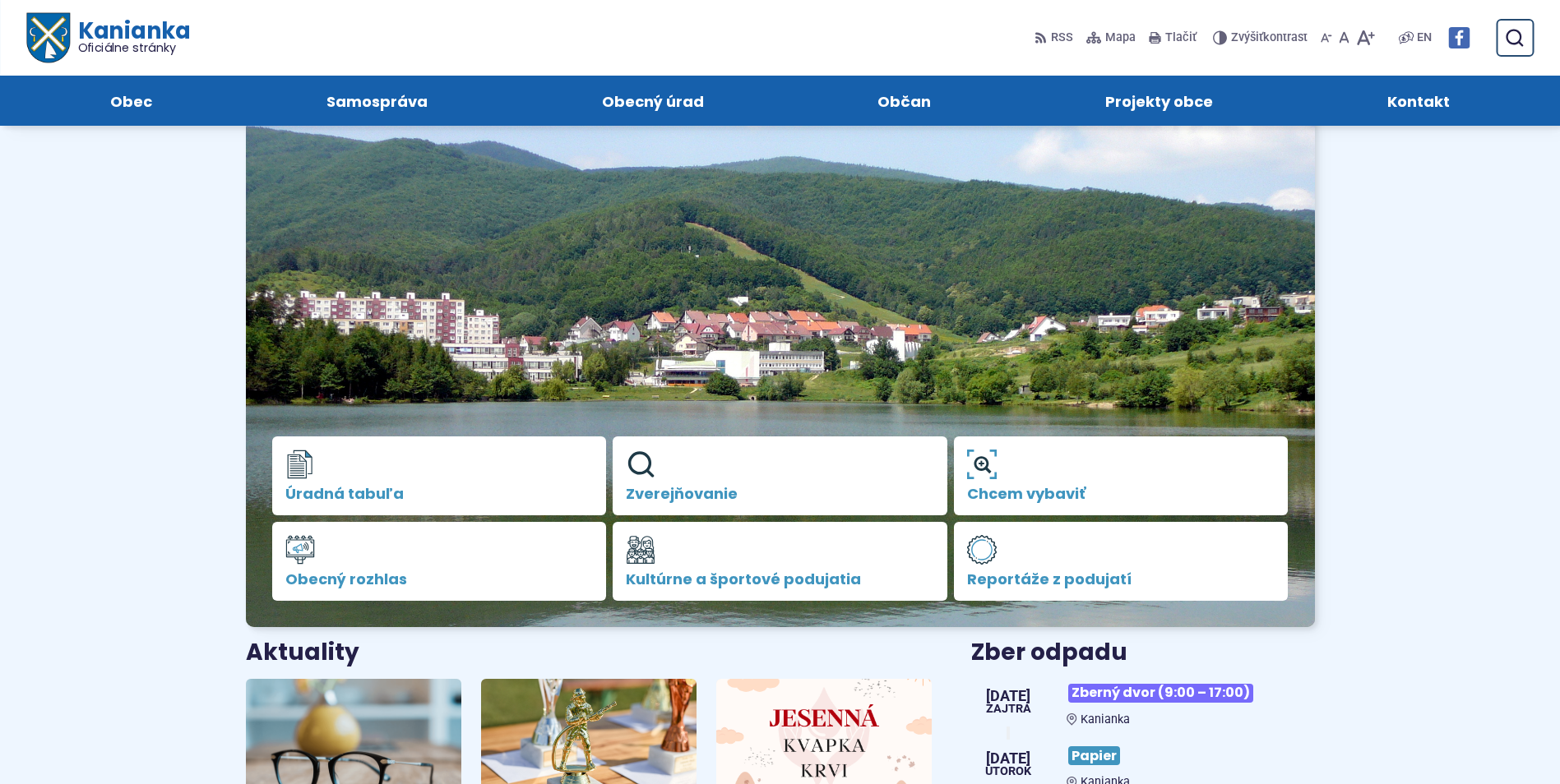
scroll to position [0, 0]
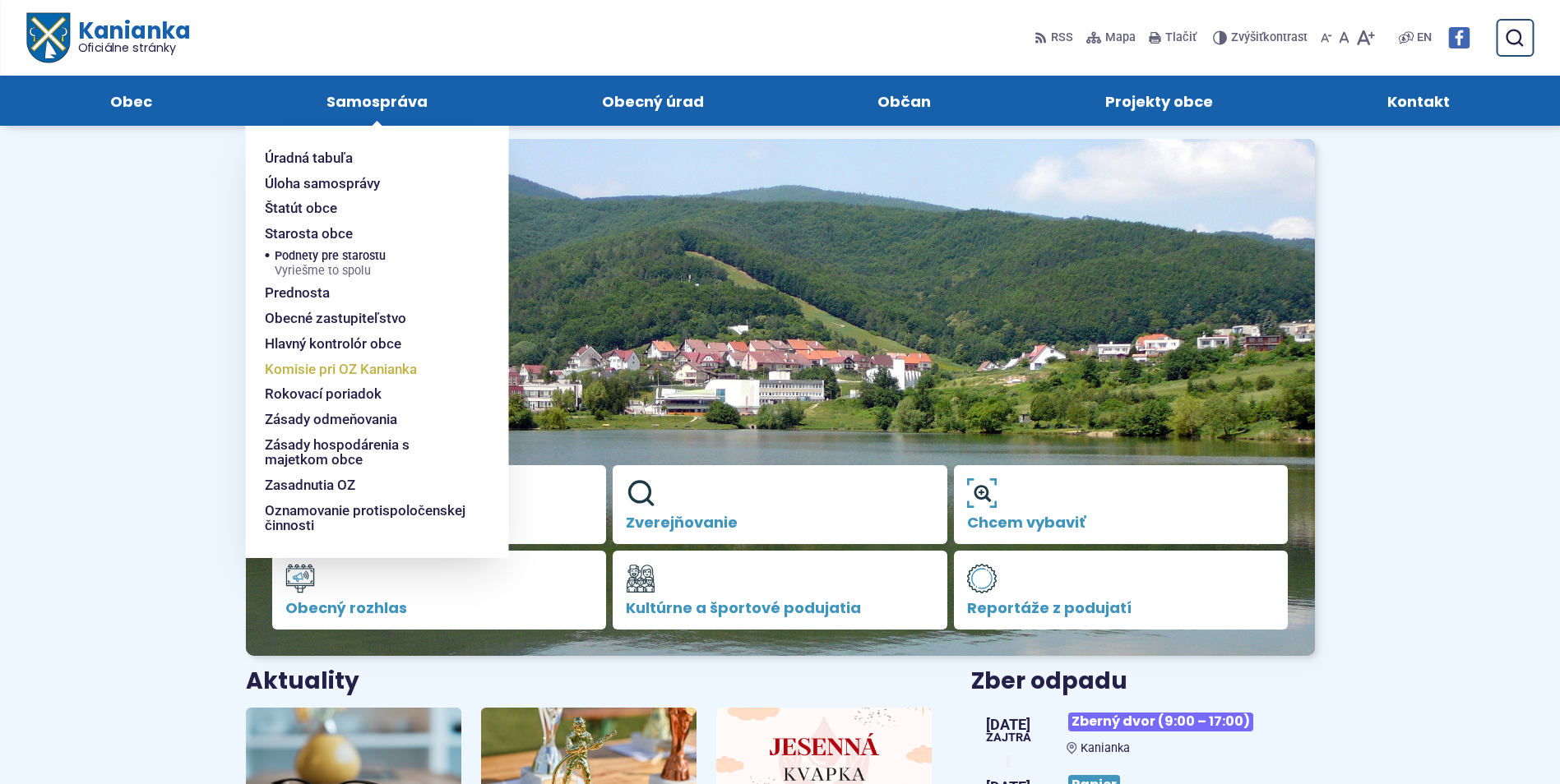
click at [313, 366] on span "Komisie pri OZ Kanianka" at bounding box center [341, 369] width 152 height 26
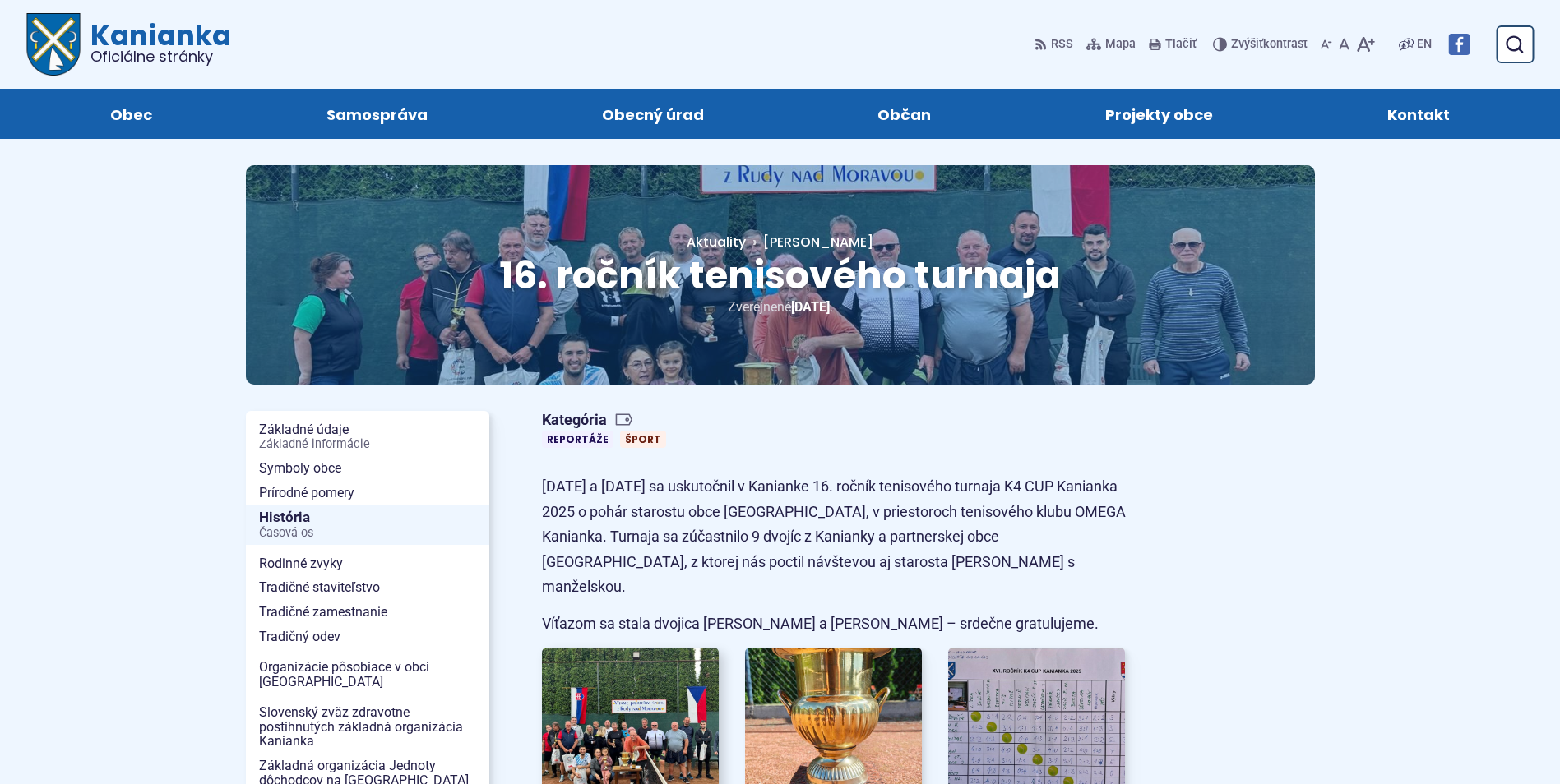
click at [617, 686] on img at bounding box center [630, 731] width 195 height 185
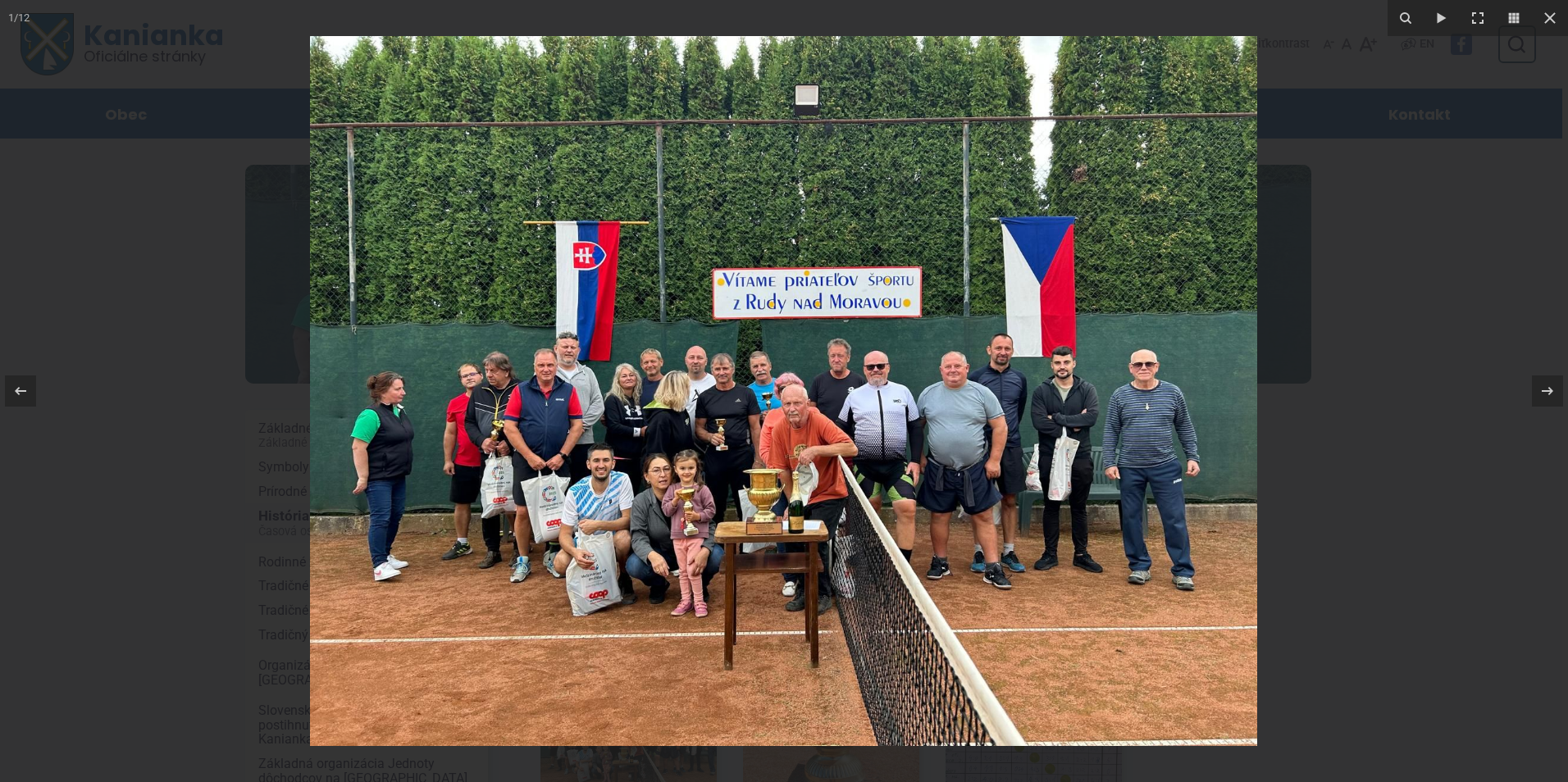
click at [1054, 471] on img at bounding box center [784, 391] width 948 height 710
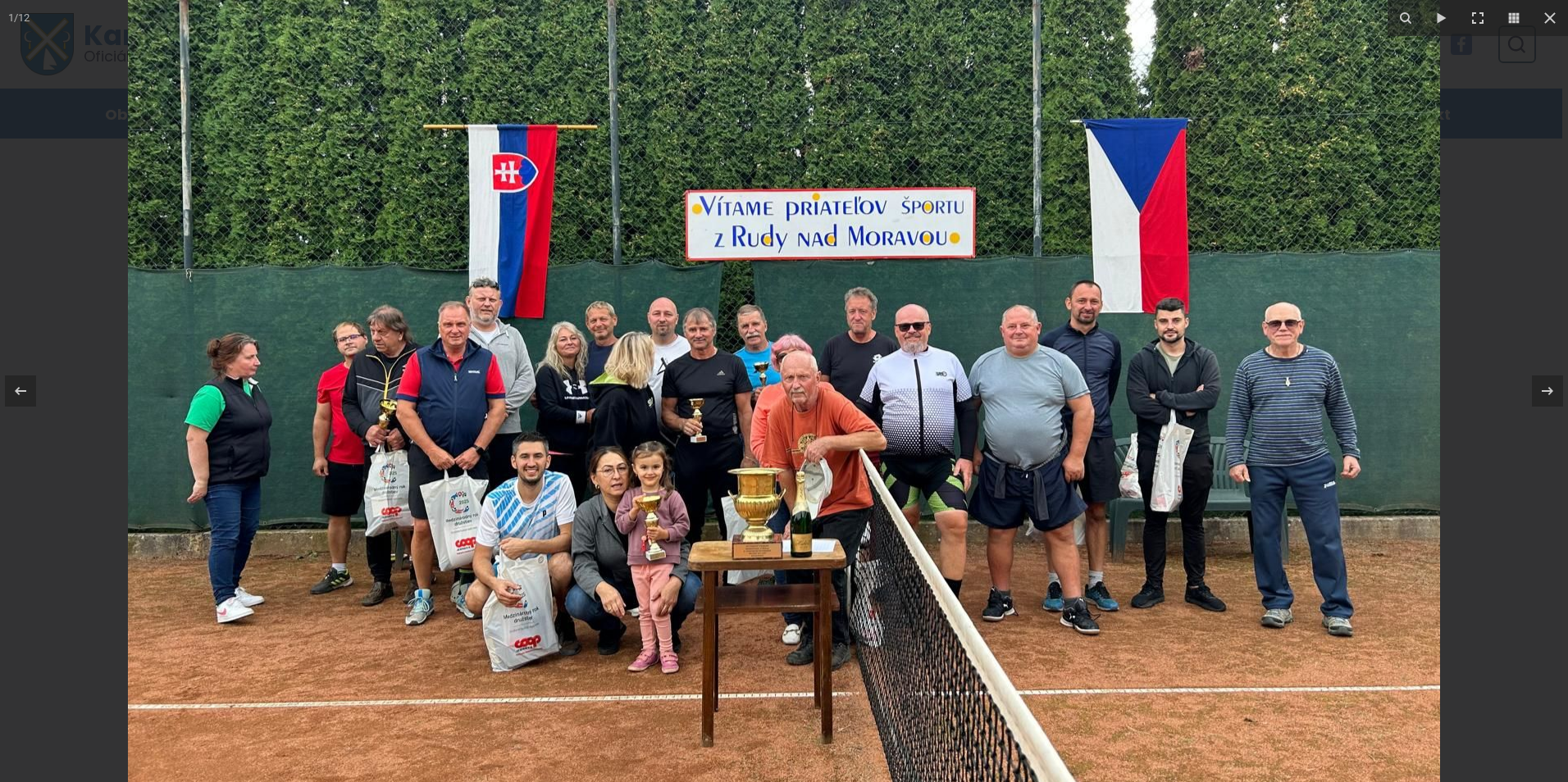
click at [1052, 521] on img at bounding box center [784, 359] width 1312 height 984
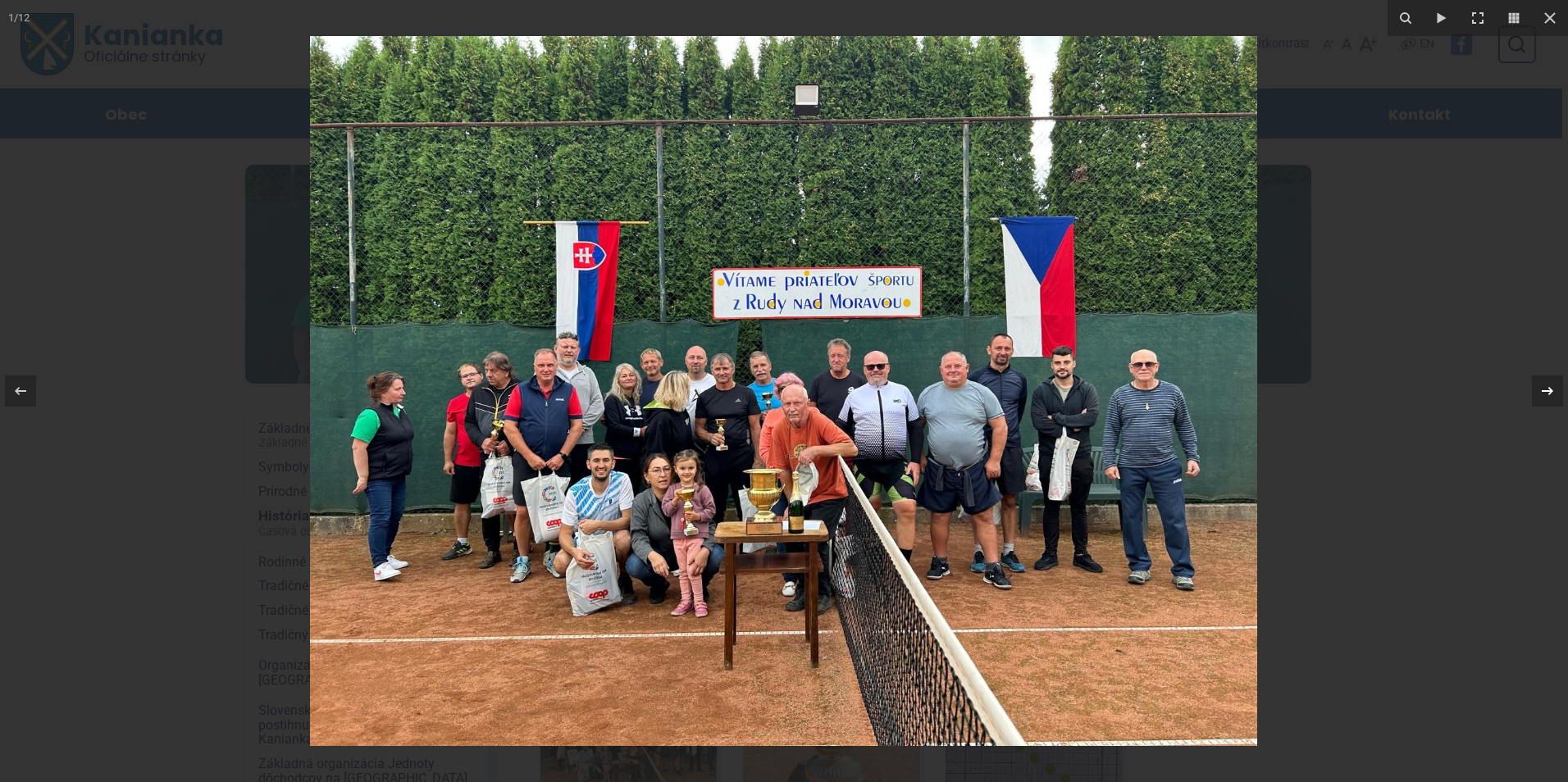
click at [1546, 386] on icon at bounding box center [1548, 391] width 20 height 20
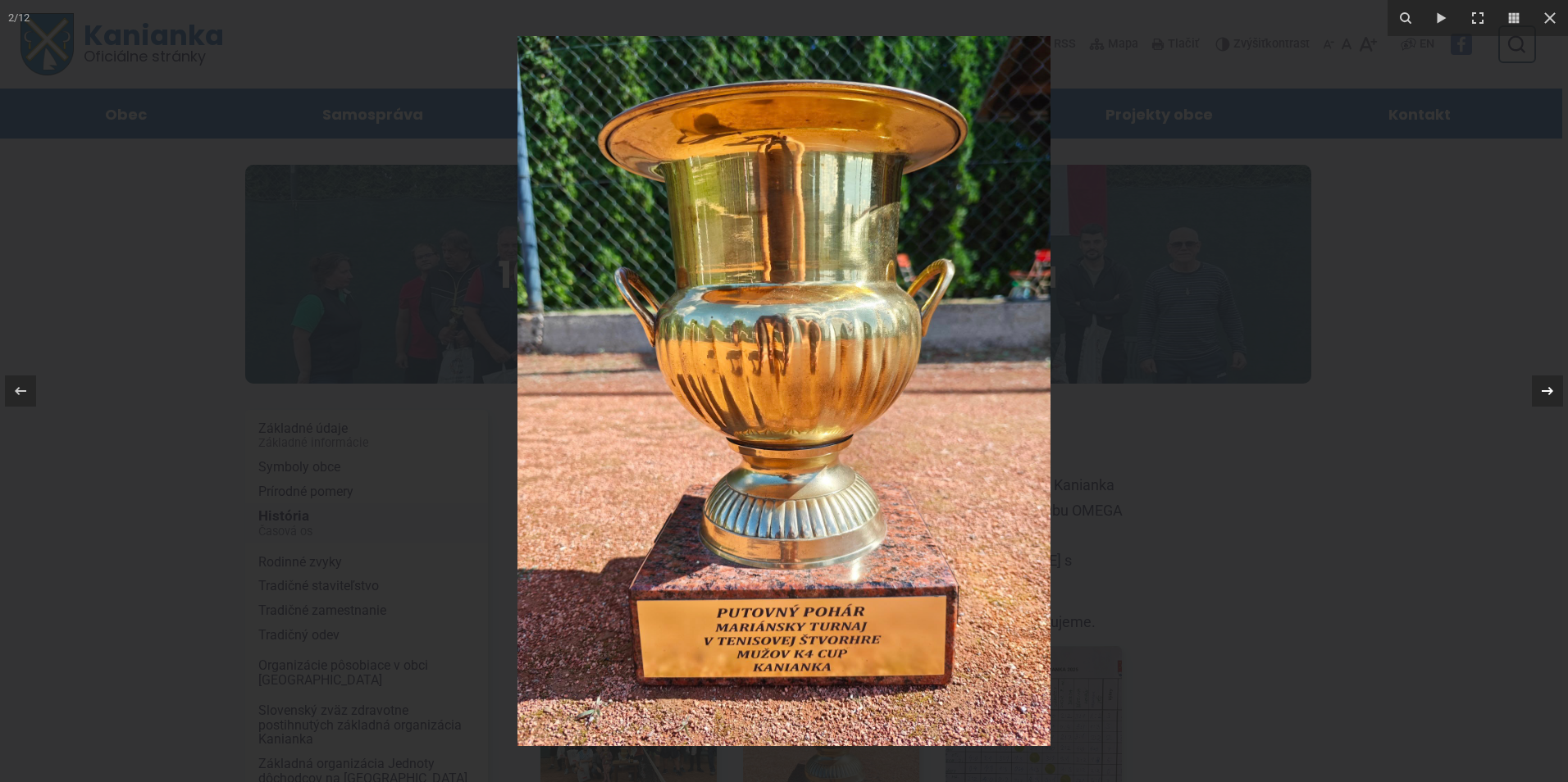
click at [1546, 386] on div "2 / 12" at bounding box center [784, 391] width 1568 height 782
click at [1546, 391] on icon at bounding box center [1547, 390] width 12 height 8
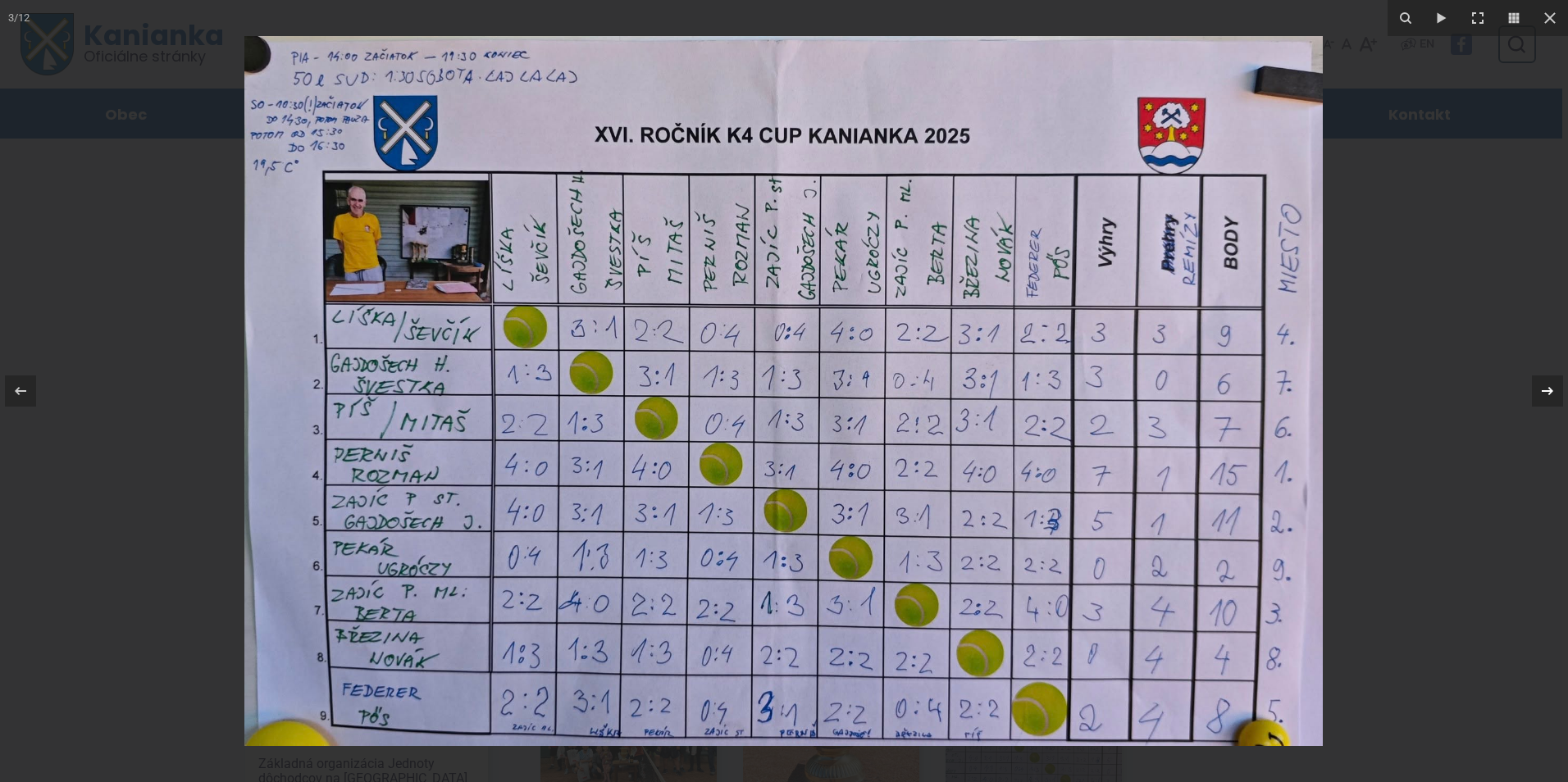
click at [1548, 390] on div "3 / 12" at bounding box center [784, 391] width 1568 height 782
click at [1547, 391] on icon at bounding box center [1547, 390] width 12 height 8
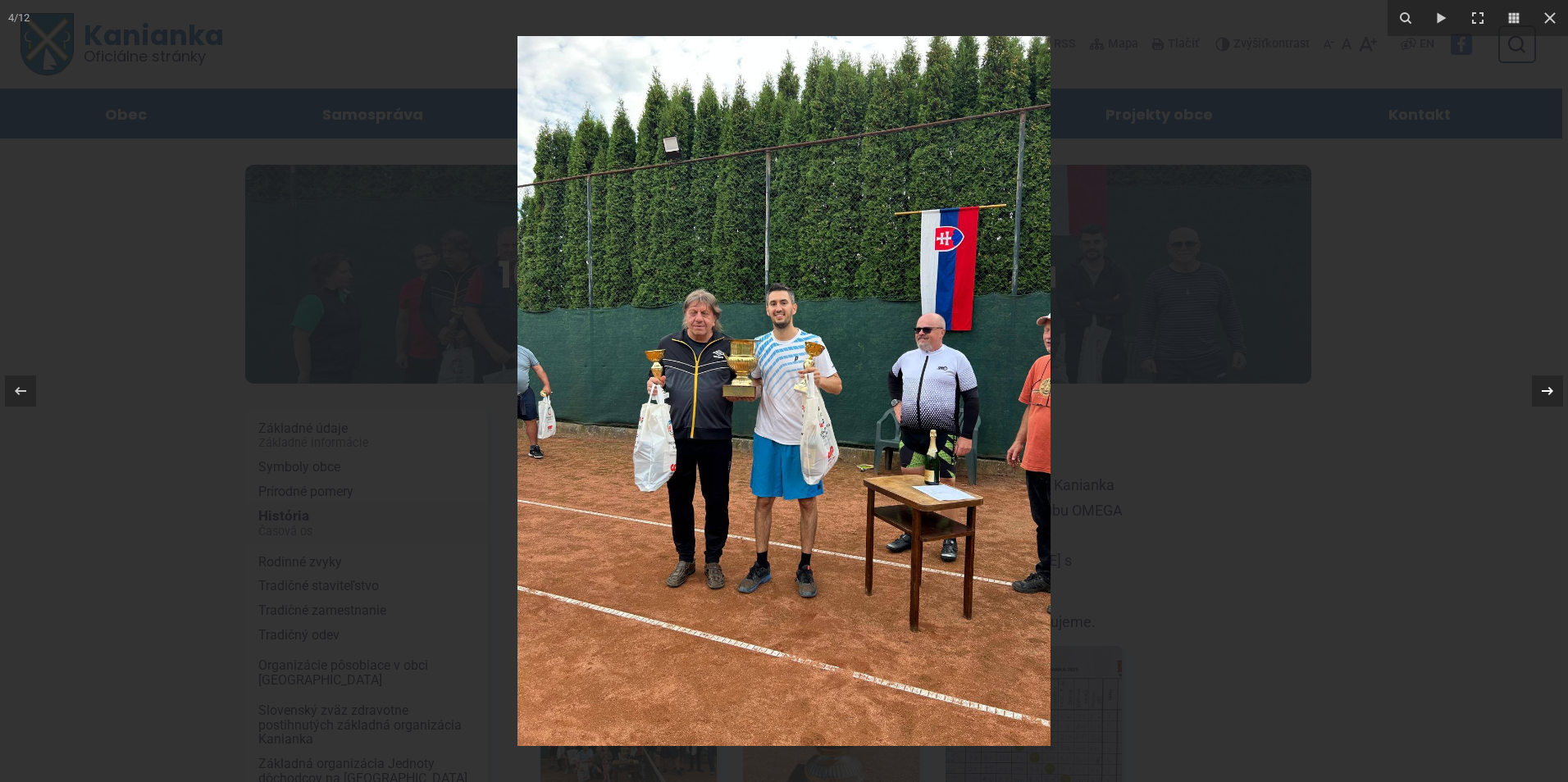
click at [1547, 391] on div "4 / 12" at bounding box center [784, 391] width 1568 height 782
click at [1545, 392] on icon at bounding box center [1548, 391] width 20 height 20
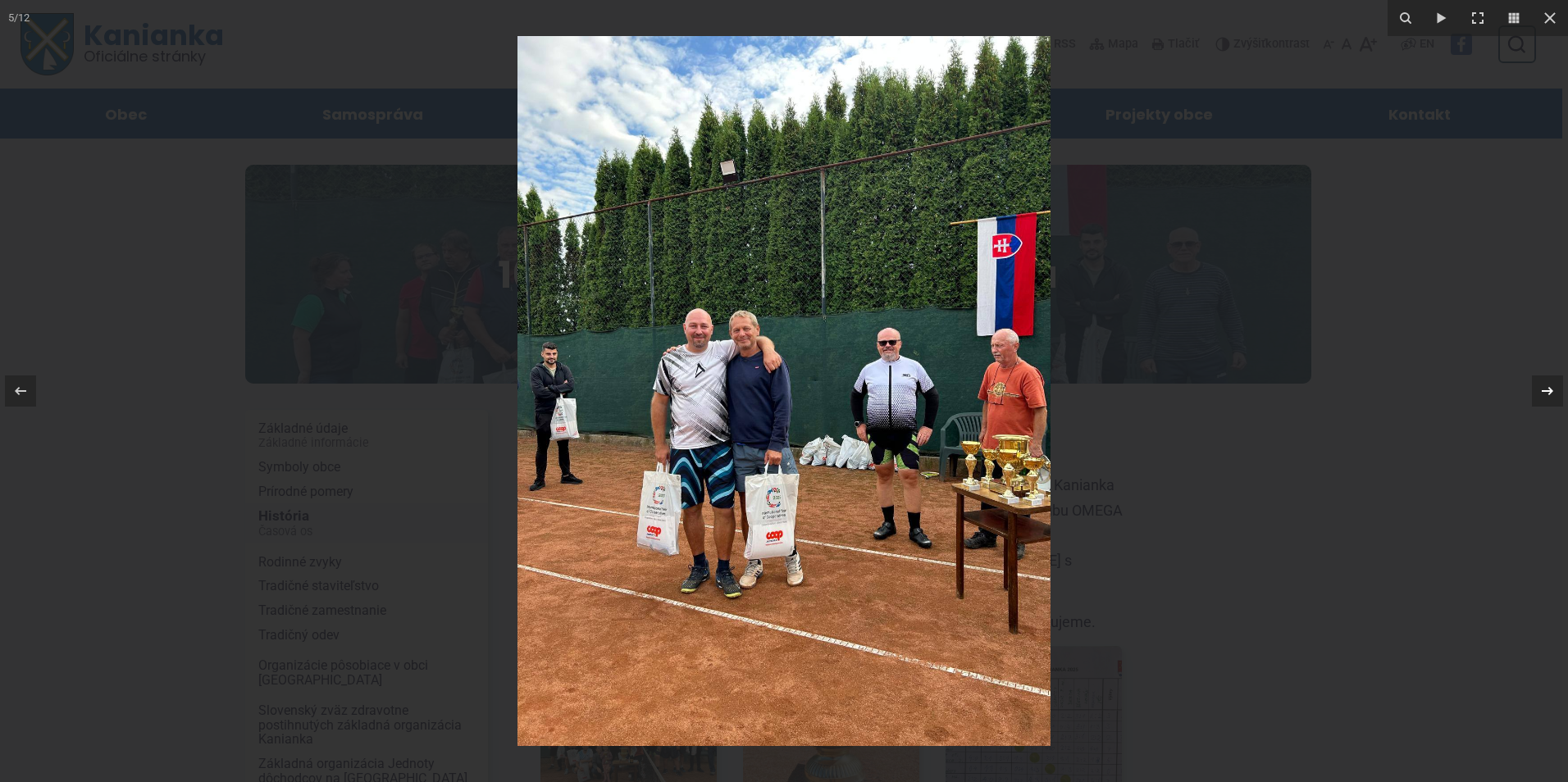
click at [1549, 392] on icon at bounding box center [1548, 391] width 20 height 20
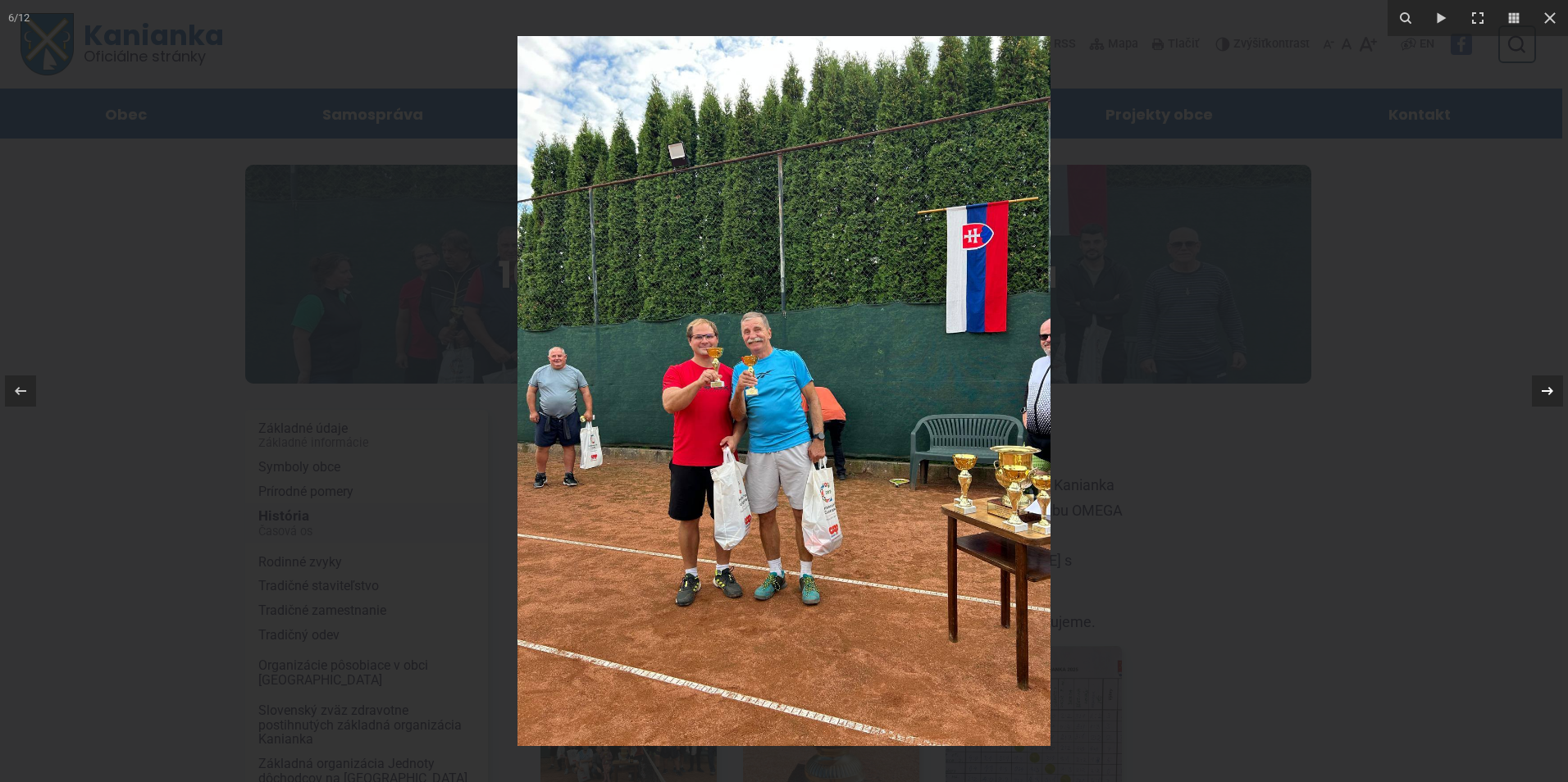
click at [1548, 391] on icon at bounding box center [1547, 390] width 12 height 8
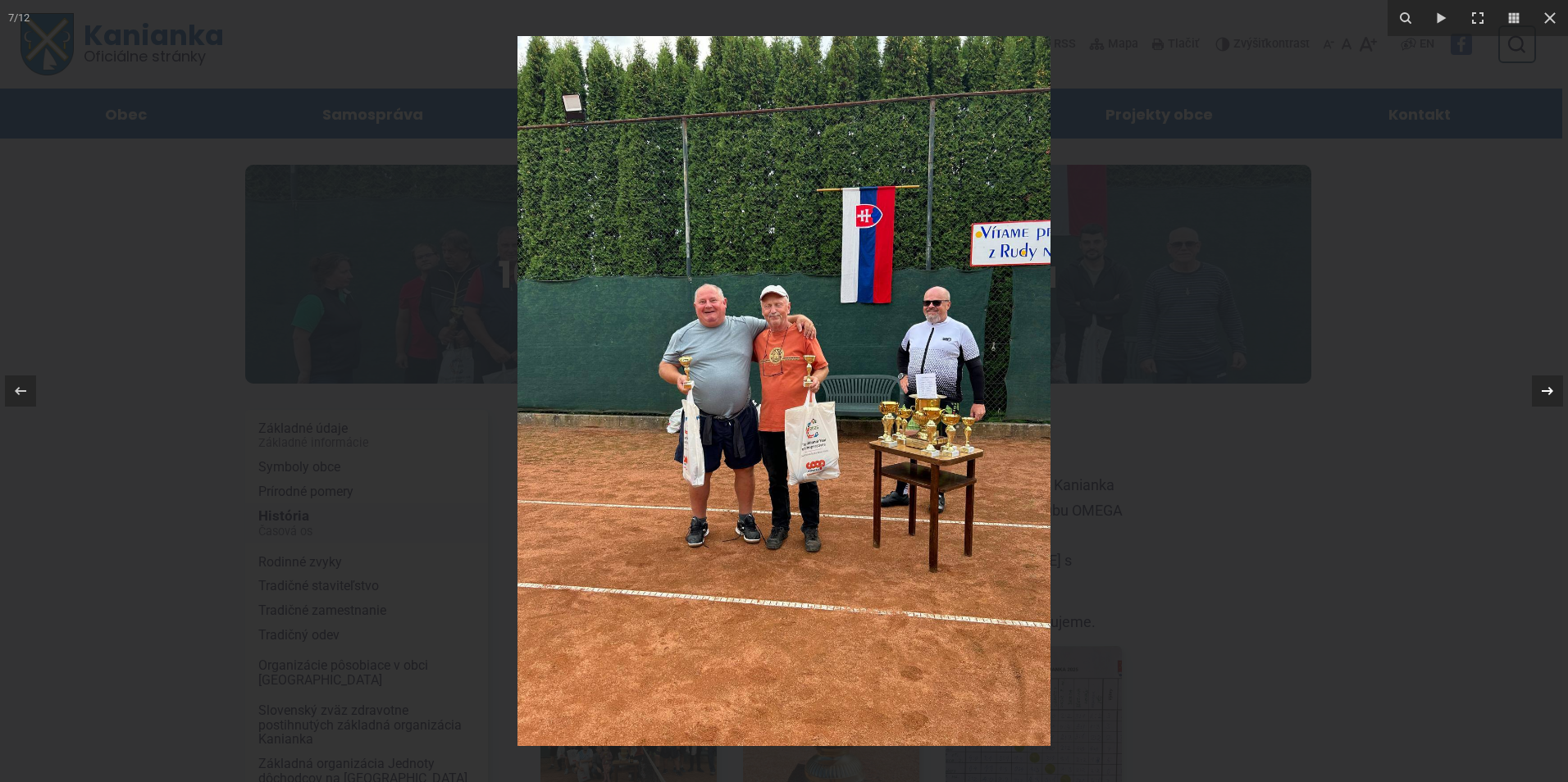
click at [1548, 391] on div "7 / 12" at bounding box center [784, 391] width 1568 height 782
click at [1548, 393] on icon at bounding box center [1548, 391] width 20 height 20
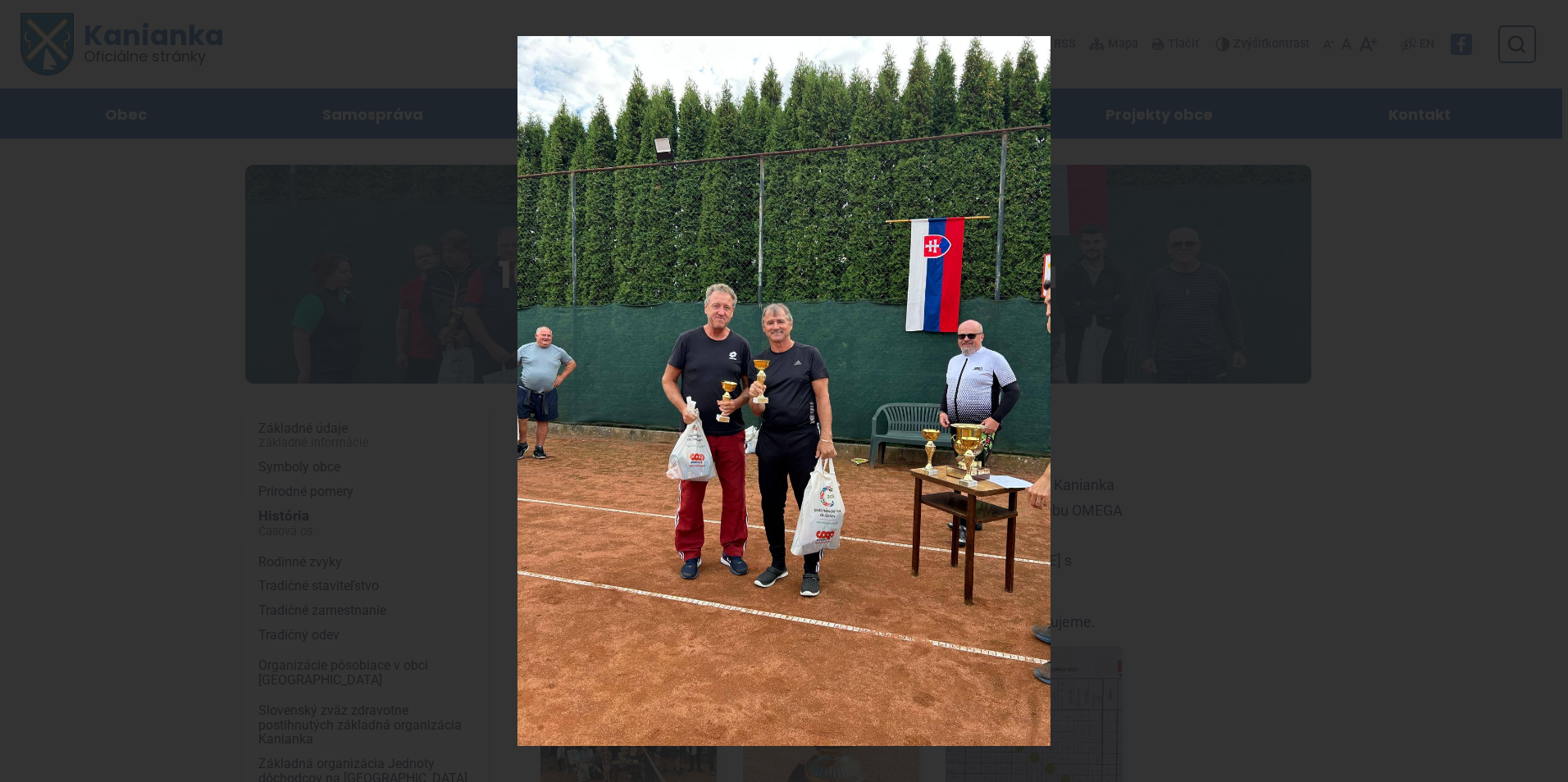
click at [1548, 394] on div "8 / 12" at bounding box center [784, 391] width 1568 height 782
click at [1548, 389] on icon at bounding box center [1548, 391] width 20 height 20
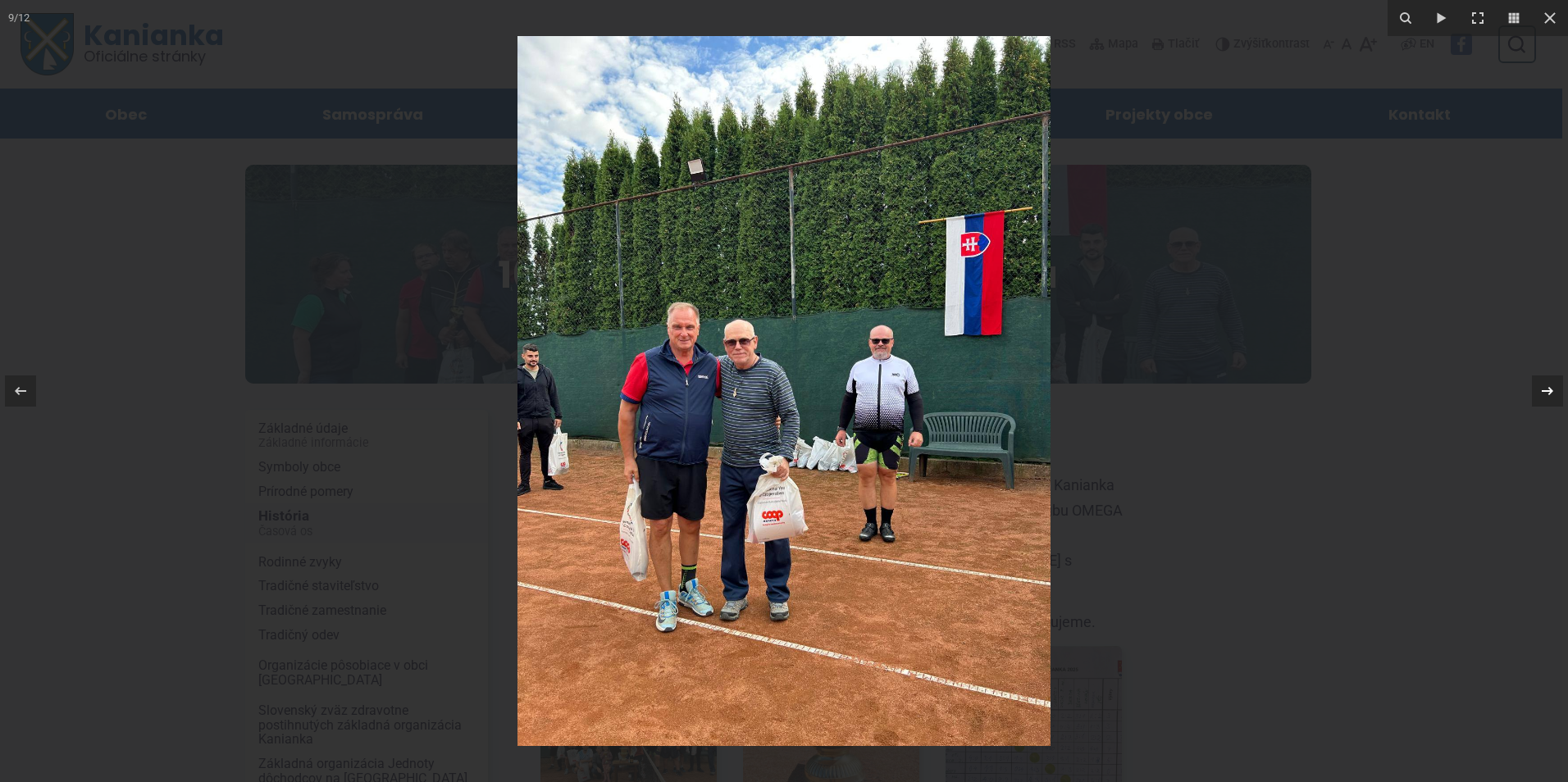
click at [1548, 389] on div "9 / 12" at bounding box center [784, 391] width 1568 height 782
click at [1550, 391] on icon at bounding box center [1547, 390] width 12 height 8
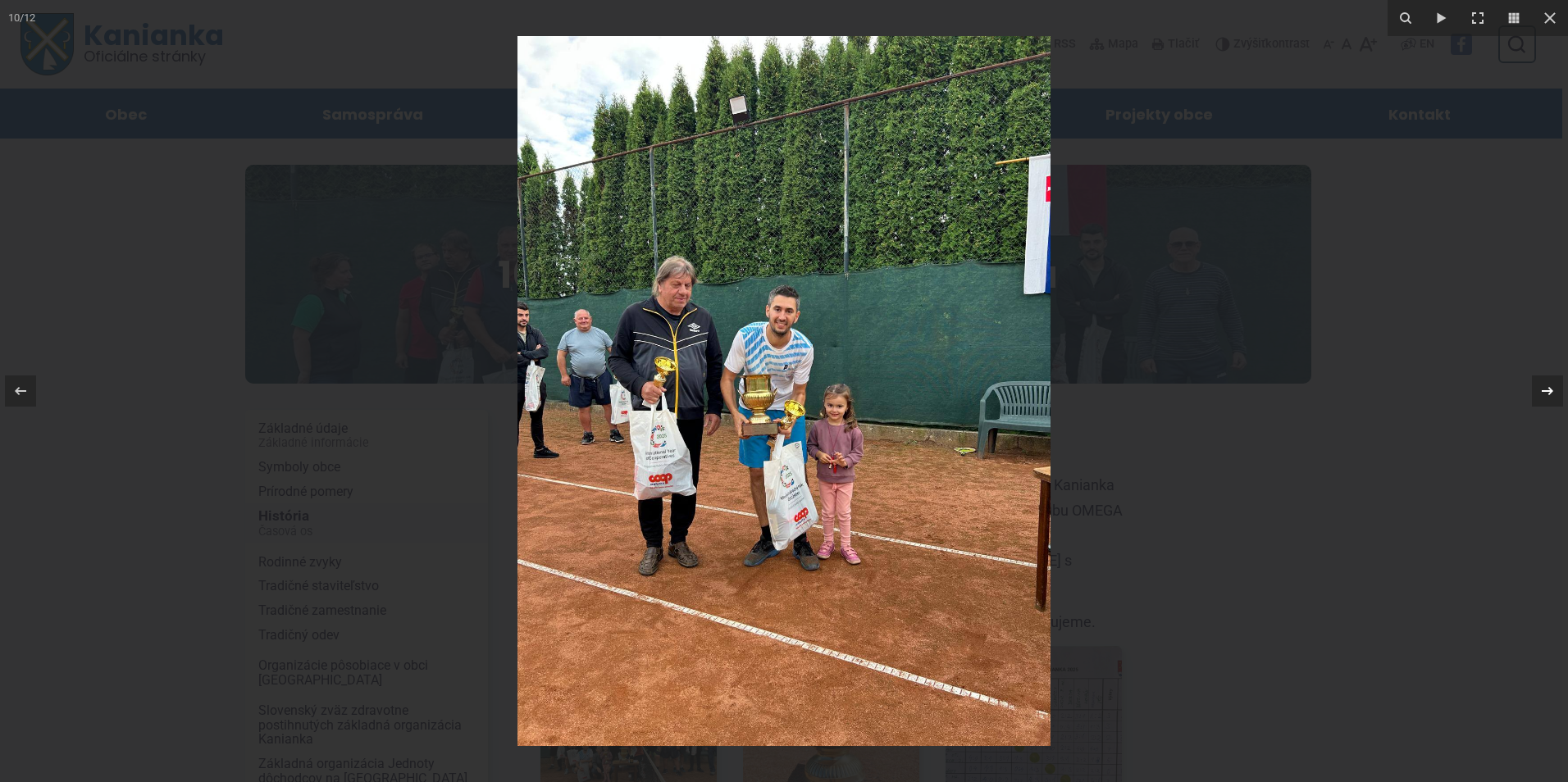
click at [1550, 391] on icon at bounding box center [1547, 390] width 12 height 8
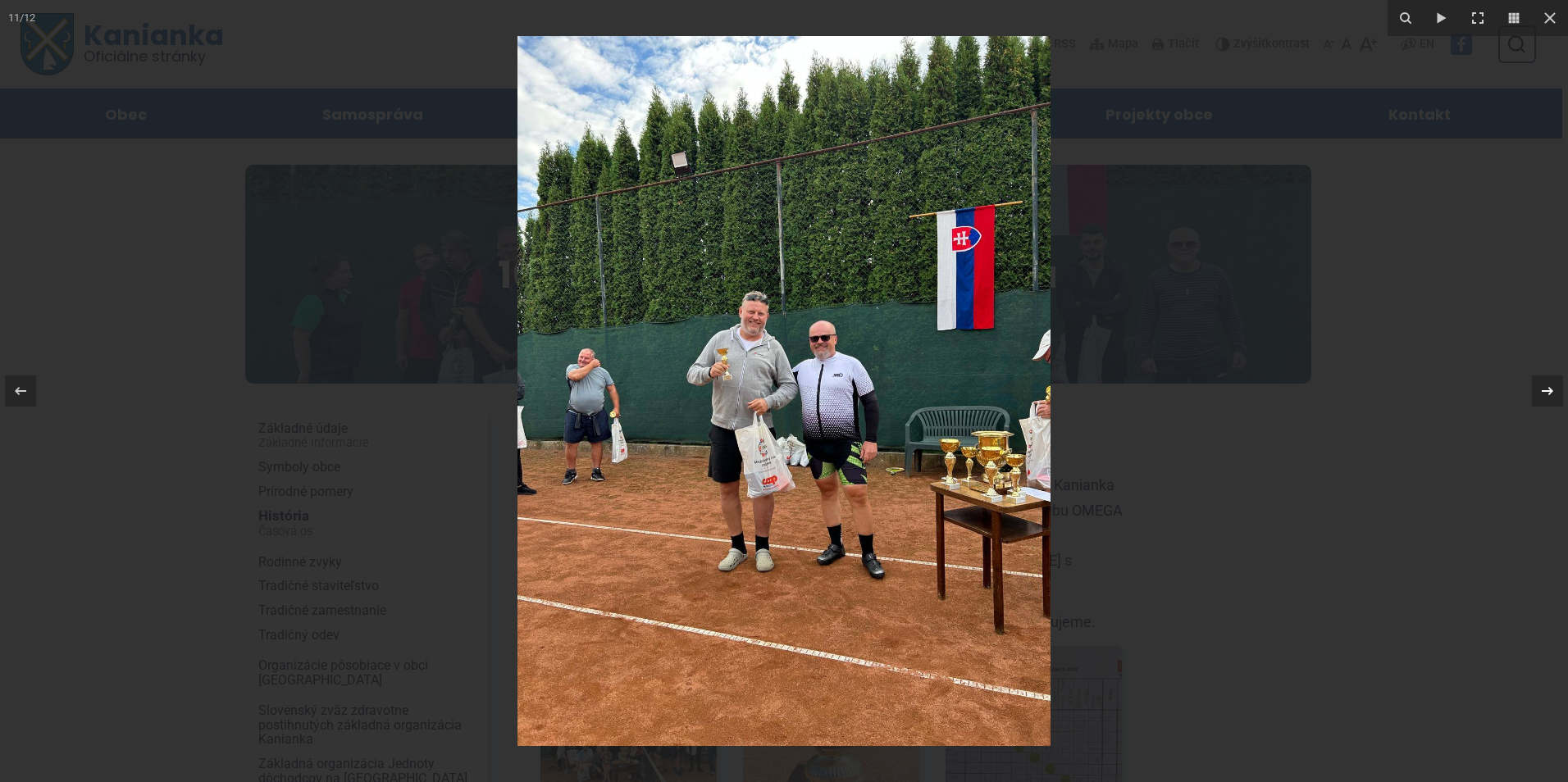
click at [1550, 391] on icon at bounding box center [1547, 390] width 12 height 8
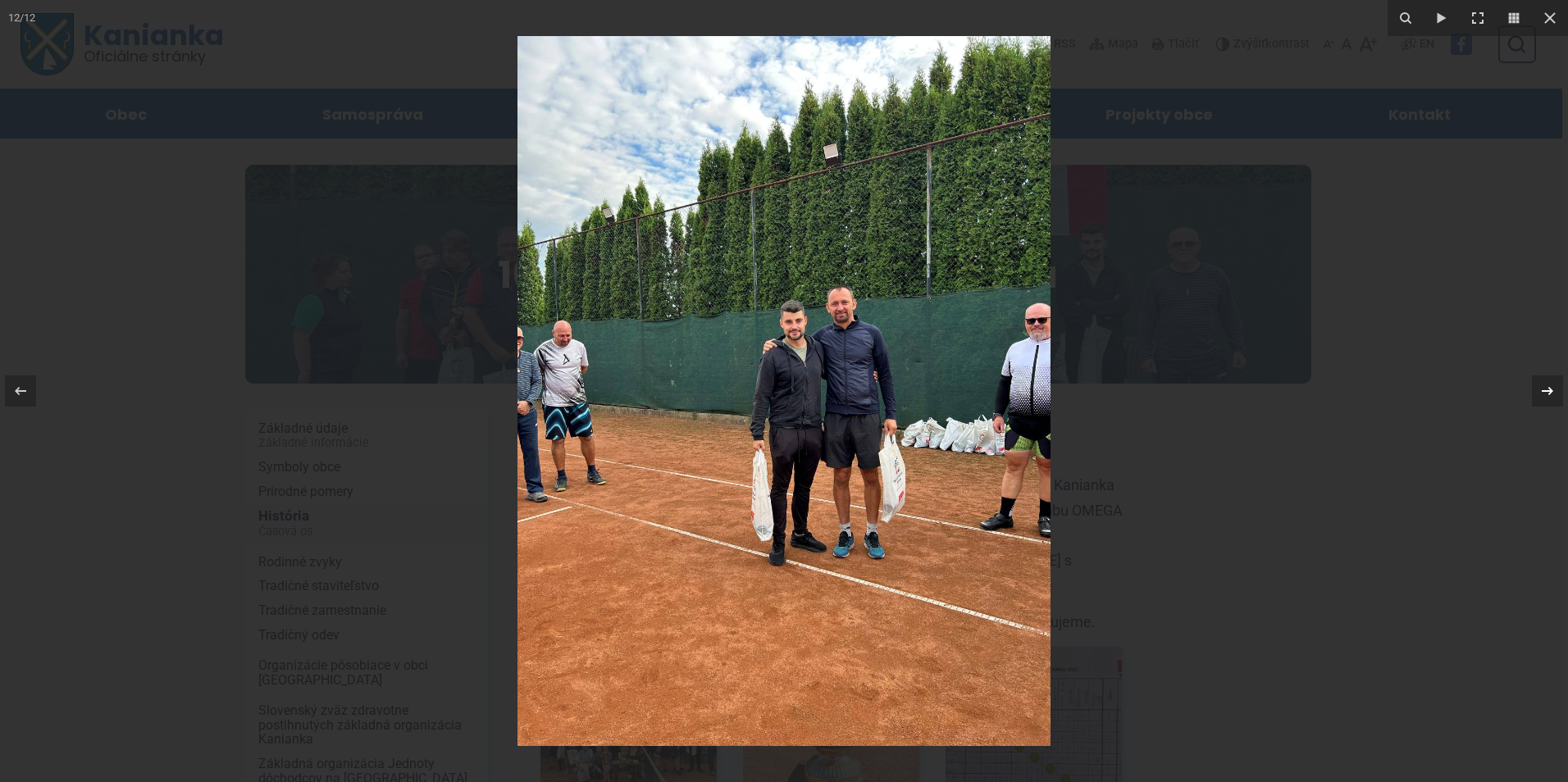
click at [1550, 391] on icon at bounding box center [1547, 390] width 12 height 8
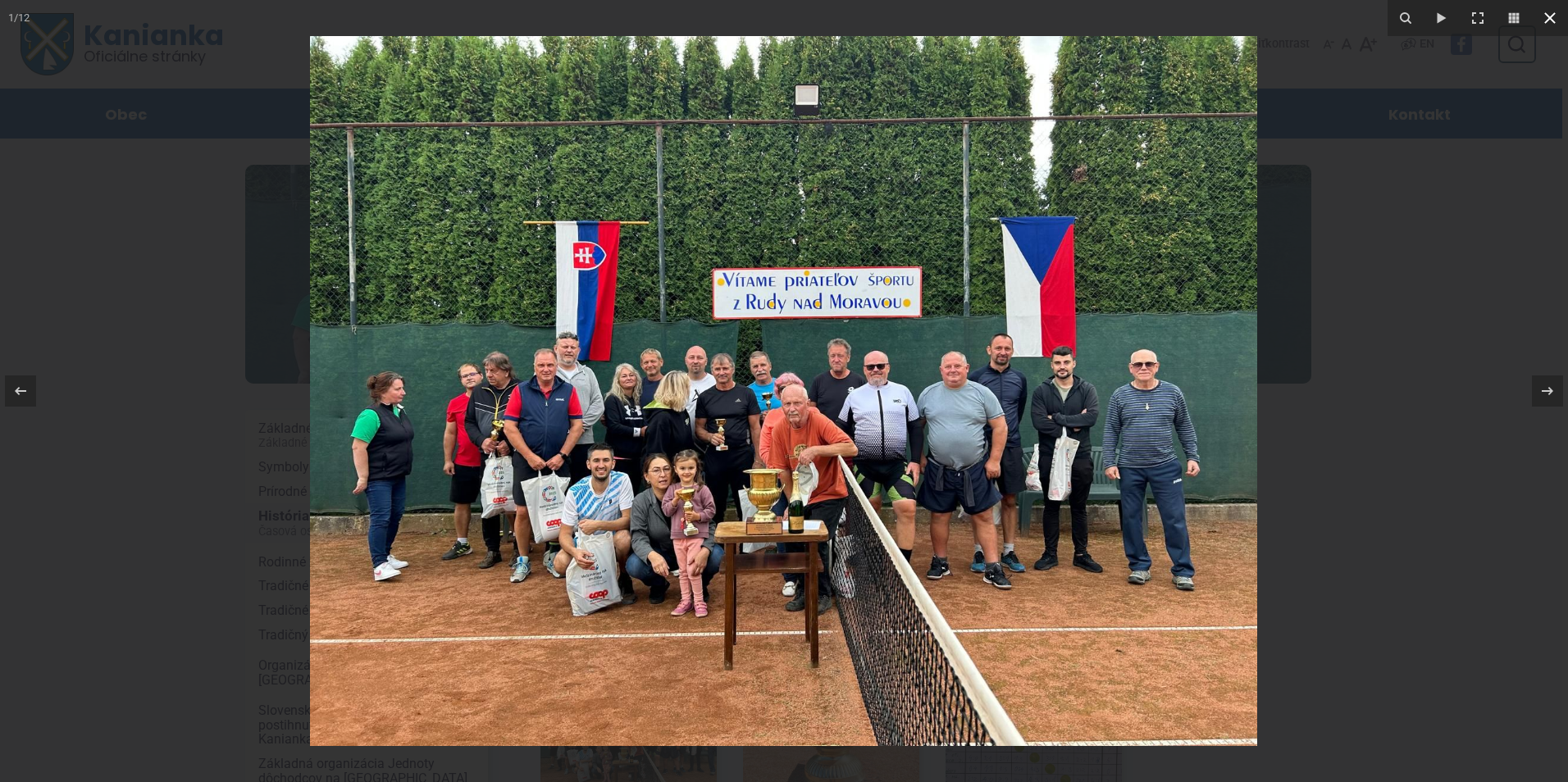
click at [1552, 9] on icon at bounding box center [1550, 18] width 20 height 20
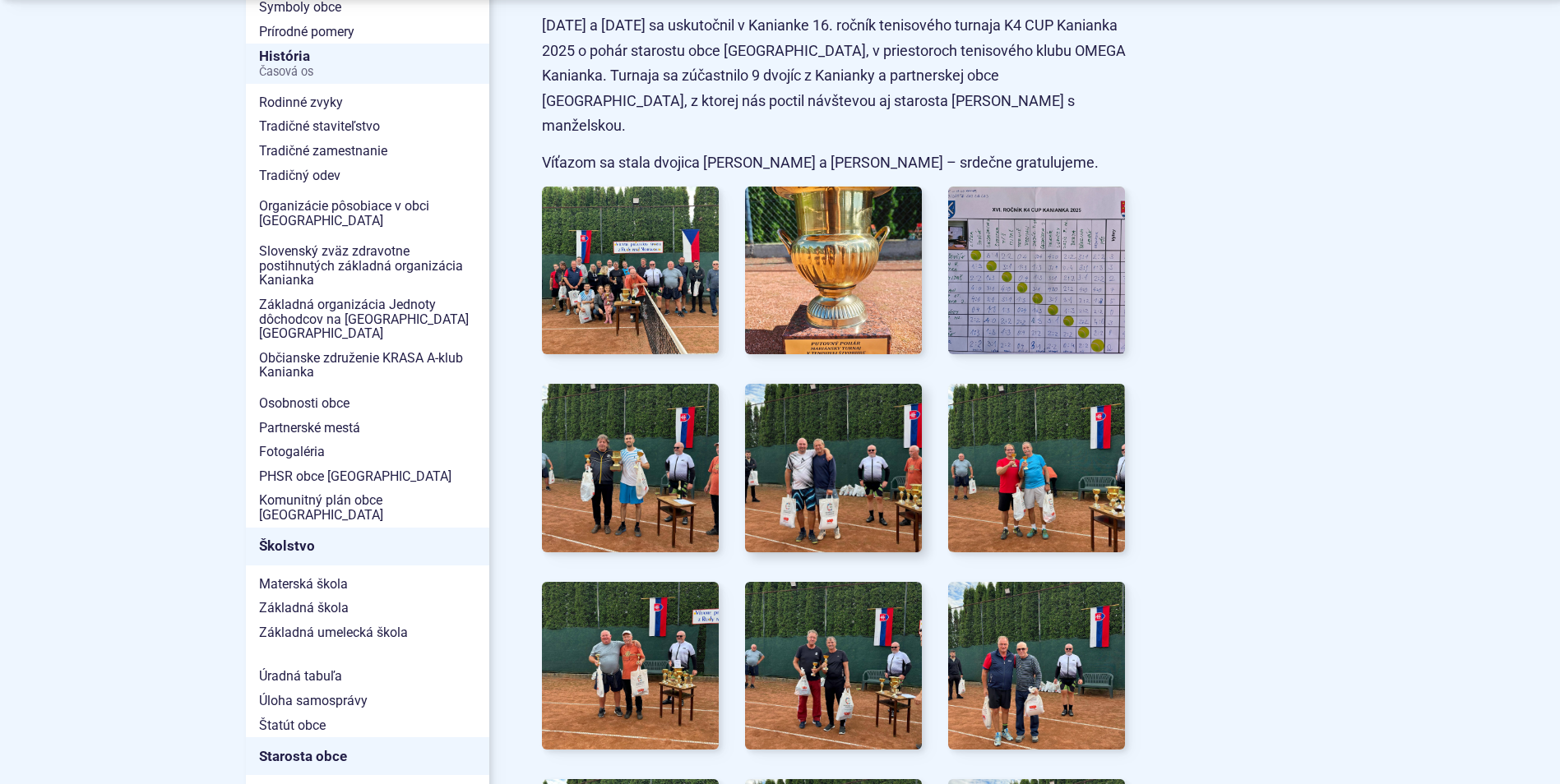
scroll to position [494, 0]
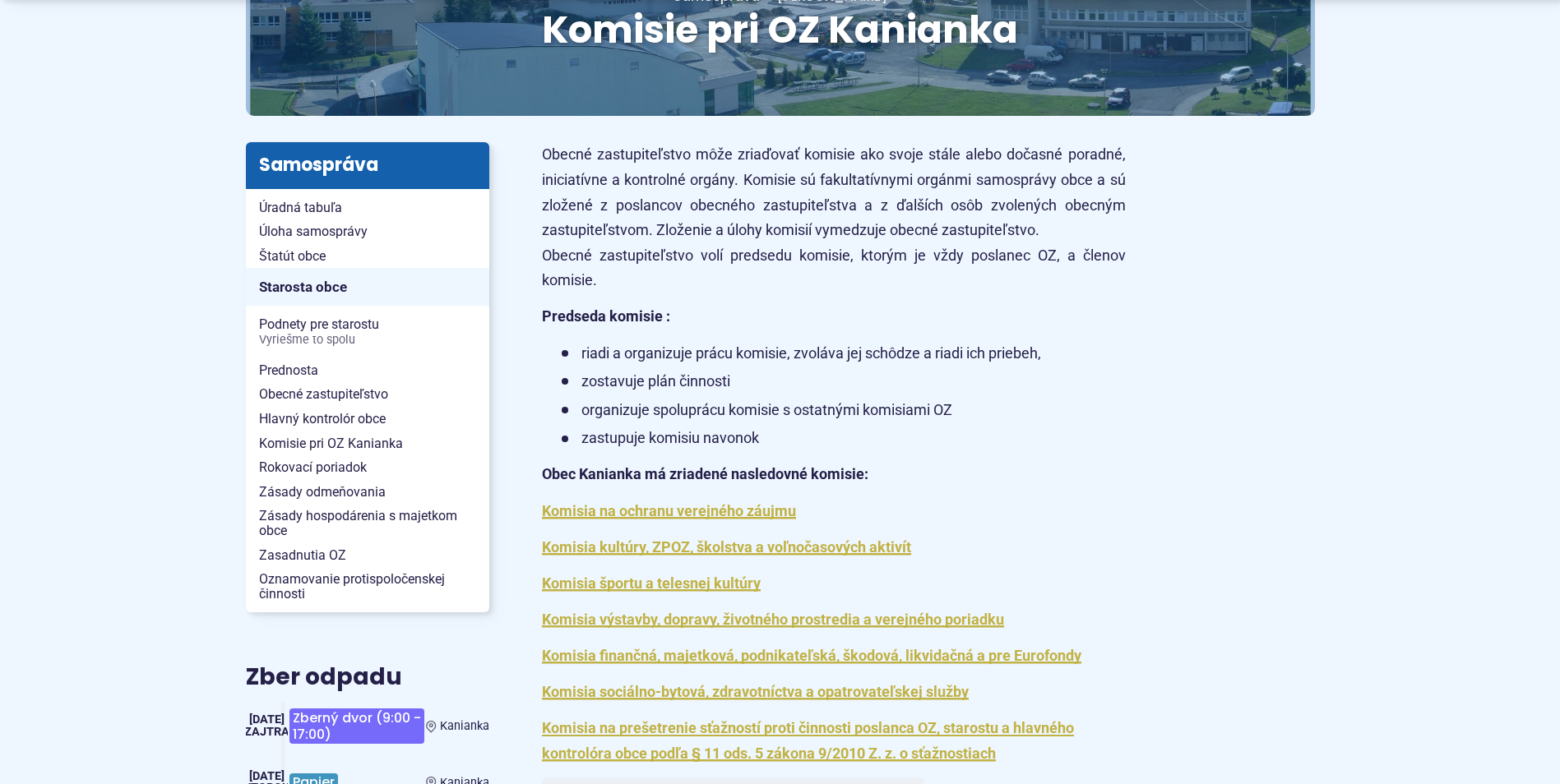
scroll to position [247, 0]
click at [313, 328] on span "Podnety pre starostu Vyriešme to spolu" at bounding box center [368, 331] width 218 height 38
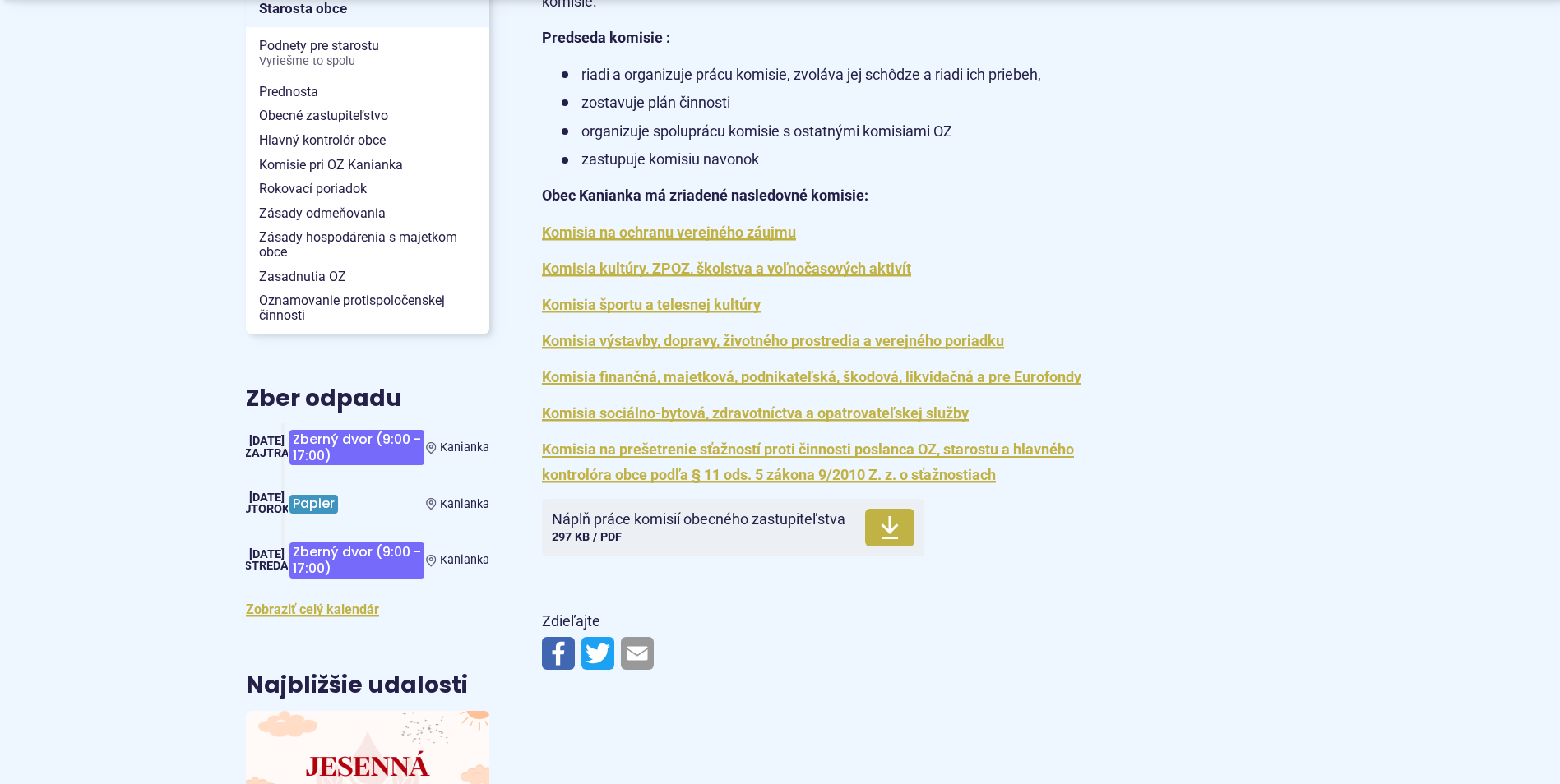
scroll to position [576, 0]
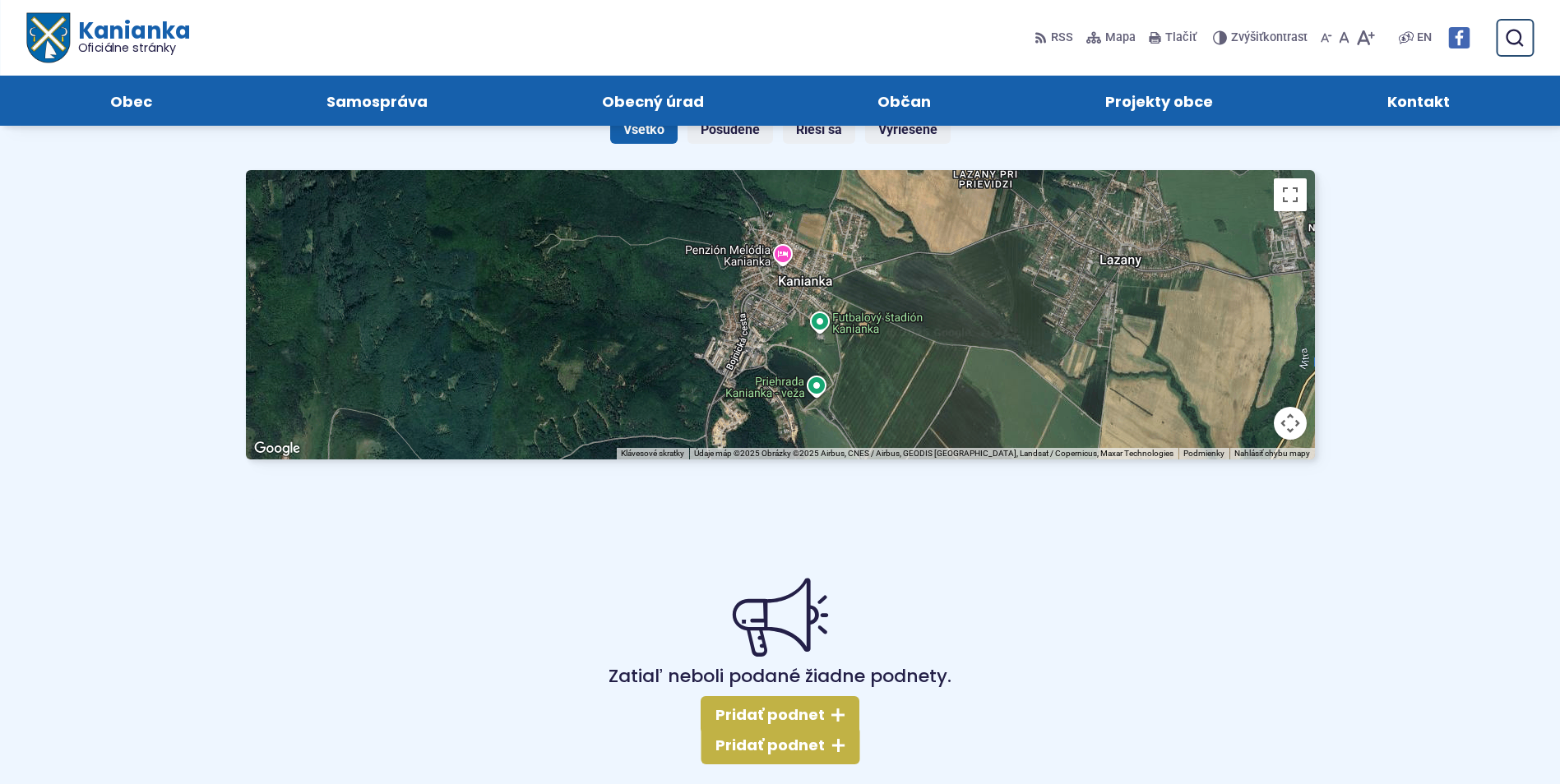
scroll to position [165, 0]
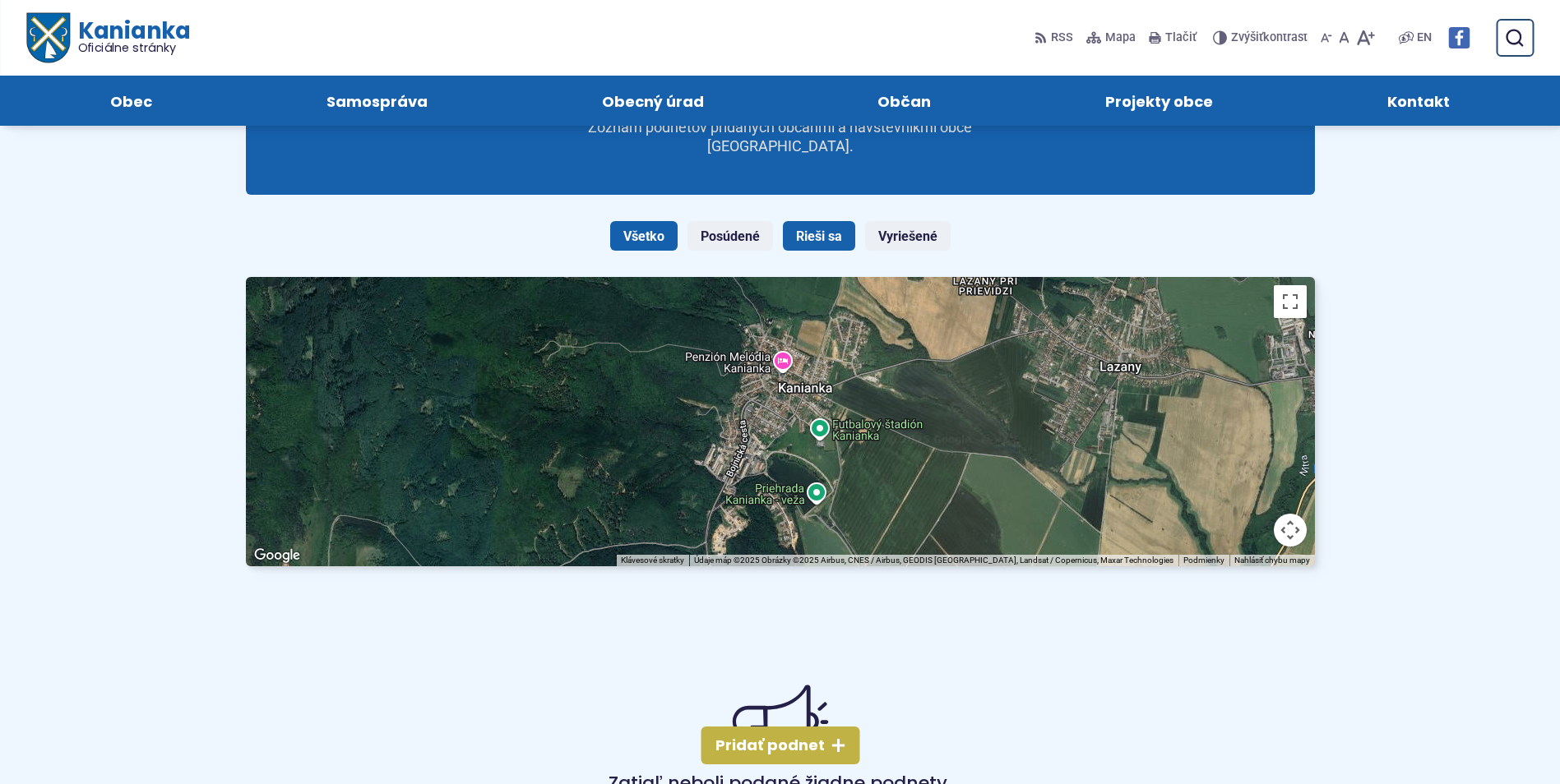
click at [820, 238] on link "Rieši sa" at bounding box center [818, 235] width 72 height 29
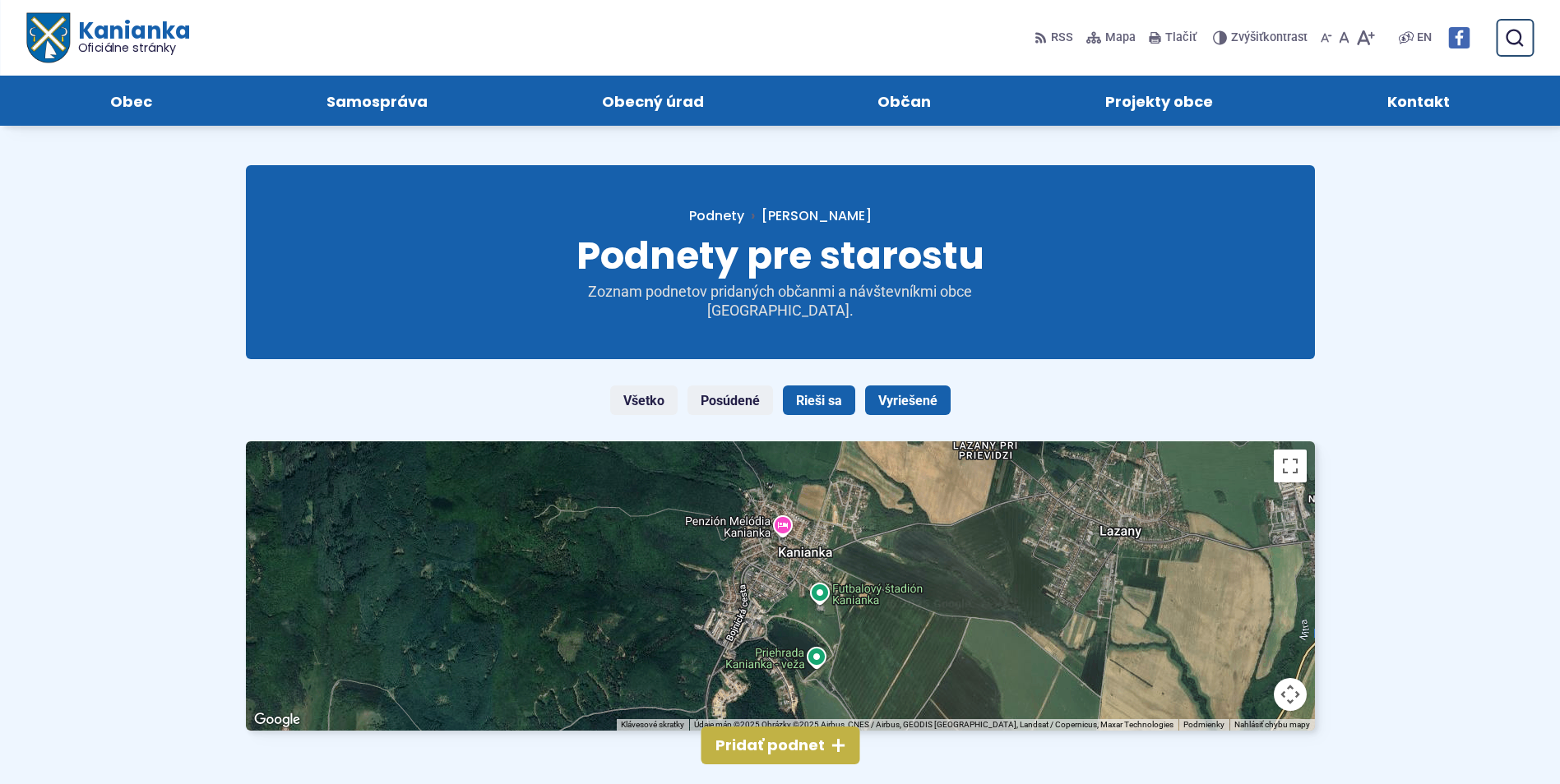
click at [918, 393] on link "Vyriešené" at bounding box center [908, 400] width 86 height 29
